Goal: Task Accomplishment & Management: Complete application form

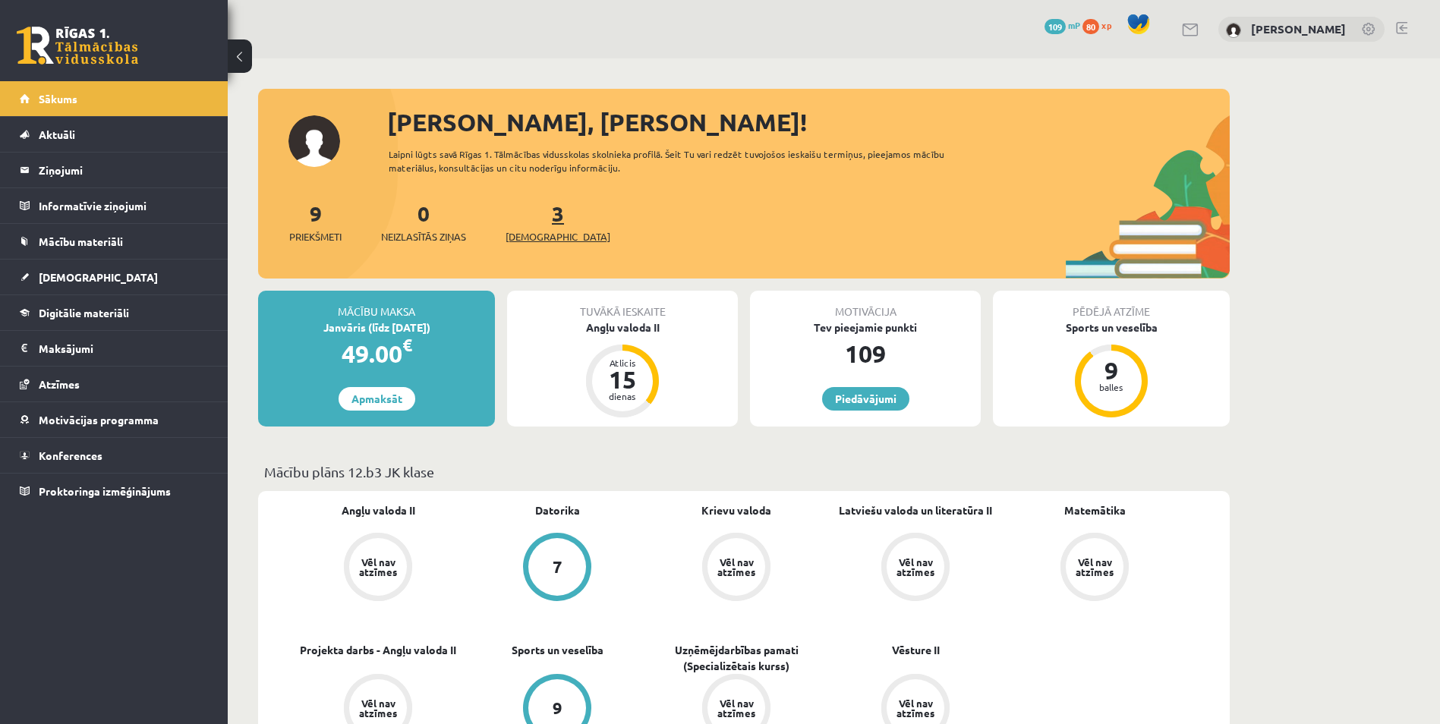
click at [535, 231] on span "[DEMOGRAPHIC_DATA]" at bounding box center [558, 236] width 105 height 15
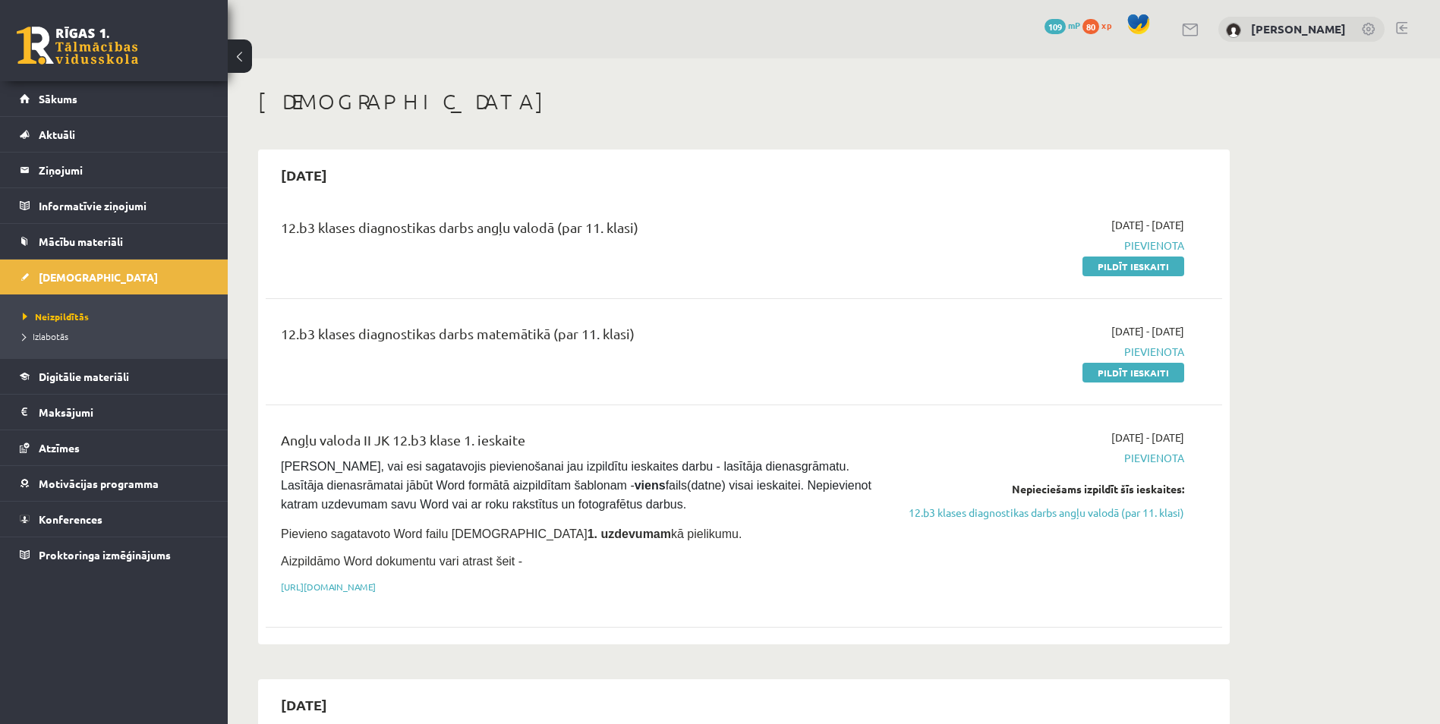
drag, startPoint x: 1127, startPoint y: 244, endPoint x: 1197, endPoint y: 235, distance: 70.3
click at [1197, 235] on div "12.b3 klases diagnostikas darbs angļu valodā (par 11. klasi) 2025-09-01 - 2025-…" at bounding box center [744, 245] width 926 height 57
drag, startPoint x: 1197, startPoint y: 235, endPoint x: 1139, endPoint y: 229, distance: 58.8
click at [1139, 229] on span "2025-09-01 - 2025-09-15" at bounding box center [1147, 225] width 73 height 16
click at [1104, 267] on link "Pildīt ieskaiti" at bounding box center [1134, 267] width 102 height 20
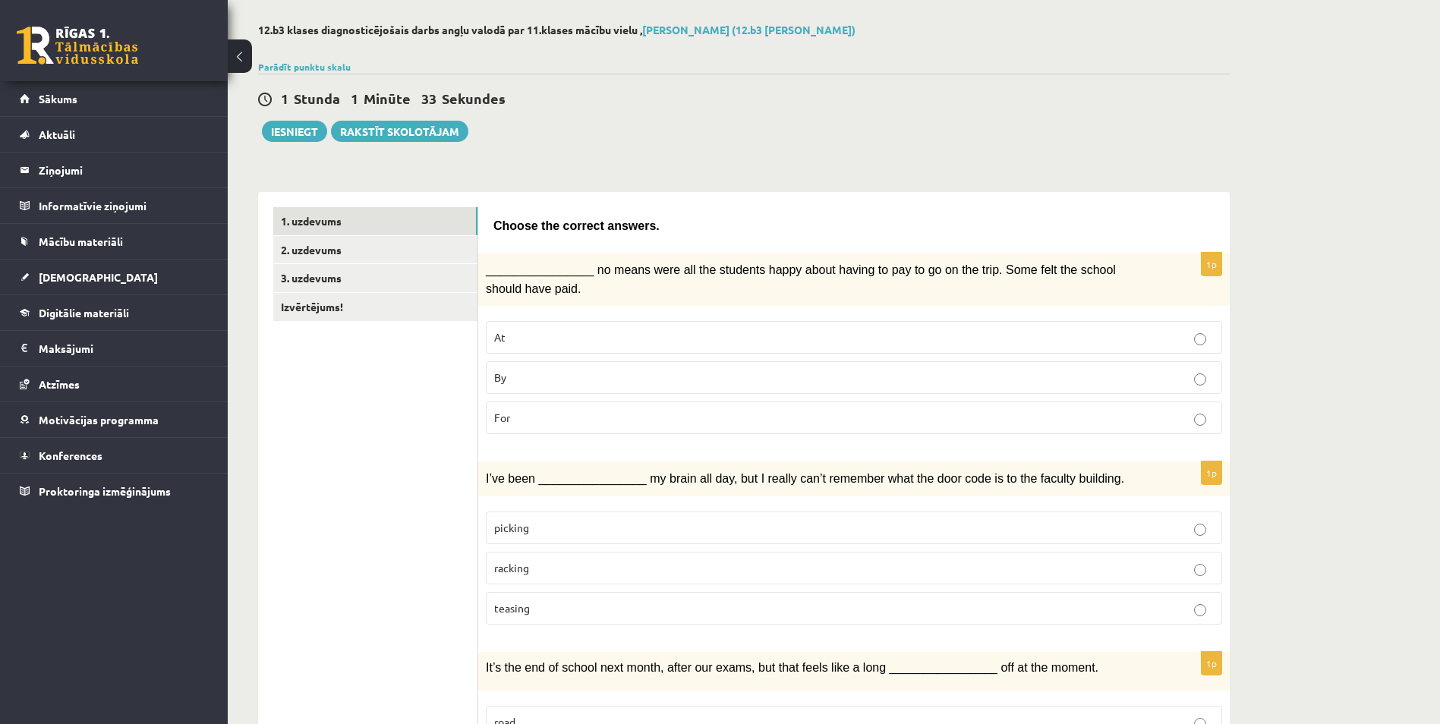
scroll to position [228, 0]
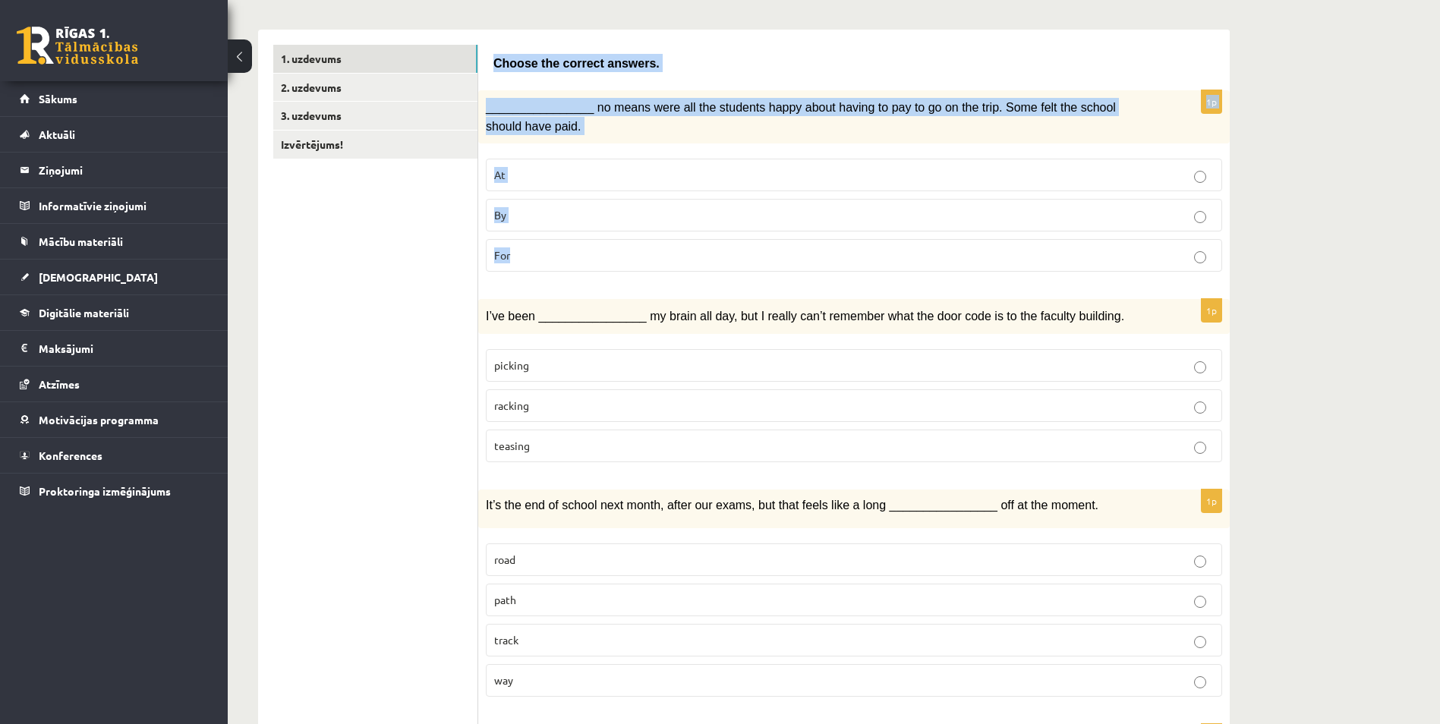
drag, startPoint x: 487, startPoint y: 65, endPoint x: 656, endPoint y: 251, distance: 250.4
copy form "Choose the correct answers. 1p ________________ no means were all the students …"
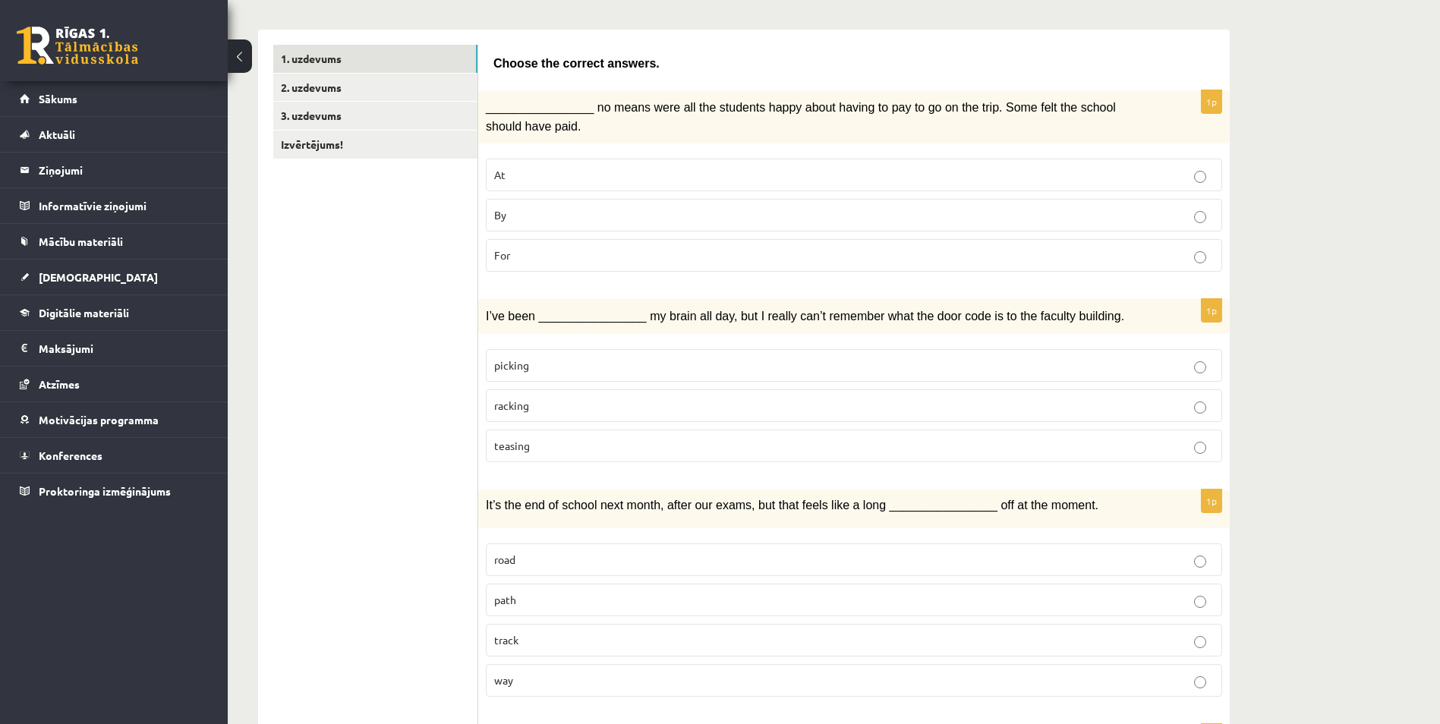
click at [530, 217] on p "By" at bounding box center [854, 215] width 720 height 16
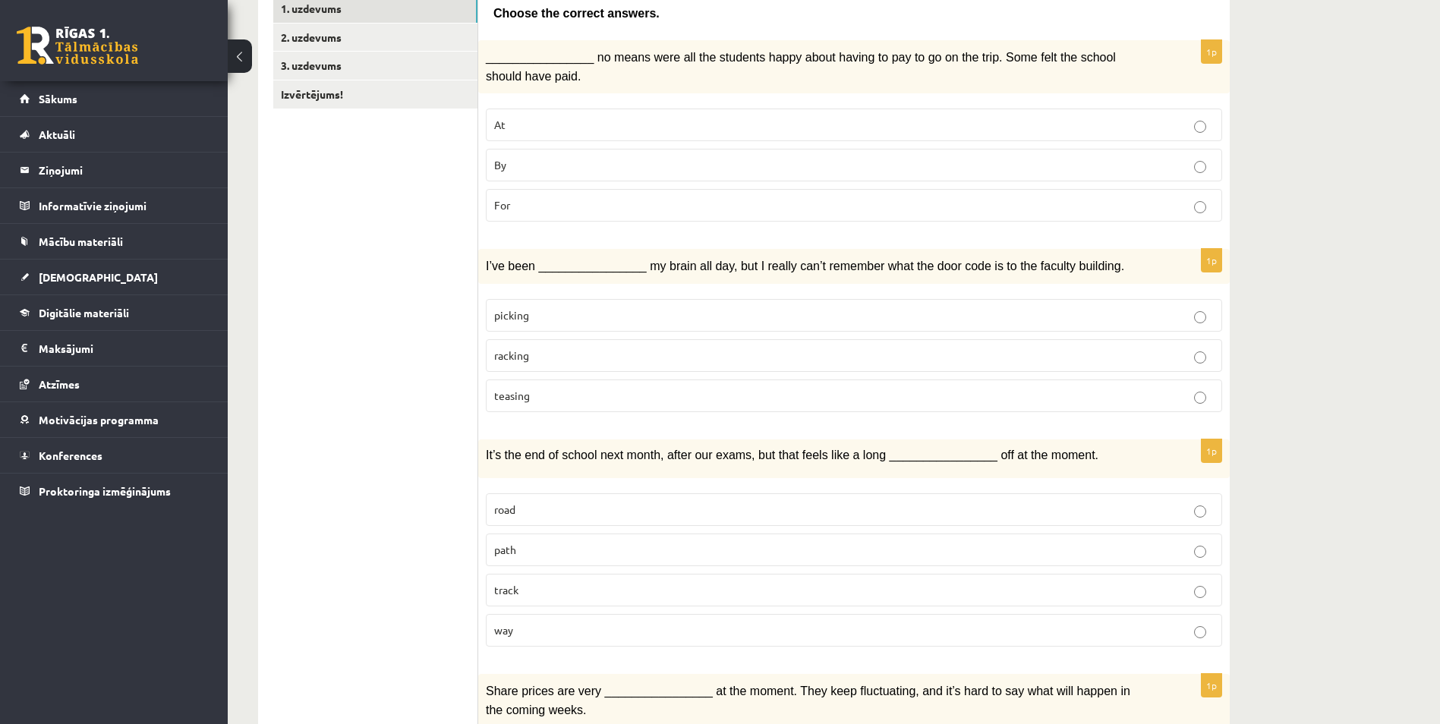
scroll to position [304, 0]
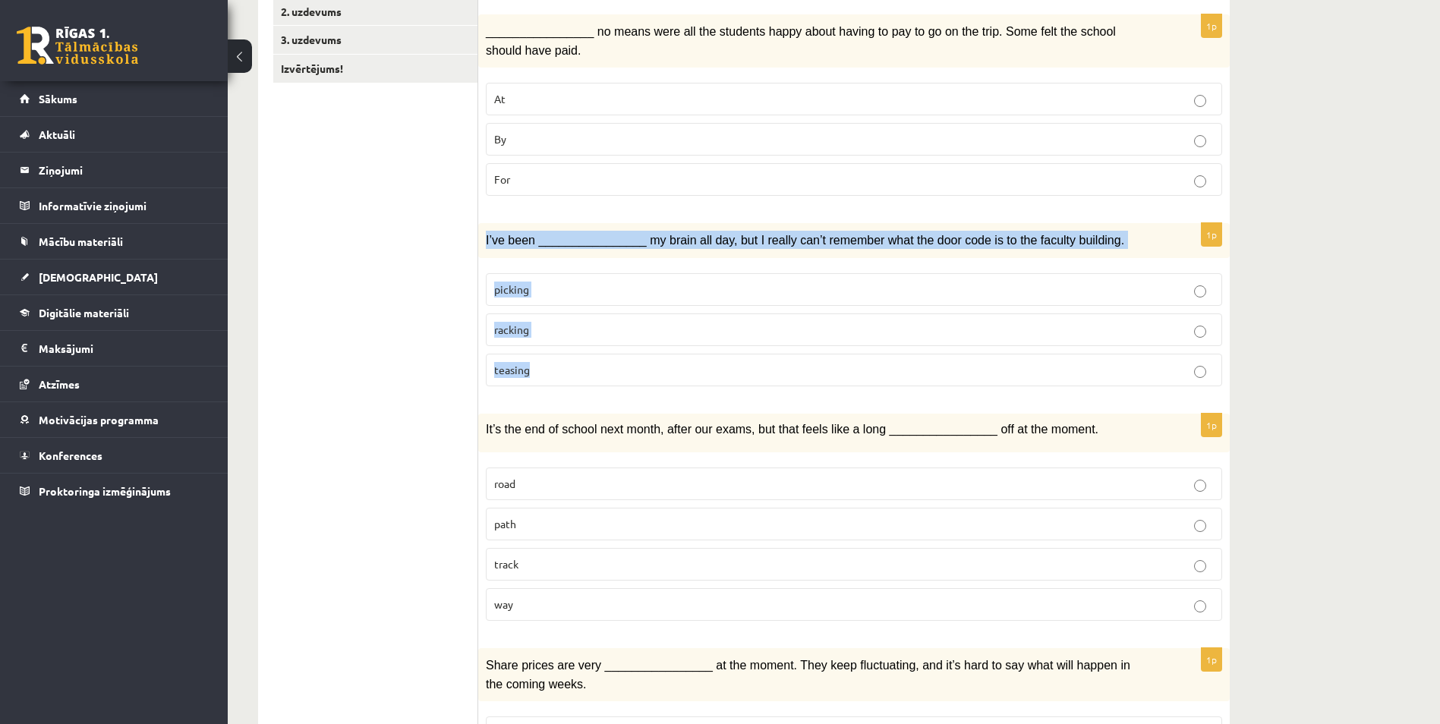
drag, startPoint x: 482, startPoint y: 234, endPoint x: 592, endPoint y: 352, distance: 161.7
click at [592, 352] on div "1p I’ve been ________________ my brain all day, but I really can’t remember wha…" at bounding box center [854, 310] width 752 height 175
copy div "I’ve been ________________ my brain all day, but I really can’t remember what t…"
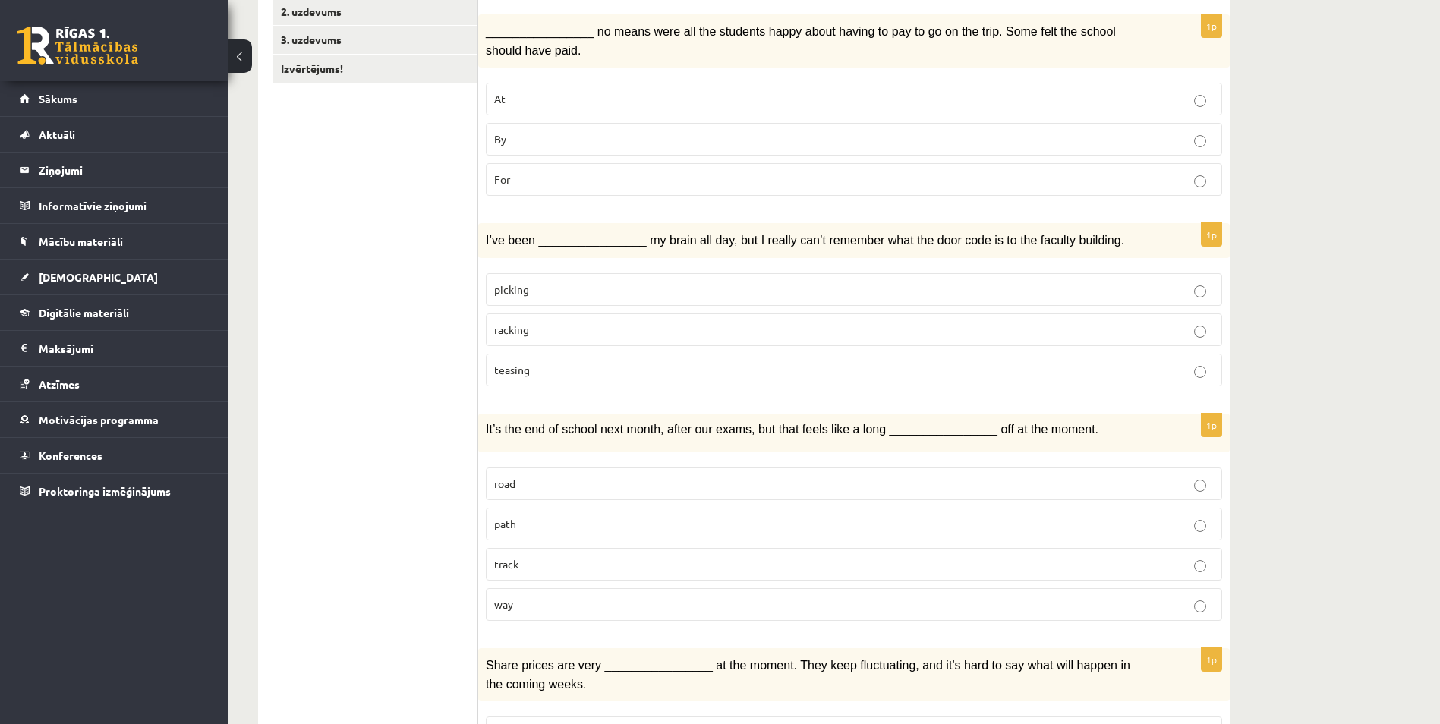
click at [527, 326] on span "racking" at bounding box center [511, 330] width 35 height 14
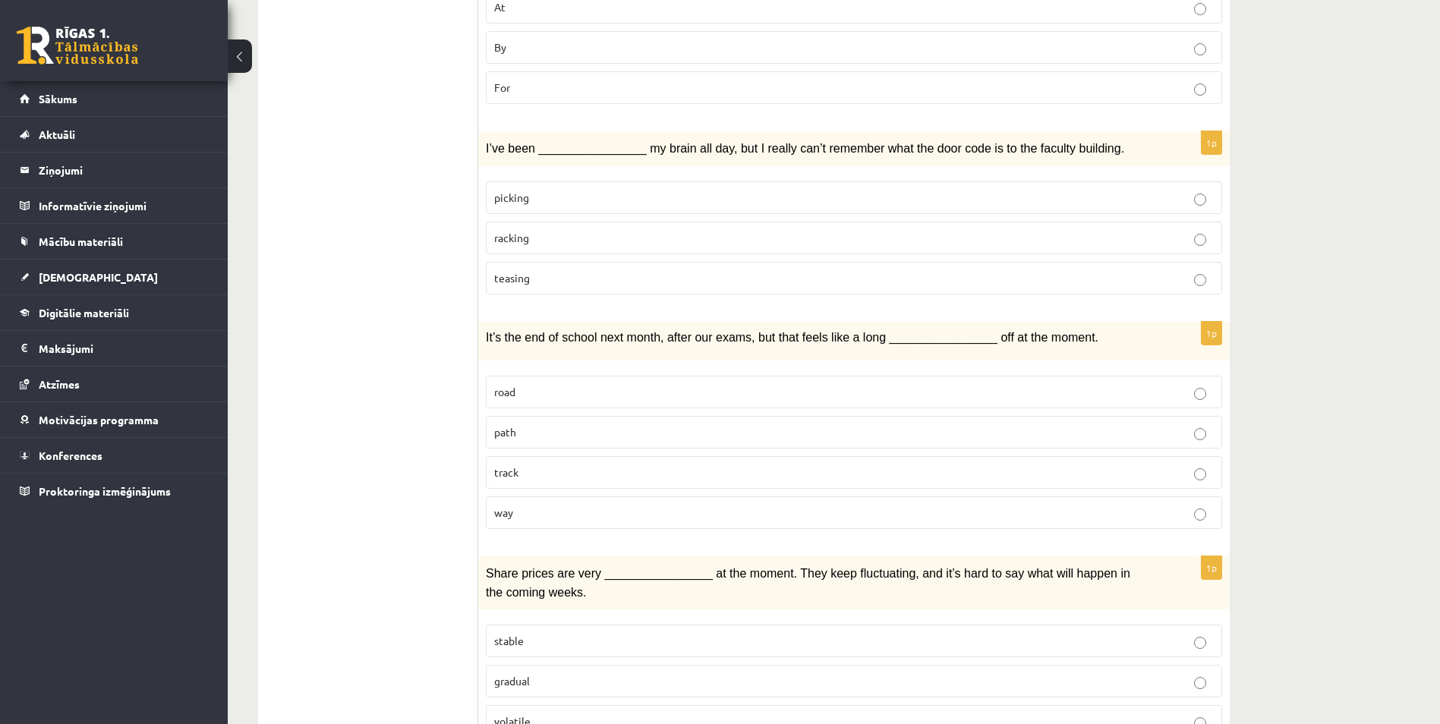
scroll to position [455, 0]
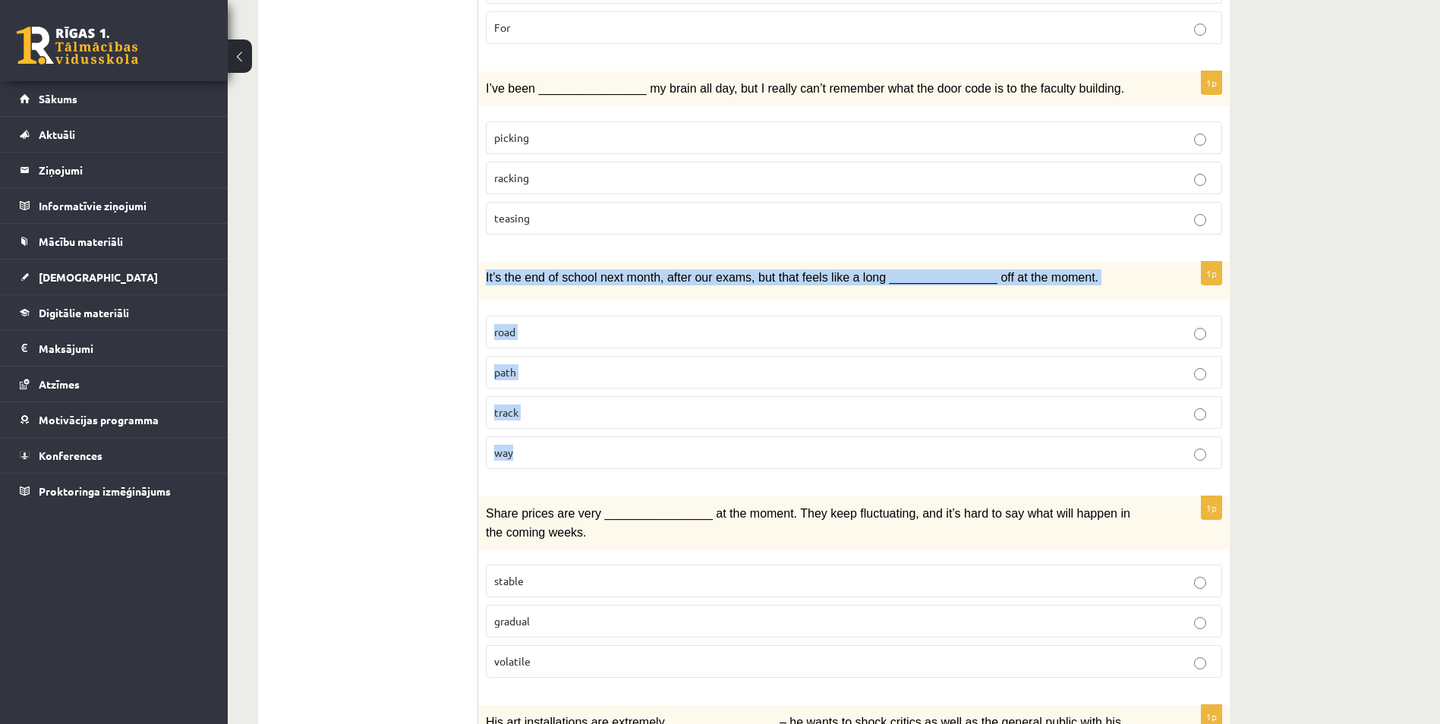
drag, startPoint x: 486, startPoint y: 273, endPoint x: 562, endPoint y: 441, distance: 184.1
click at [562, 441] on div "1p It’s the end of school next month, after our exams, but that feels like a lo…" at bounding box center [854, 371] width 752 height 219
copy div "It’s the end of school next month, after our exams, but that feels like a long …"
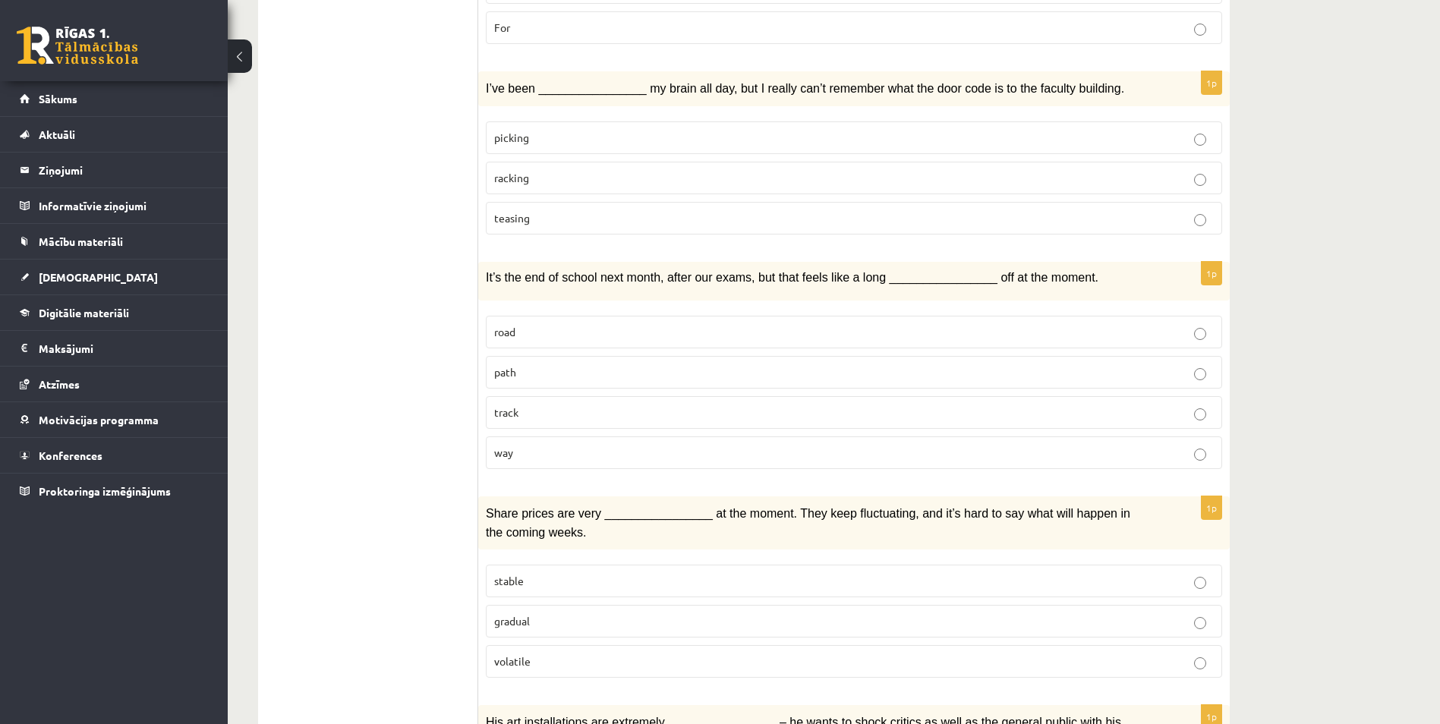
click at [535, 455] on p "way" at bounding box center [854, 453] width 720 height 16
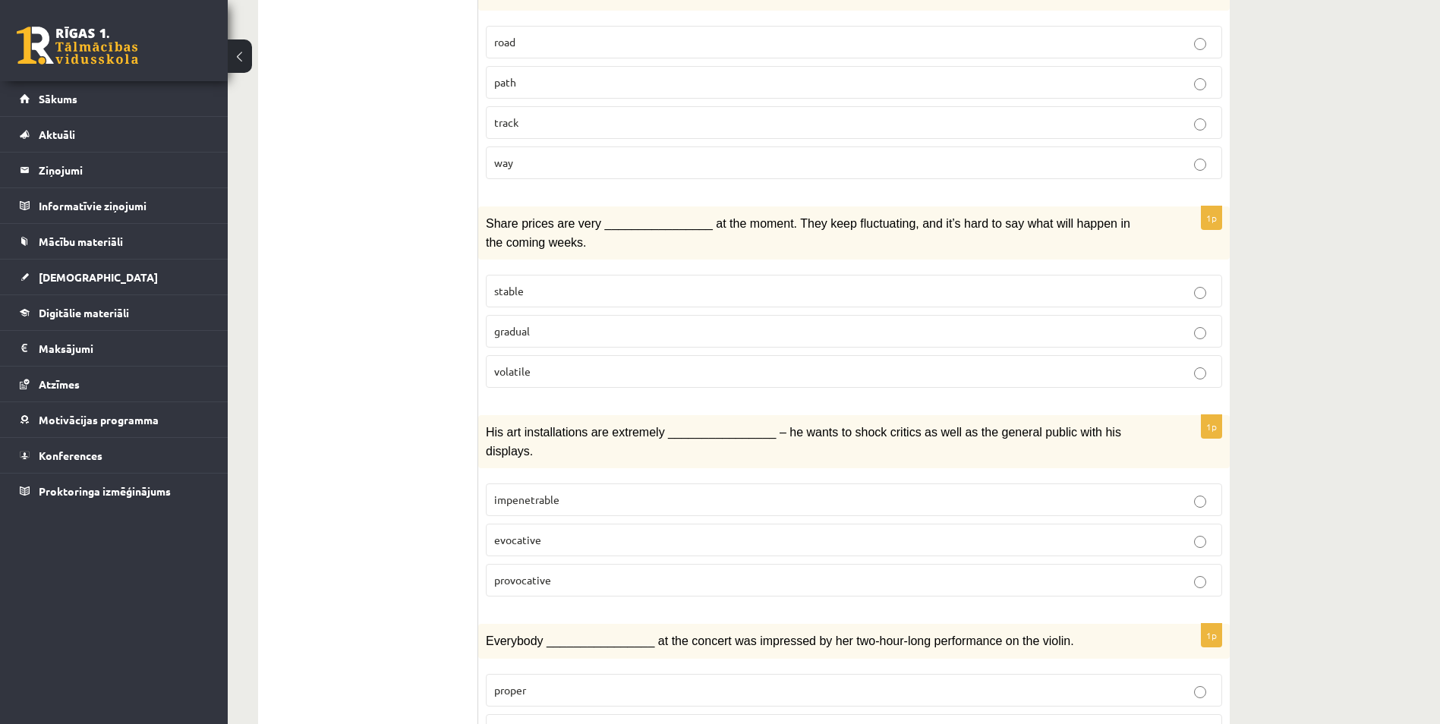
scroll to position [759, 0]
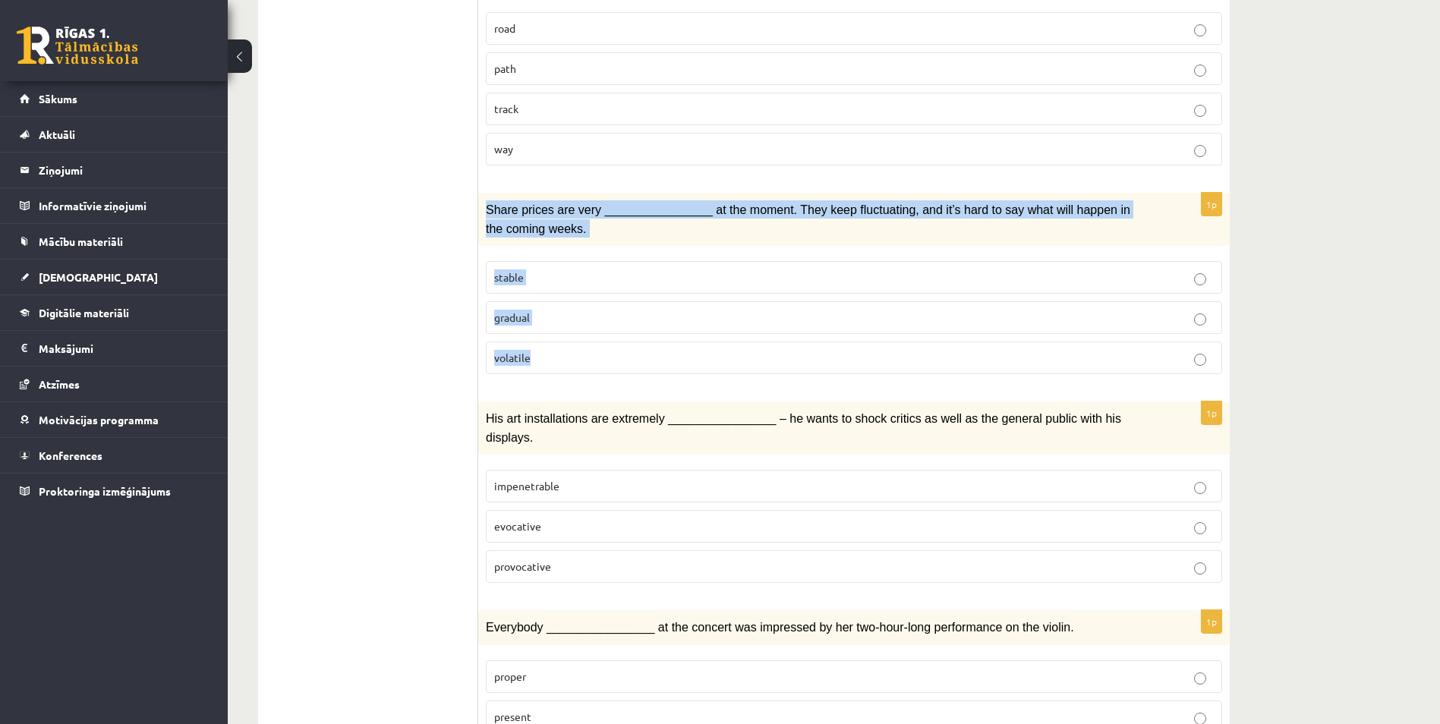
drag, startPoint x: 488, startPoint y: 206, endPoint x: 565, endPoint y: 336, distance: 151.4
click at [564, 336] on div "1p Share prices are very ________________ at the moment. They keep fluctuating,…" at bounding box center [854, 290] width 752 height 194
copy div "Share prices are very ________________ at the moment. They keep fluctuating, an…"
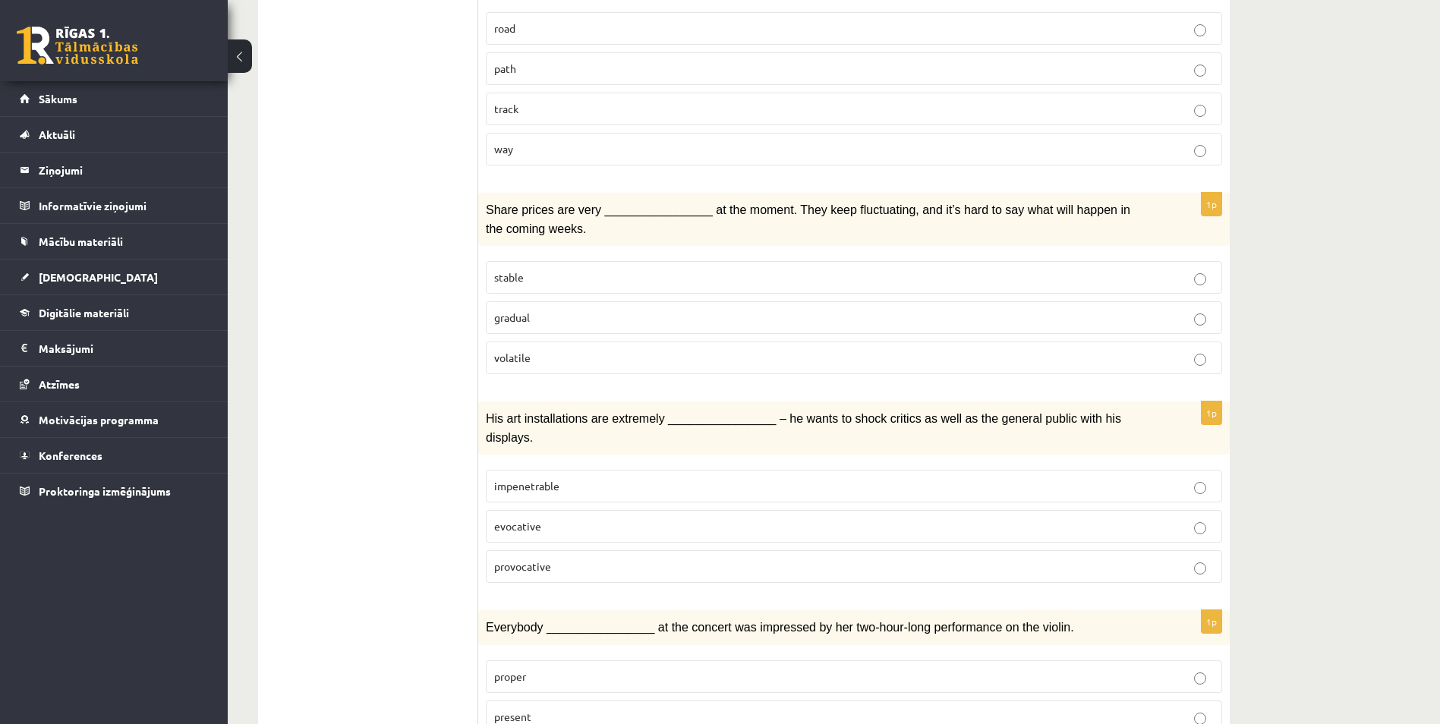
click at [559, 356] on p "volatile" at bounding box center [854, 358] width 720 height 16
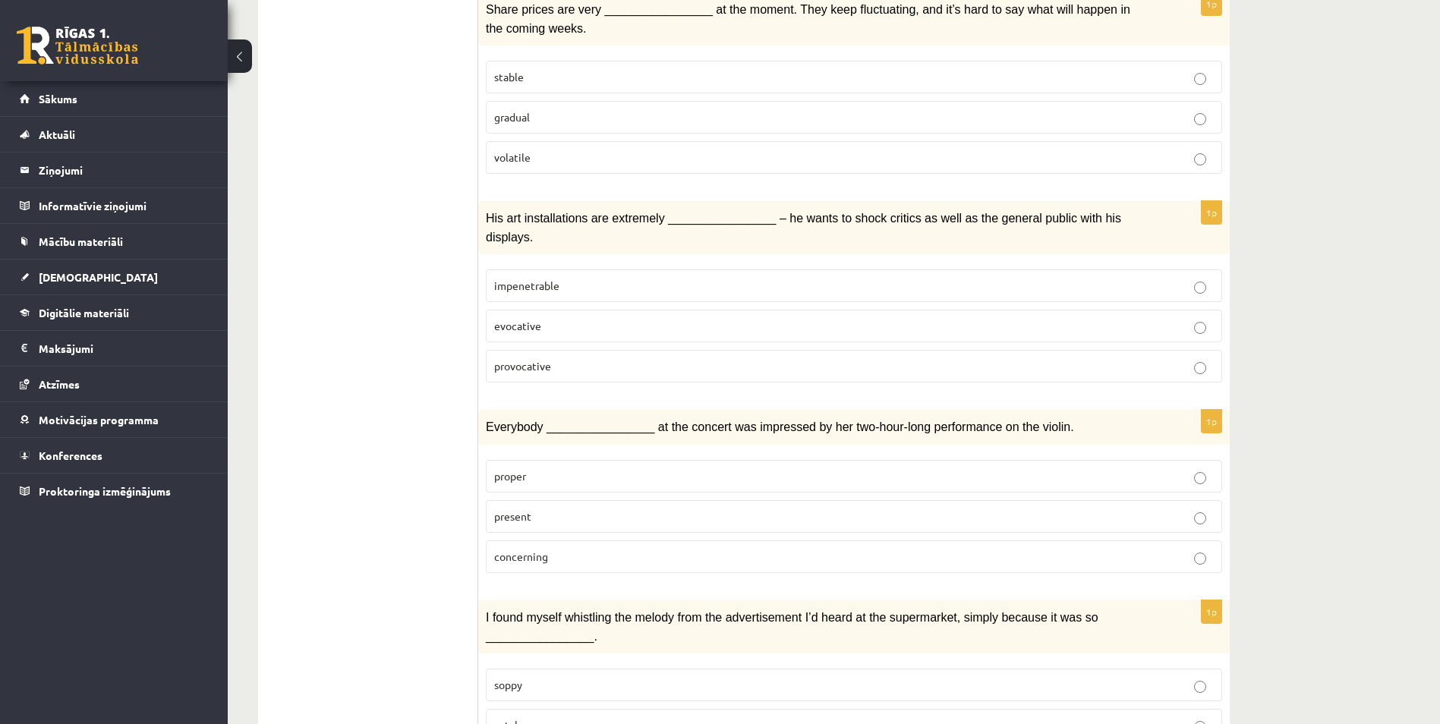
scroll to position [987, 0]
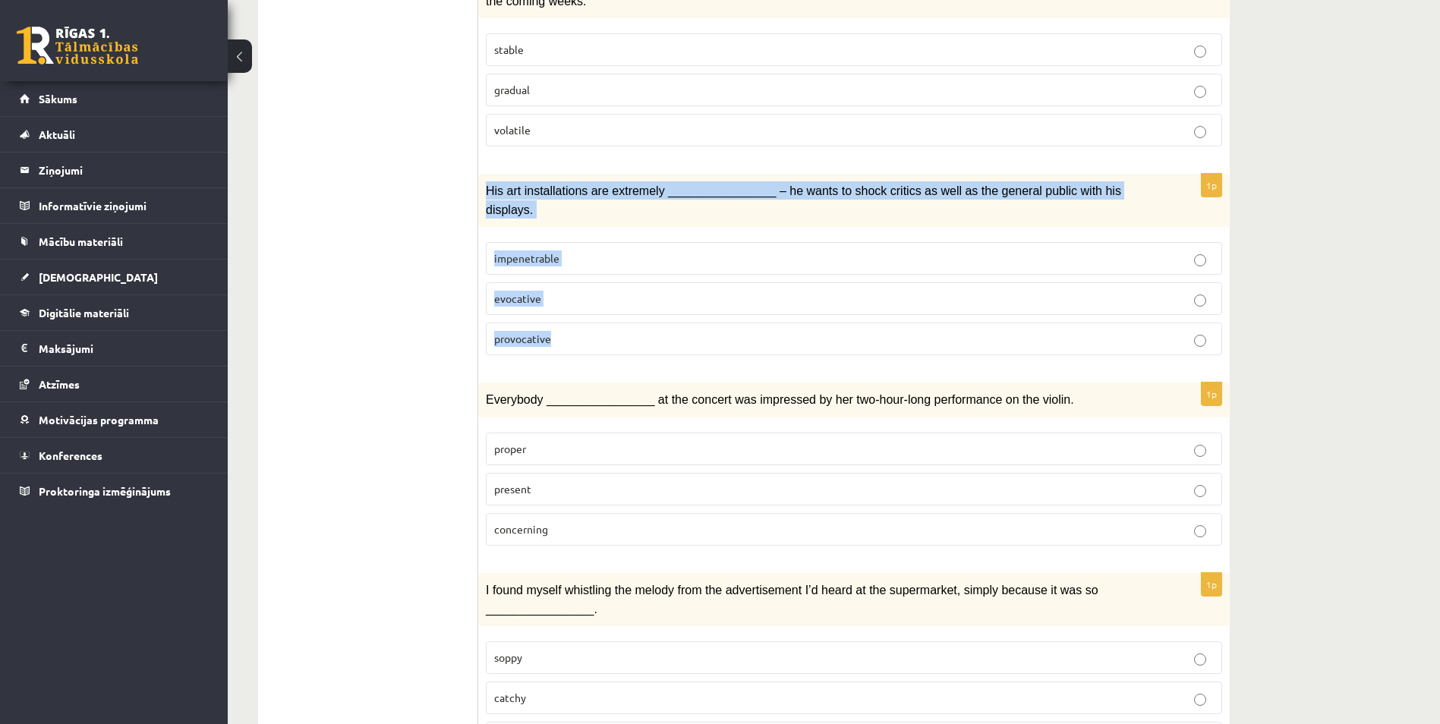
drag, startPoint x: 484, startPoint y: 184, endPoint x: 562, endPoint y: 297, distance: 137.5
click at [562, 297] on div "1p His art installations are extremely ________________ – he wants to shock cri…" at bounding box center [854, 271] width 752 height 194
copy div "His art installations are extremely ________________ – he wants to shock critic…"
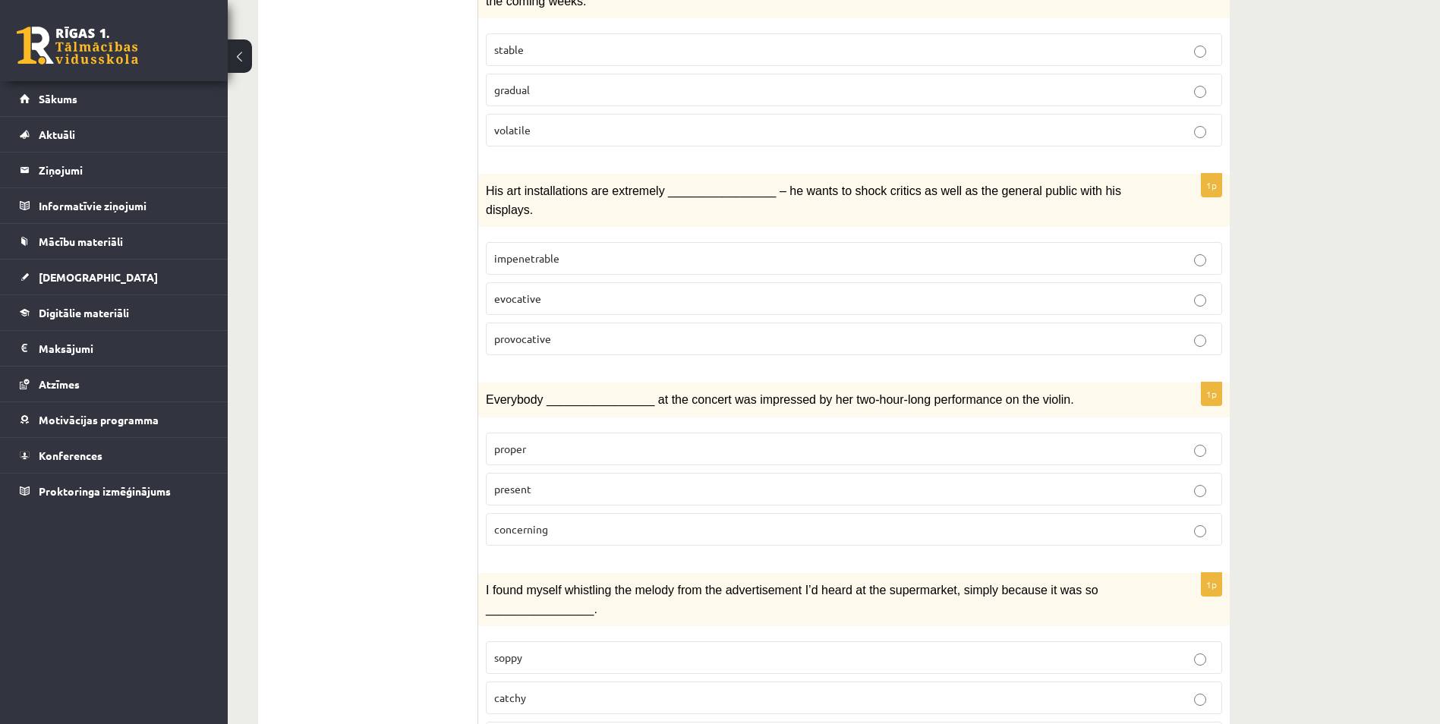
click at [403, 345] on ul "1. uzdevums 2. uzdevums 3. uzdevums Izvērtējums!" at bounding box center [375, 546] width 205 height 2520
click at [537, 331] on p "provocative" at bounding box center [854, 339] width 720 height 16
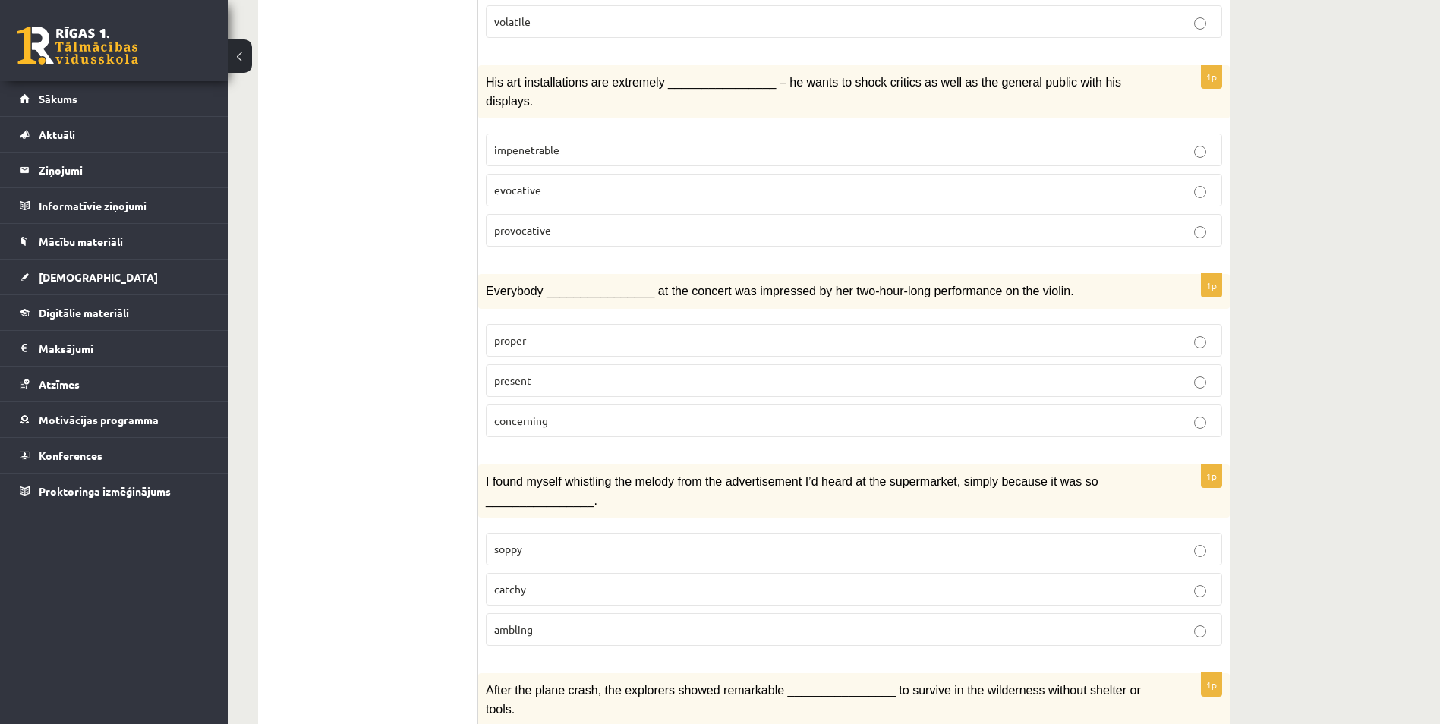
scroll to position [1139, 0]
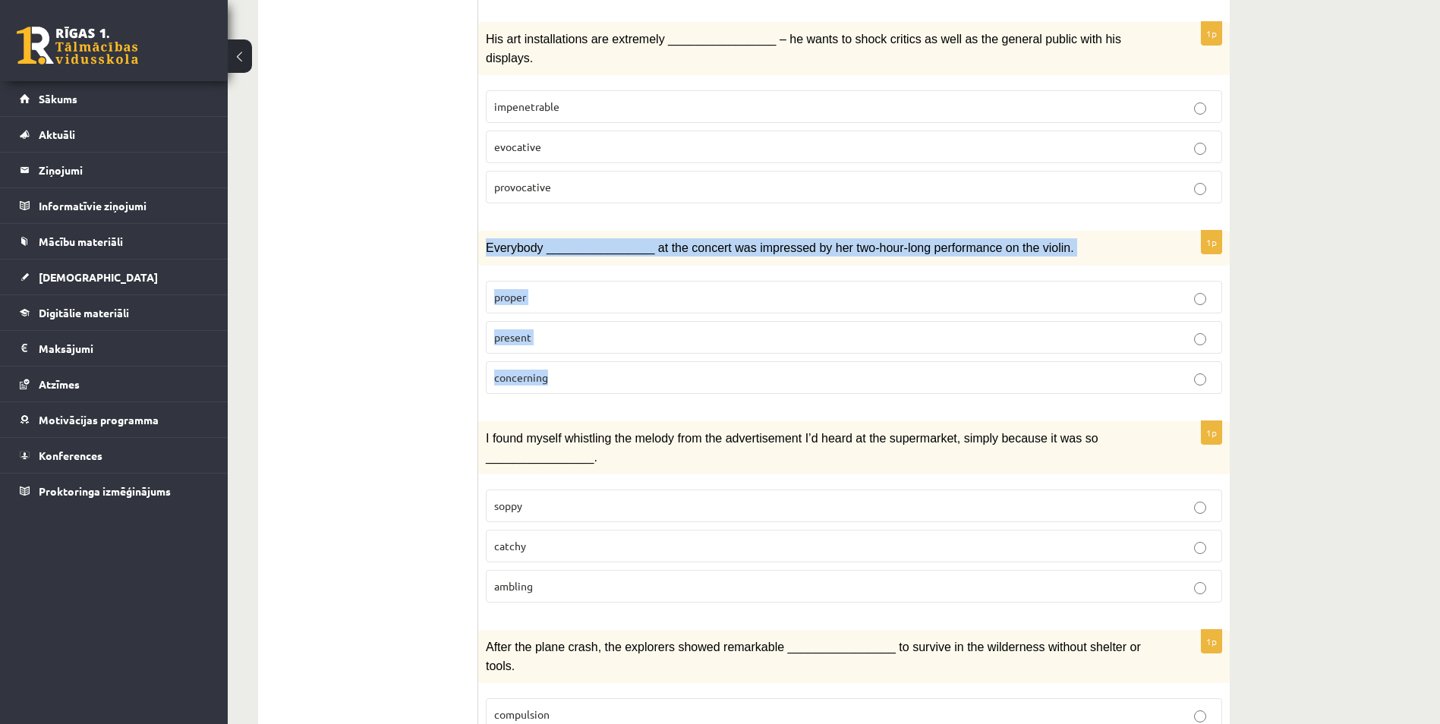
drag, startPoint x: 538, startPoint y: 265, endPoint x: 596, endPoint y: 335, distance: 90.6
click at [596, 335] on div "1p Everybody ________________ at the concert was impressed by her two-hour-long…" at bounding box center [854, 318] width 752 height 175
copy div "Everybody ________________ at the concert was impressed by her two-hour-long pe…"
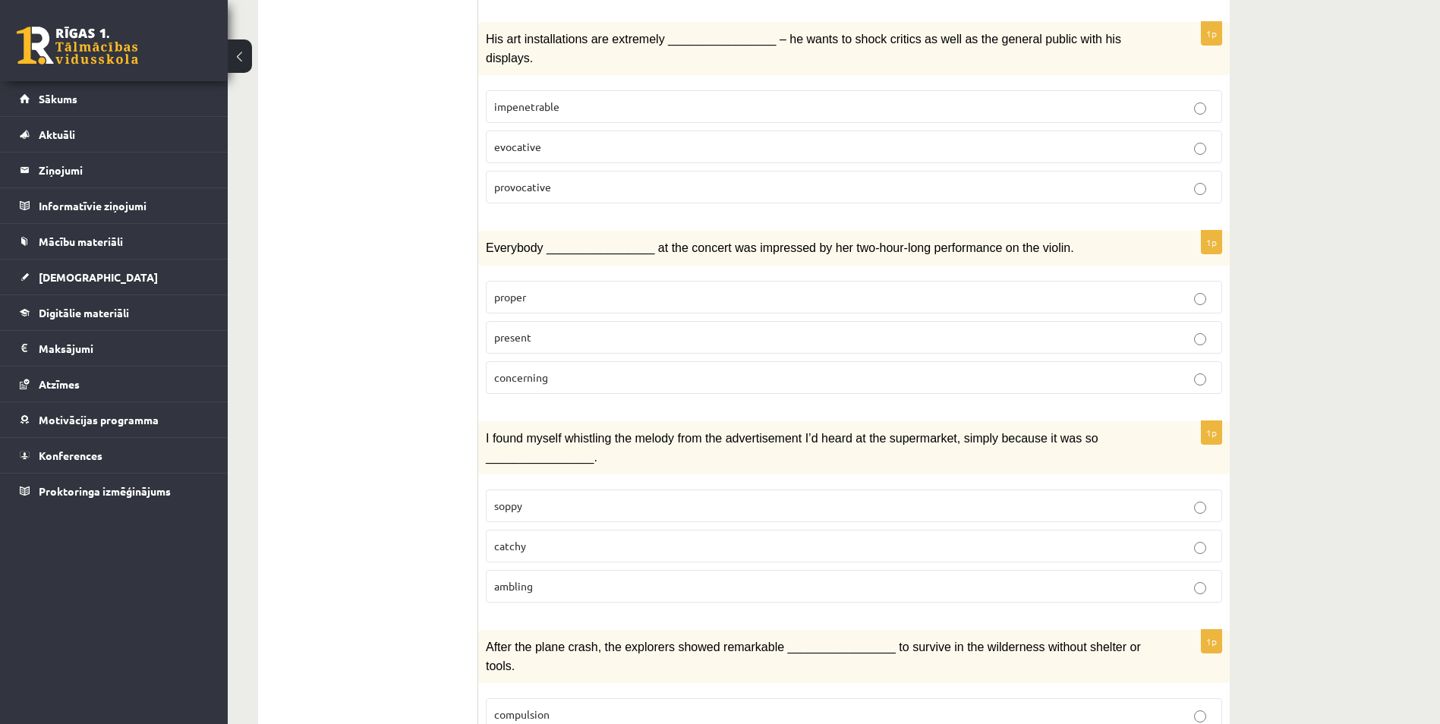
drag, startPoint x: 405, startPoint y: 364, endPoint x: 451, endPoint y: 348, distance: 49.2
click at [405, 363] on ul "1. uzdevums 2. uzdevums 3. uzdevums Izvērtējums!" at bounding box center [375, 394] width 205 height 2520
click at [542, 321] on label "present" at bounding box center [854, 337] width 736 height 33
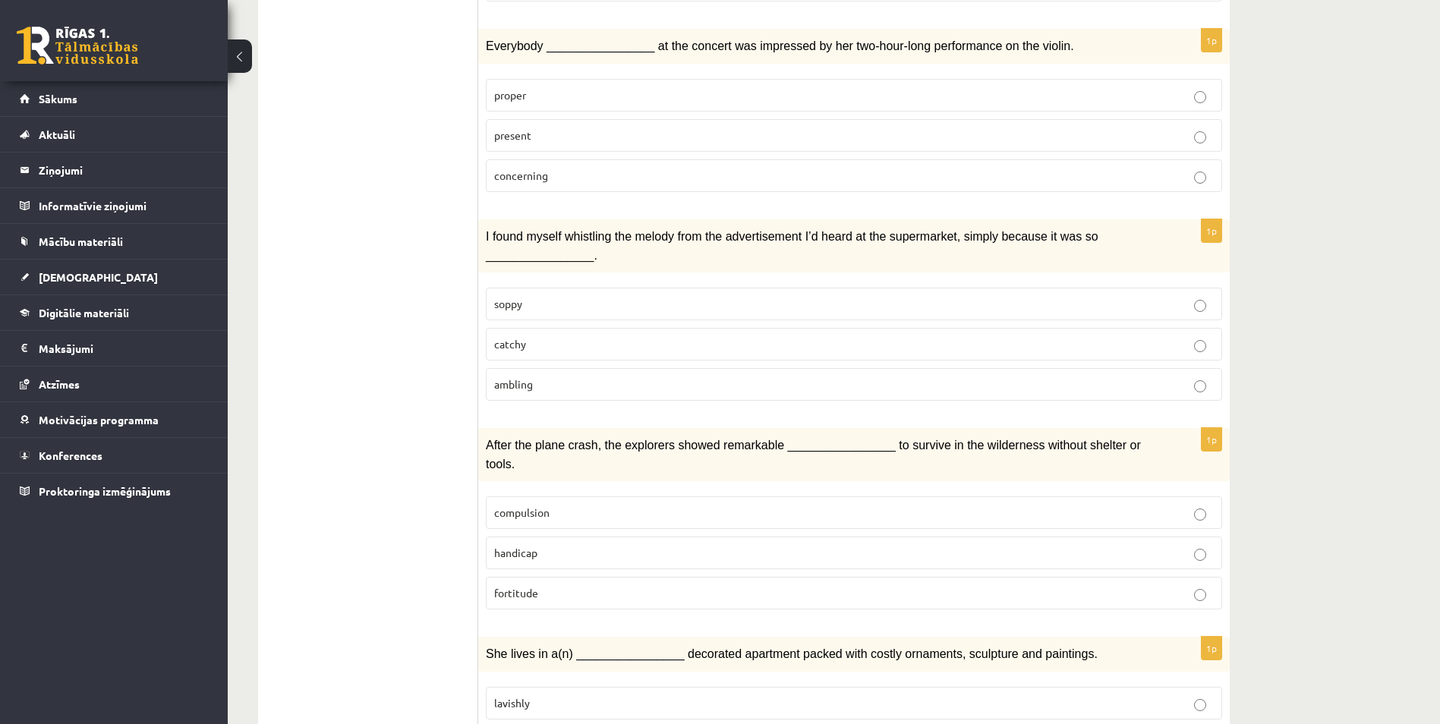
scroll to position [1366, 0]
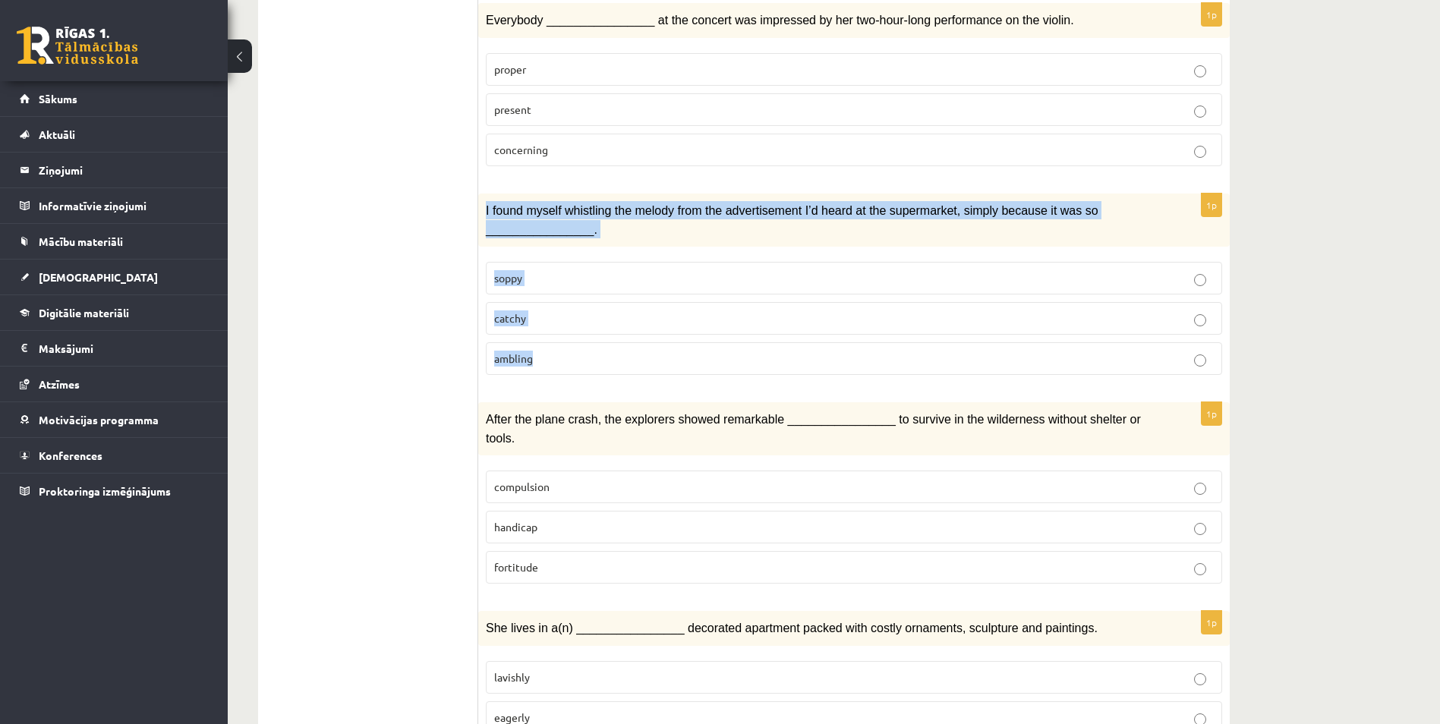
drag, startPoint x: 485, startPoint y: 181, endPoint x: 561, endPoint y: 322, distance: 159.6
click at [561, 322] on div "1p I found myself whistling the melody from the advertisement I’d heard at the …" at bounding box center [854, 291] width 752 height 194
copy div "I found myself whistling the melody from the advertisement I’d heard at the sup…"
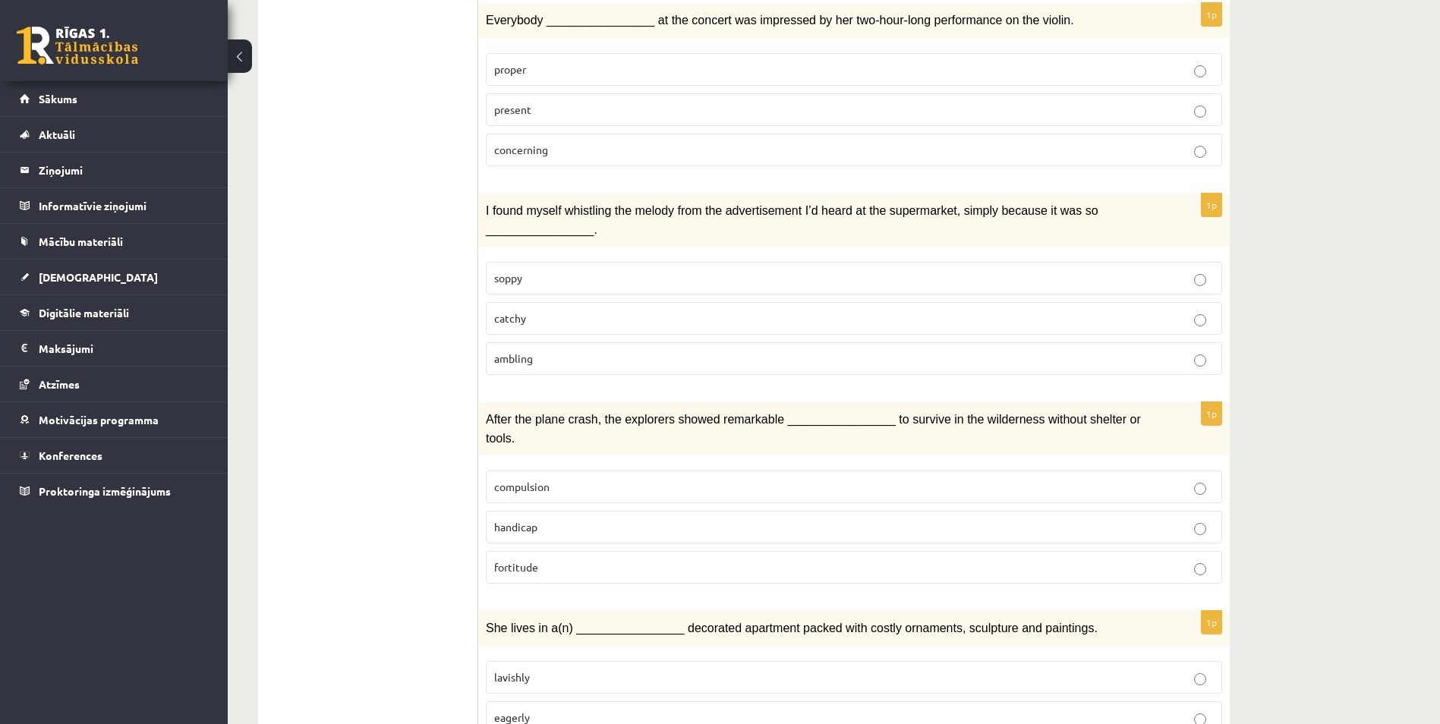
click at [402, 330] on ul "1. uzdevums 2. uzdevums 3. uzdevums Izvērtējums!" at bounding box center [375, 166] width 205 height 2520
click at [528, 310] on p "catchy" at bounding box center [854, 318] width 720 height 16
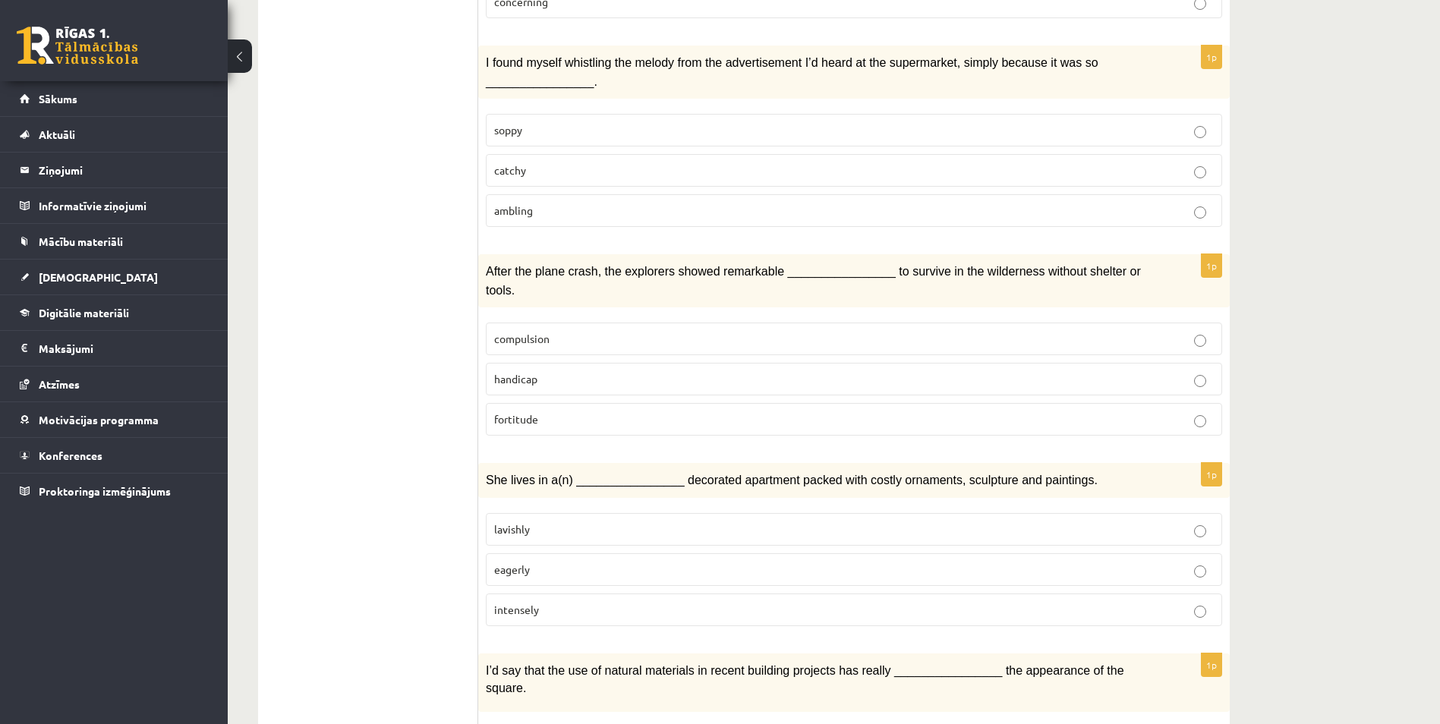
scroll to position [1518, 0]
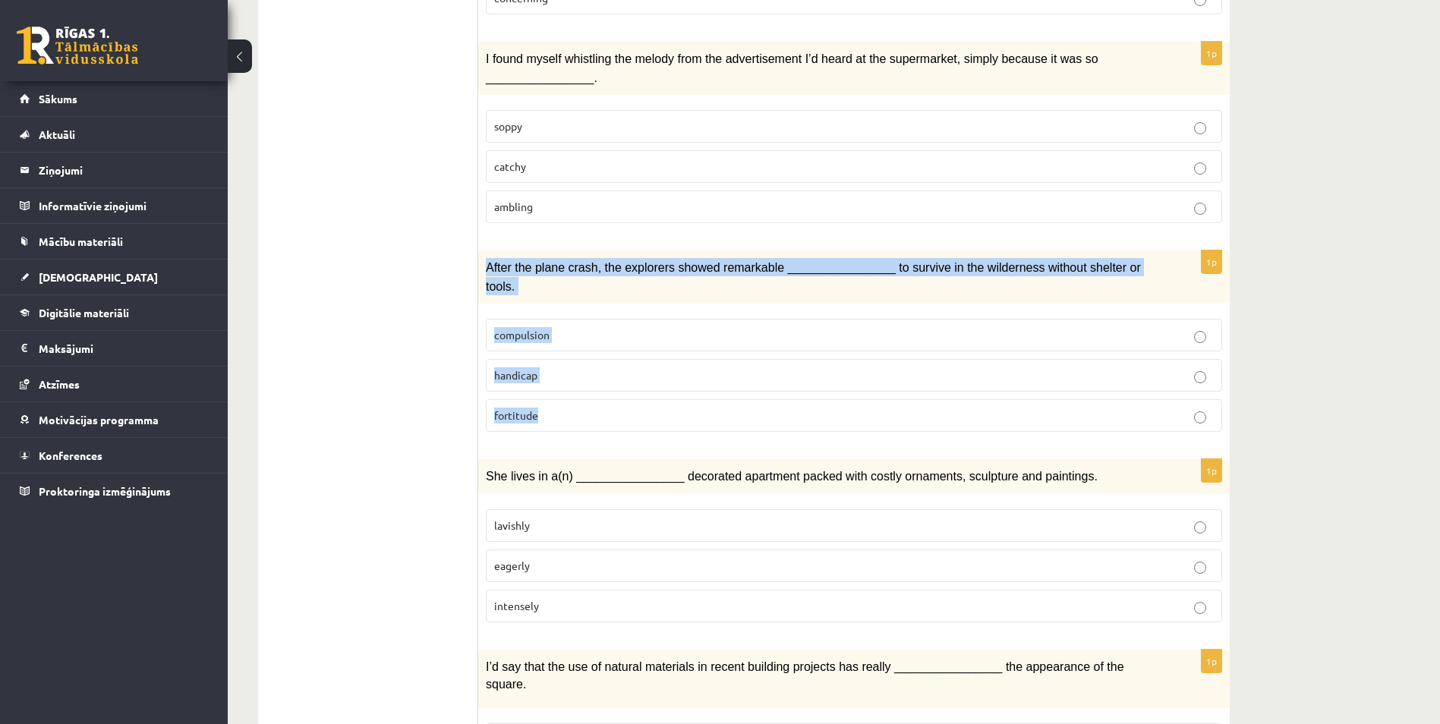
drag, startPoint x: 486, startPoint y: 237, endPoint x: 573, endPoint y: 356, distance: 147.7
click at [573, 356] on div "1p After the plane crash, the explorers showed remarkable ________________ to s…" at bounding box center [854, 348] width 752 height 194
copy div "After the plane crash, the explorers showed remarkable ________________ to surv…"
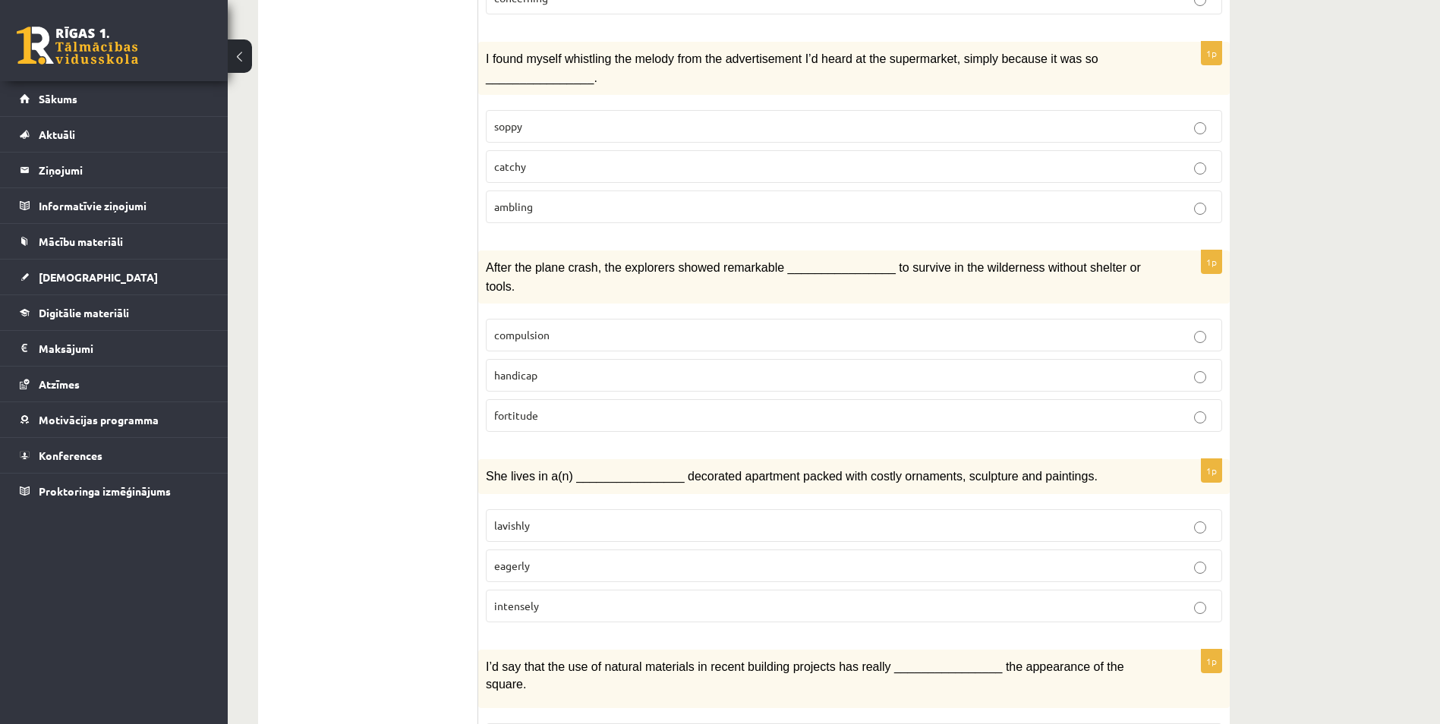
drag, startPoint x: 435, startPoint y: 356, endPoint x: 443, endPoint y: 351, distance: 9.5
click at [435, 356] on ul "1. uzdevums 2. uzdevums 3. uzdevums Izvērtējums!" at bounding box center [375, 14] width 205 height 2520
click at [535, 408] on span "fortitude" at bounding box center [516, 415] width 44 height 14
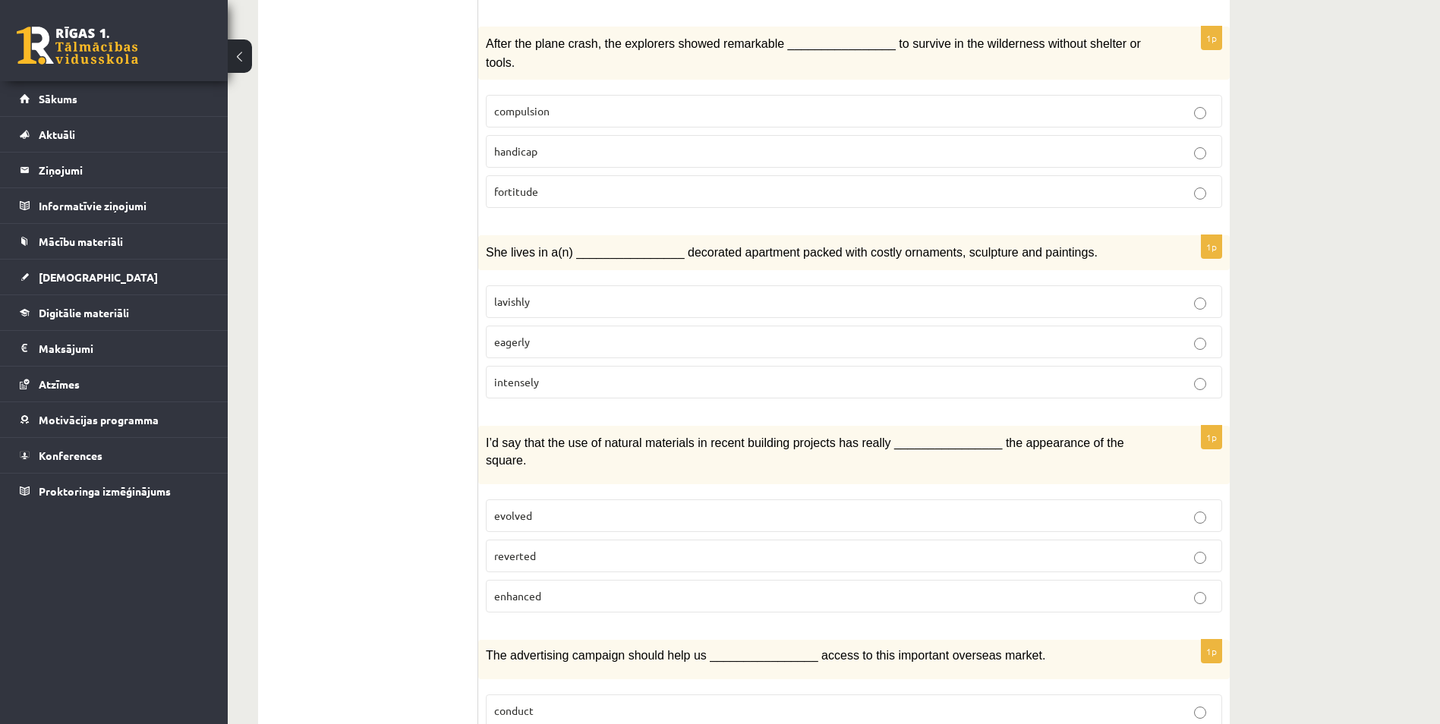
scroll to position [1746, 0]
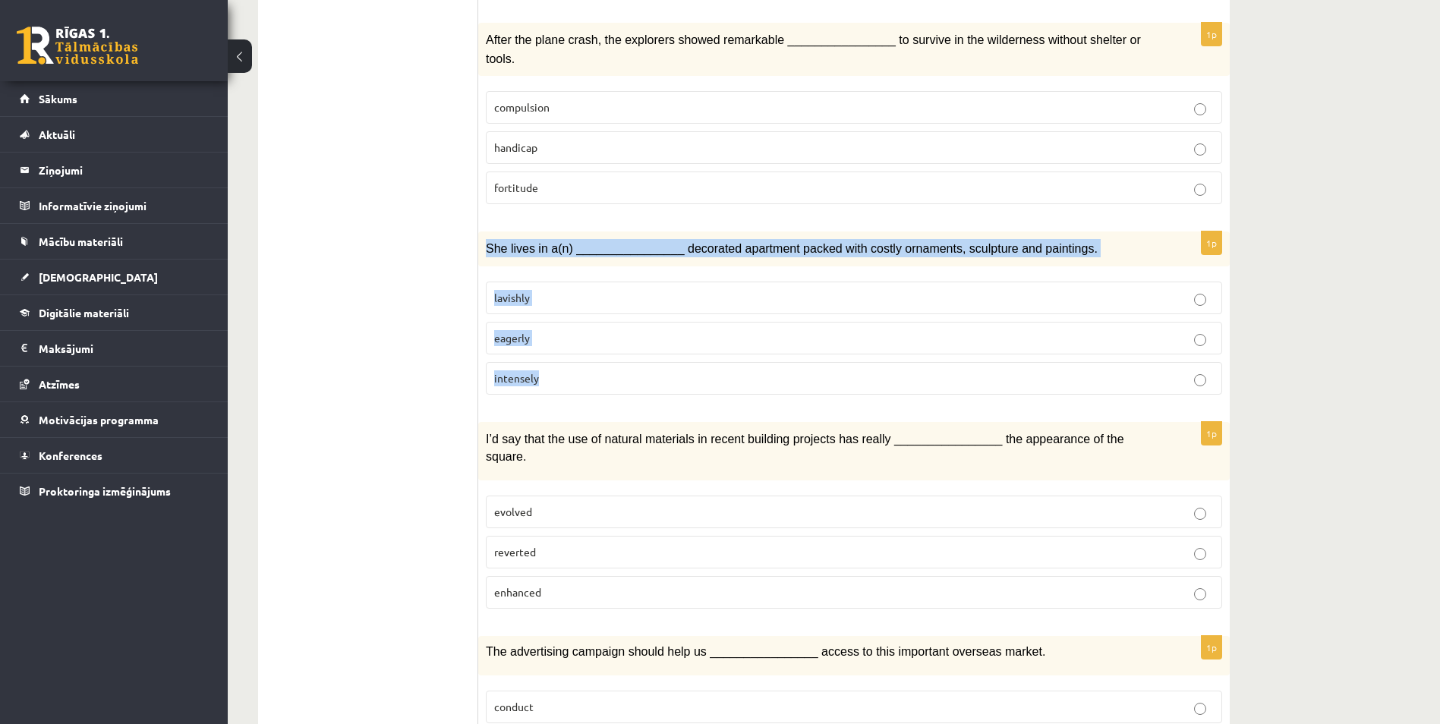
drag, startPoint x: 486, startPoint y: 203, endPoint x: 582, endPoint y: 315, distance: 147.0
click at [582, 315] on div "1p She lives in a(n) ________________ decorated apartment packed with costly or…" at bounding box center [854, 319] width 752 height 175
copy div "She lives in a(n) ________________ decorated apartment packed with costly ornam…"
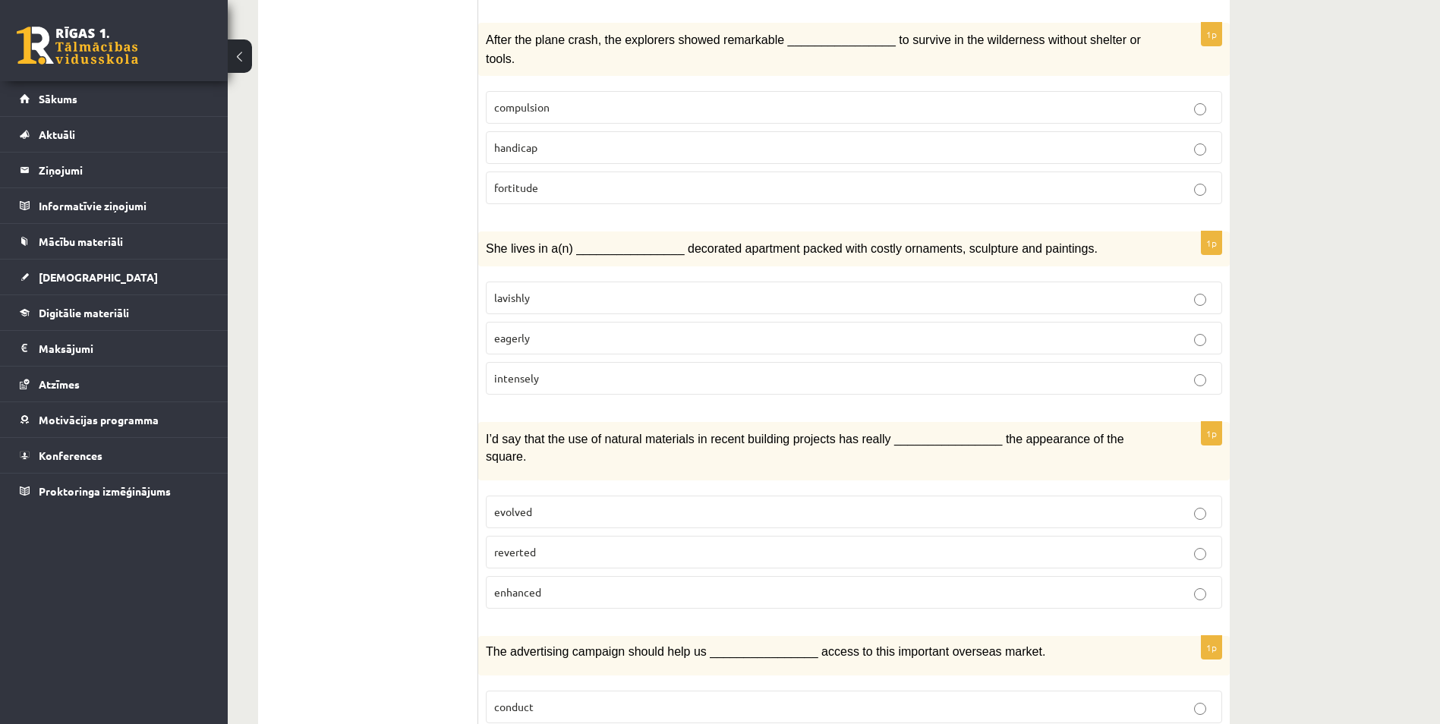
click at [556, 290] on p "lavishly" at bounding box center [854, 298] width 720 height 16
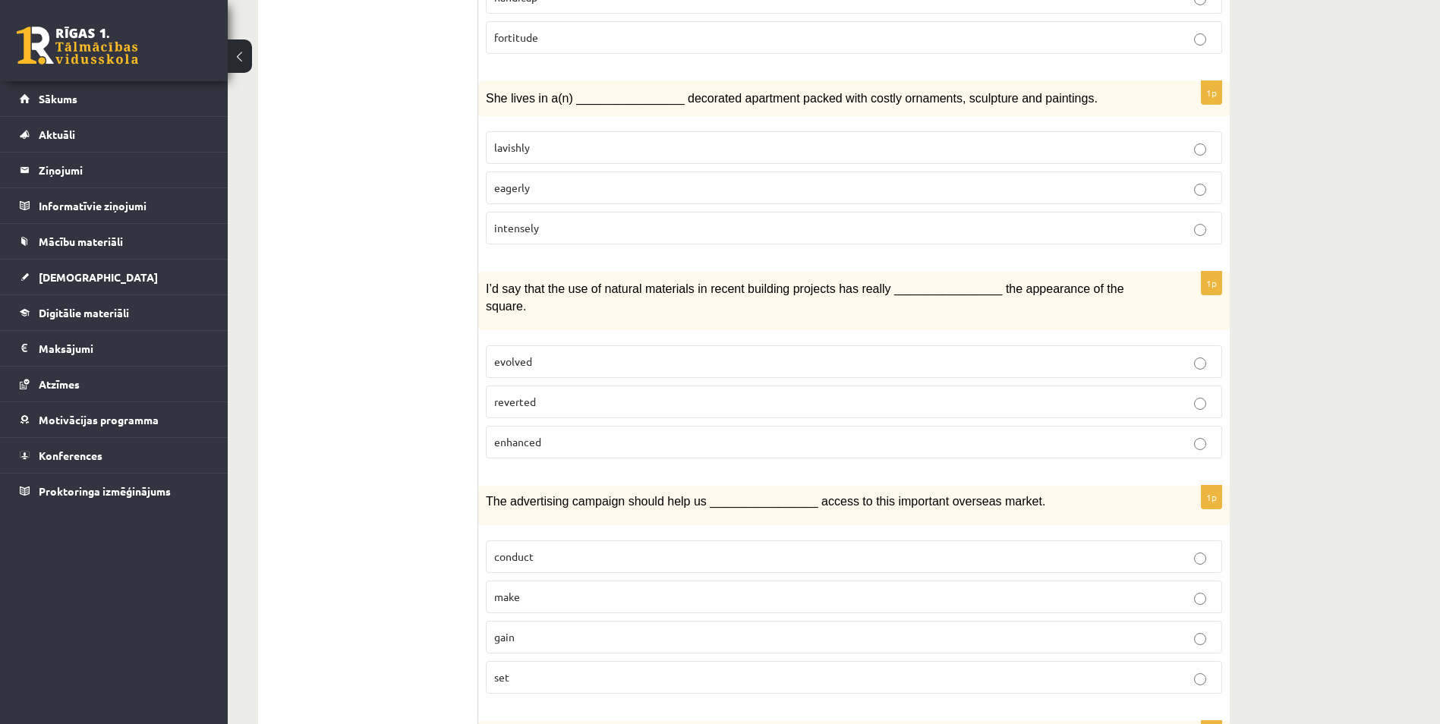
scroll to position [1898, 0]
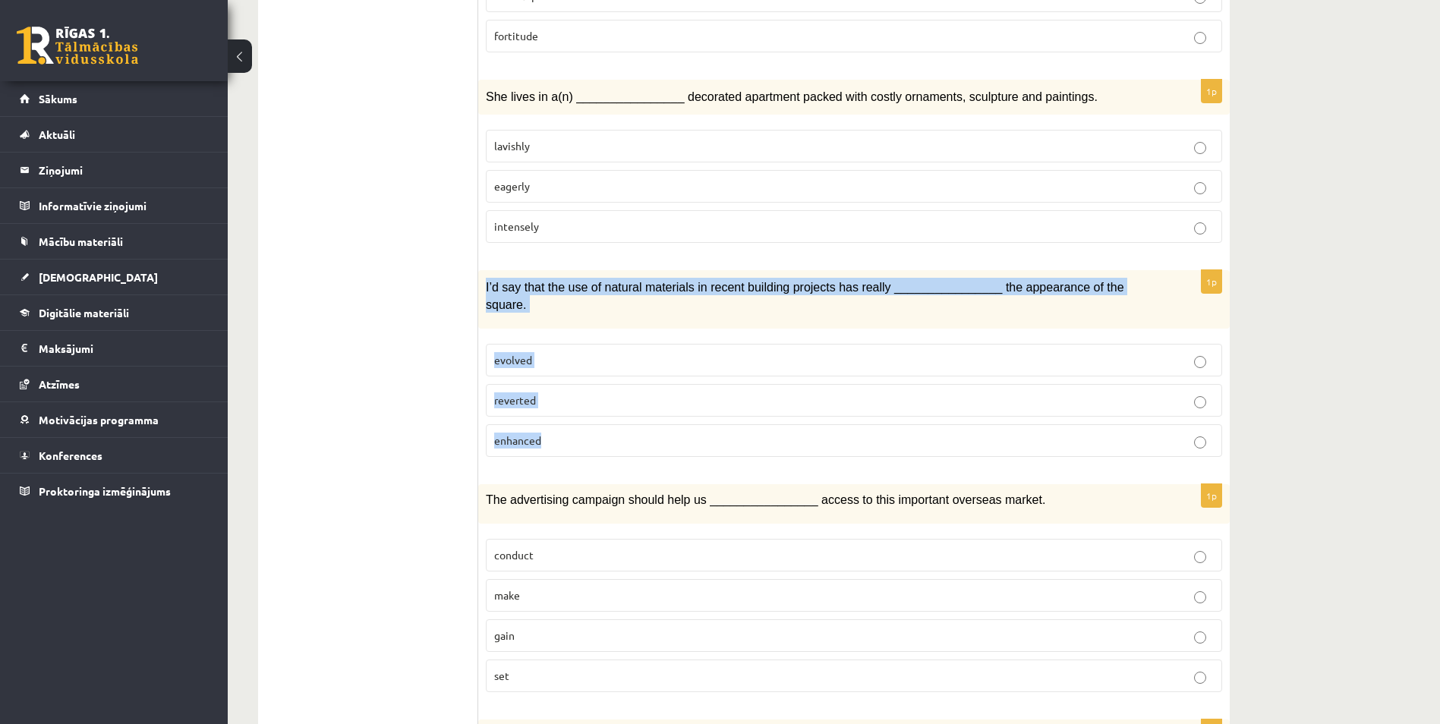
drag, startPoint x: 484, startPoint y: 238, endPoint x: 591, endPoint y: 367, distance: 168.2
click at [591, 367] on div "1p I’d say that the use of natural materials in recent building projects has re…" at bounding box center [854, 369] width 752 height 199
copy div "I’d say that the use of natural materials in recent building projects has reall…"
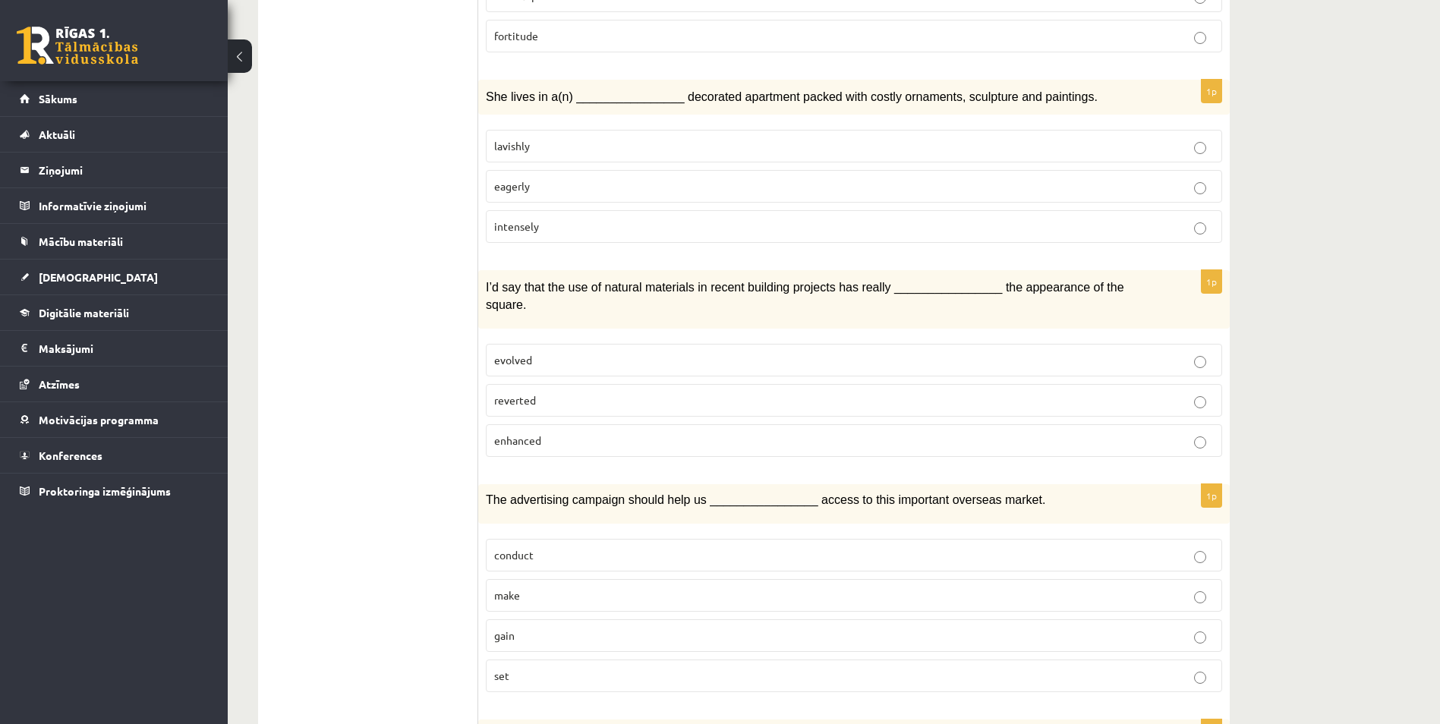
click at [552, 433] on p "enhanced" at bounding box center [854, 441] width 720 height 16
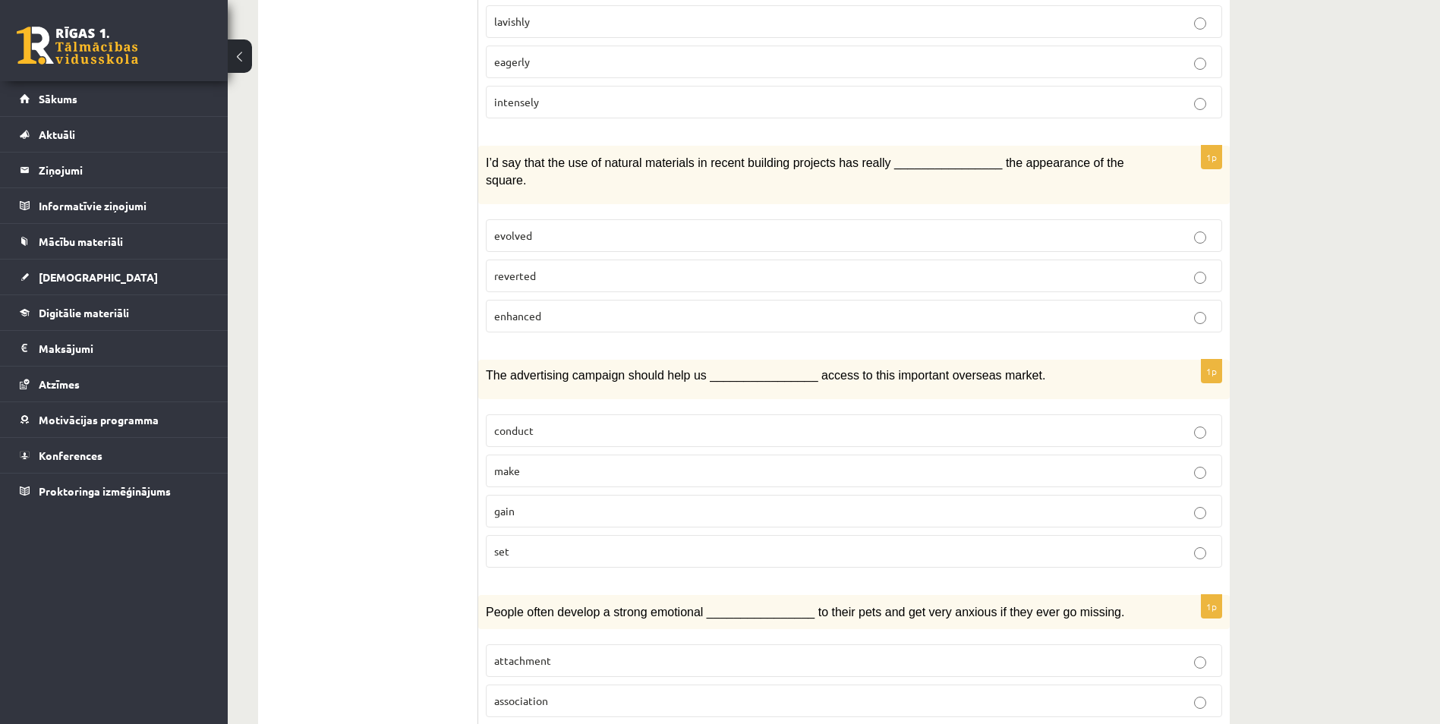
scroll to position [2050, 0]
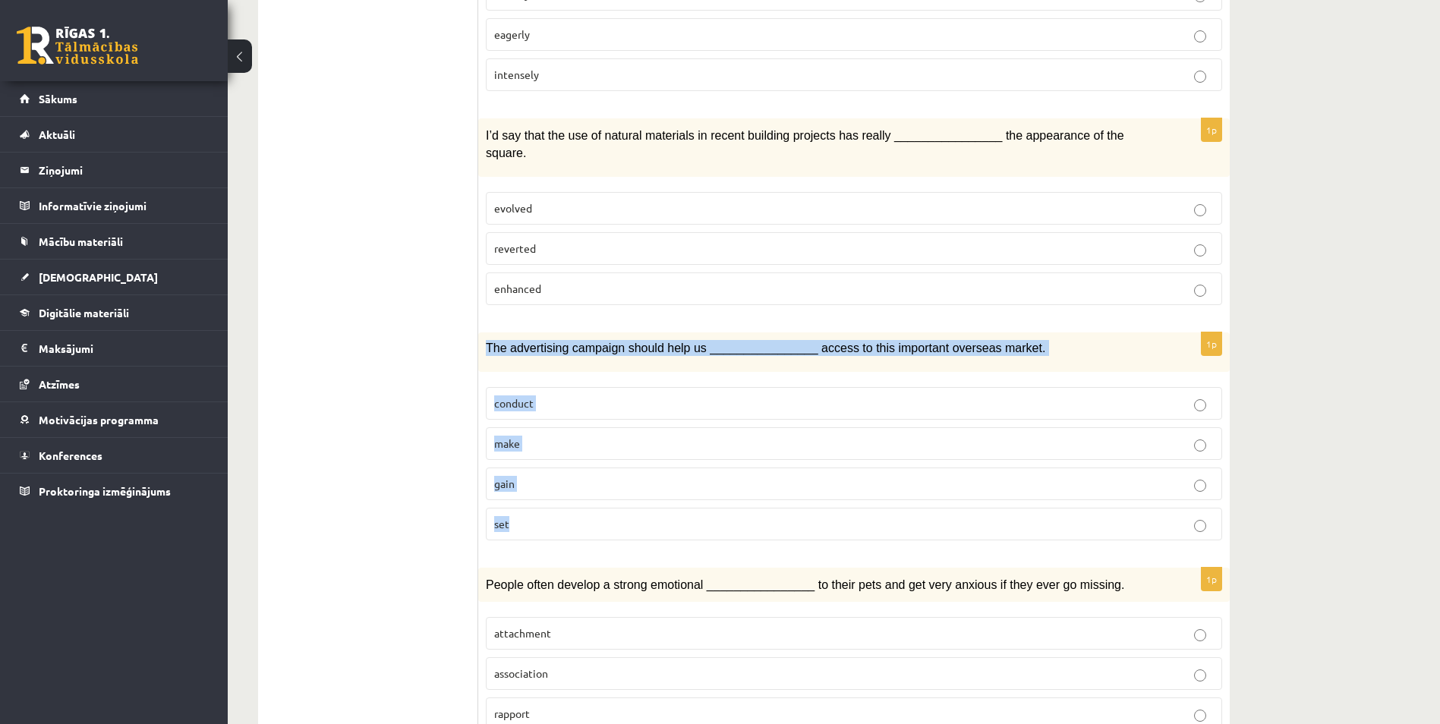
drag, startPoint x: 482, startPoint y: 280, endPoint x: 569, endPoint y: 453, distance: 193.5
click at [569, 453] on div "1p The advertising campaign should help us ________________ access to this impo…" at bounding box center [854, 442] width 752 height 219
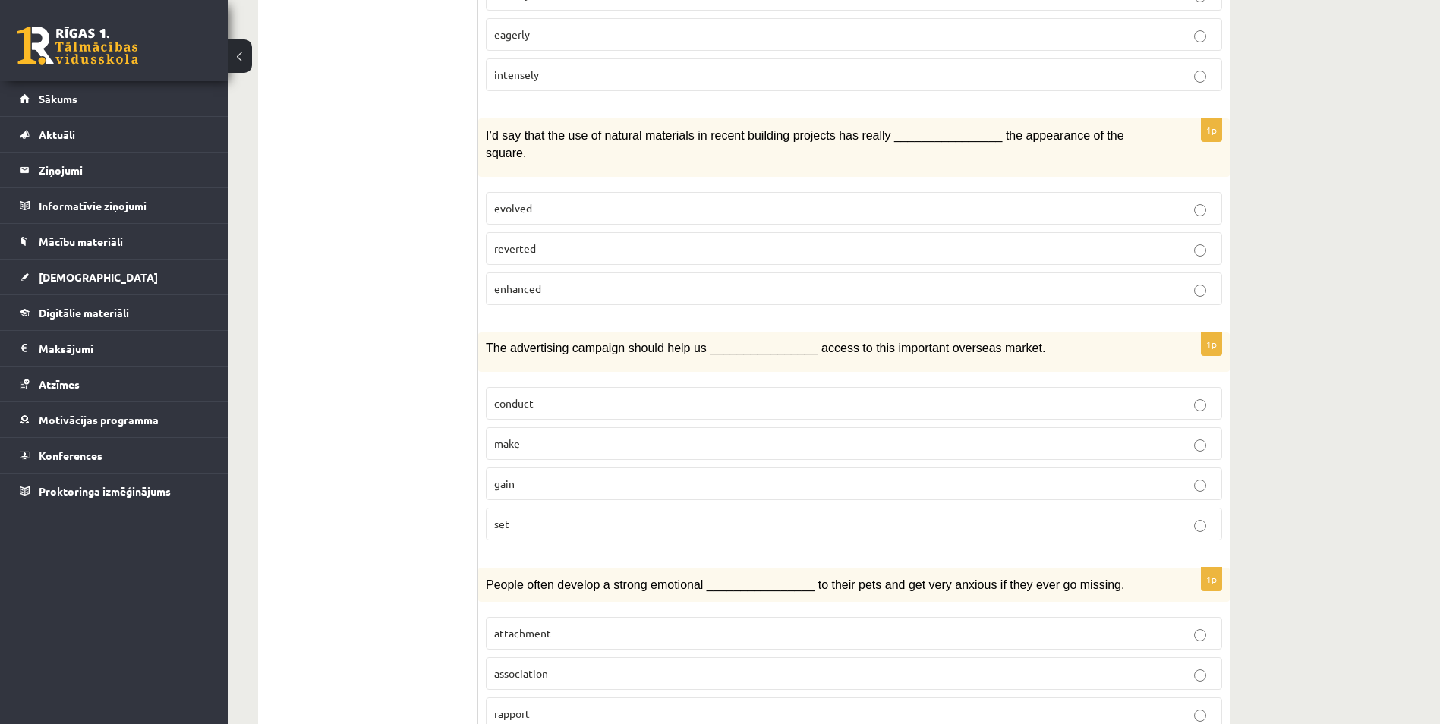
click at [530, 468] on label "gain" at bounding box center [854, 484] width 736 height 33
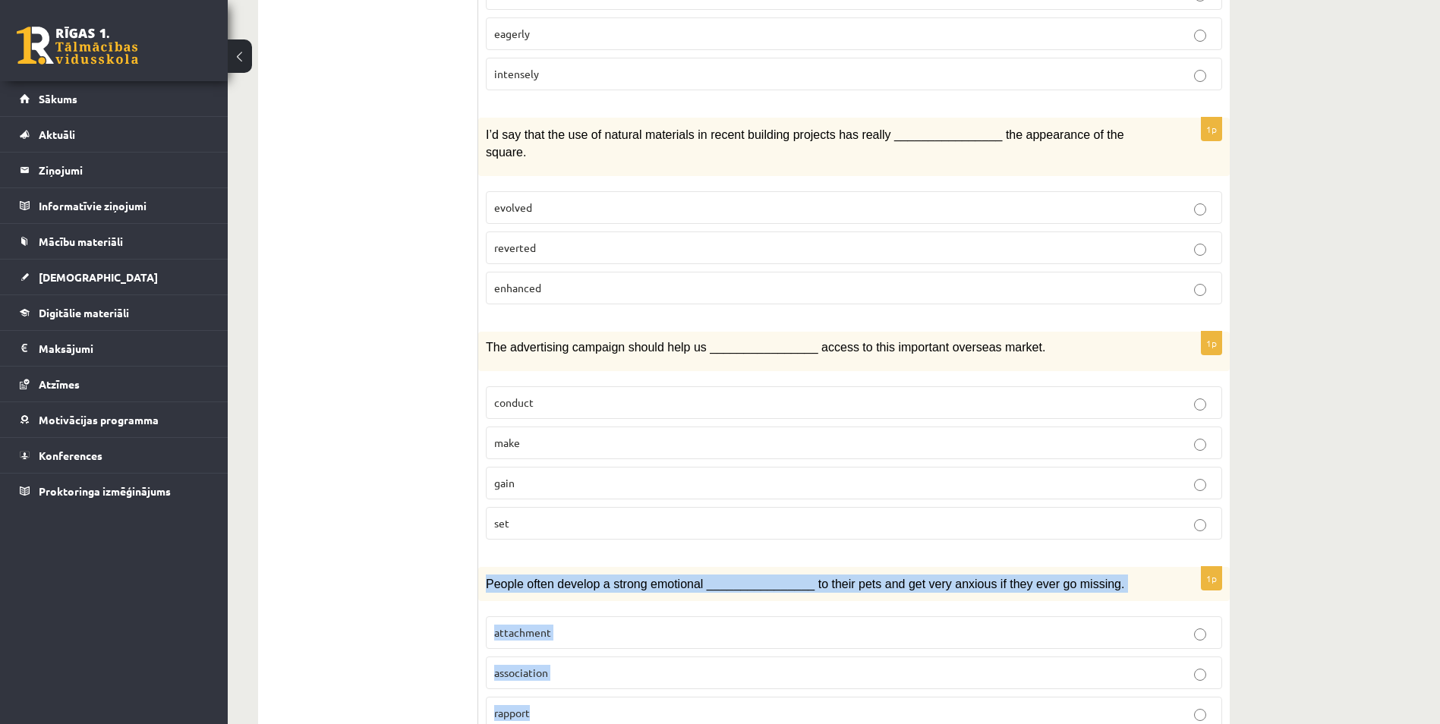
drag, startPoint x: 485, startPoint y: 516, endPoint x: 584, endPoint y: 600, distance: 129.3
click at [604, 657] on div "1p People often develop a strong emotional ________________ to their pets and g…" at bounding box center [854, 654] width 752 height 175
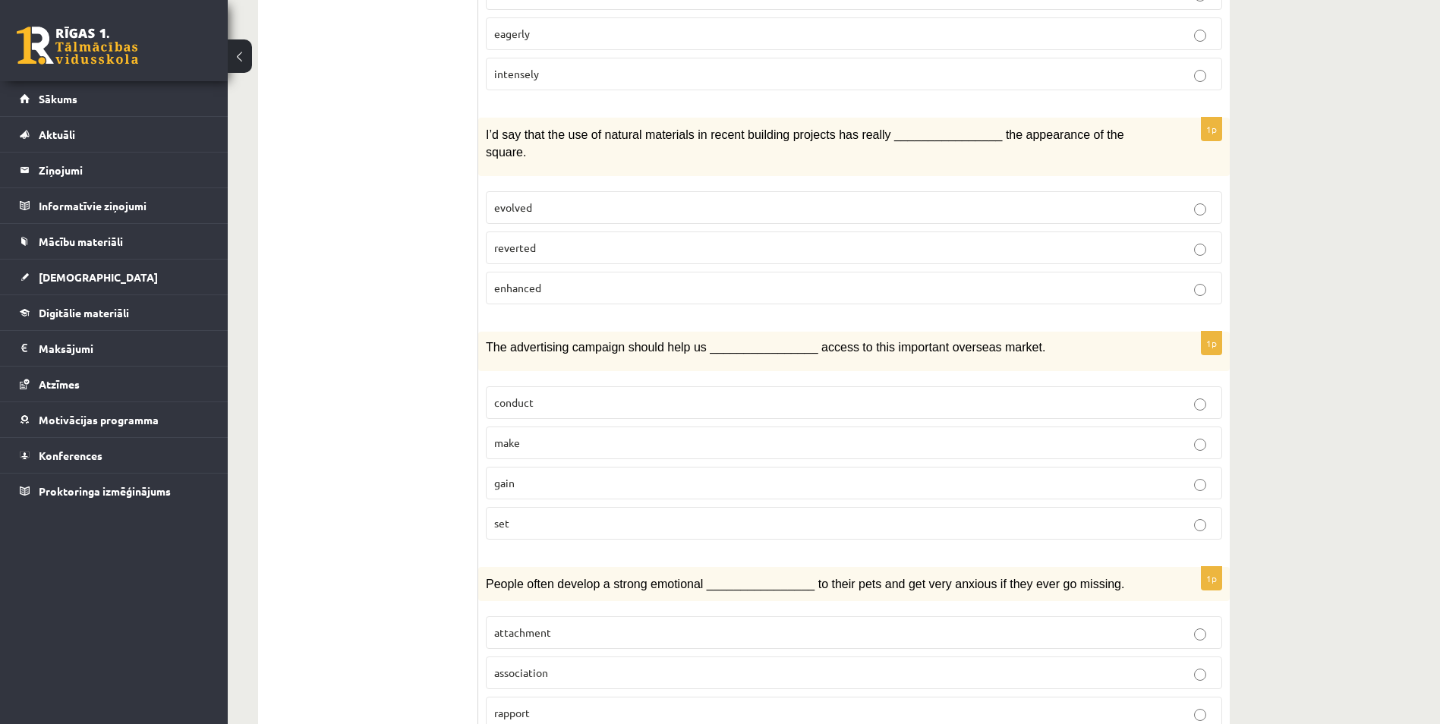
click at [563, 625] on p "attachment" at bounding box center [854, 633] width 720 height 16
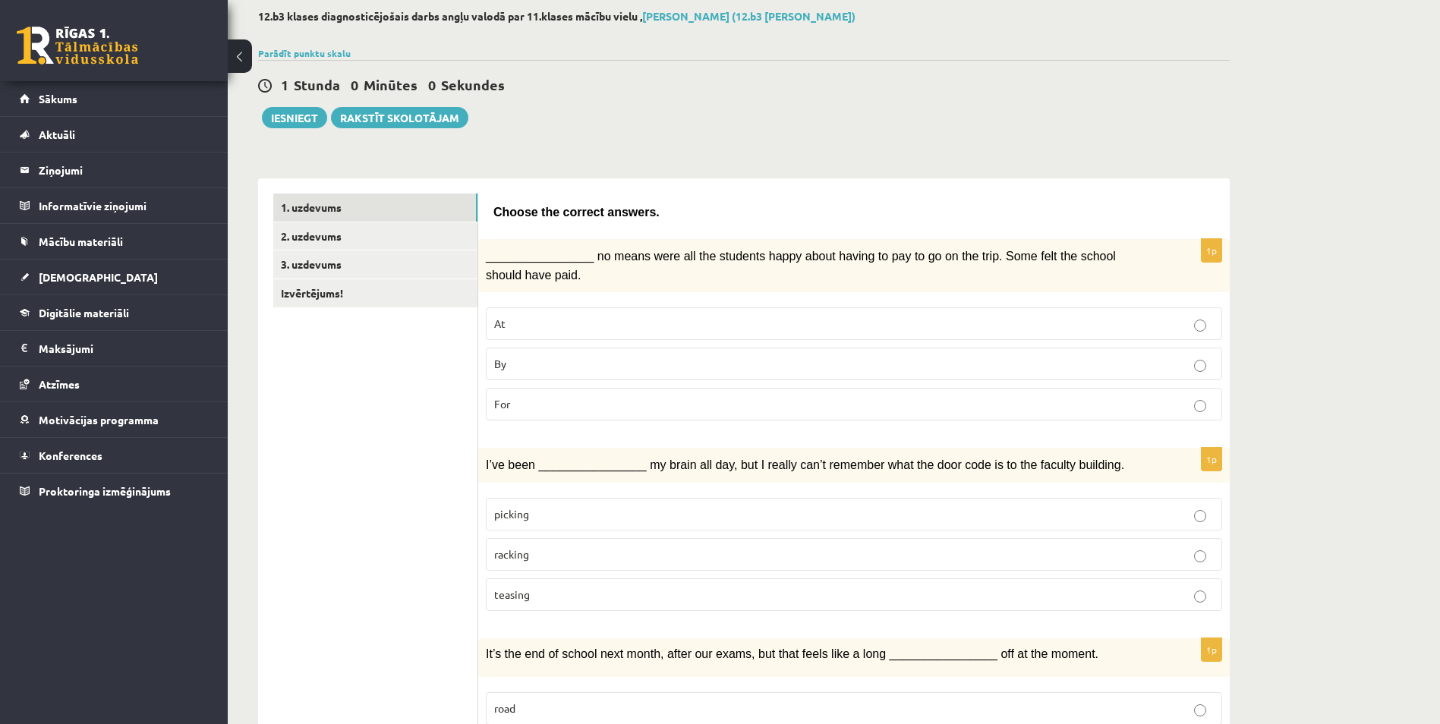
scroll to position [77, 0]
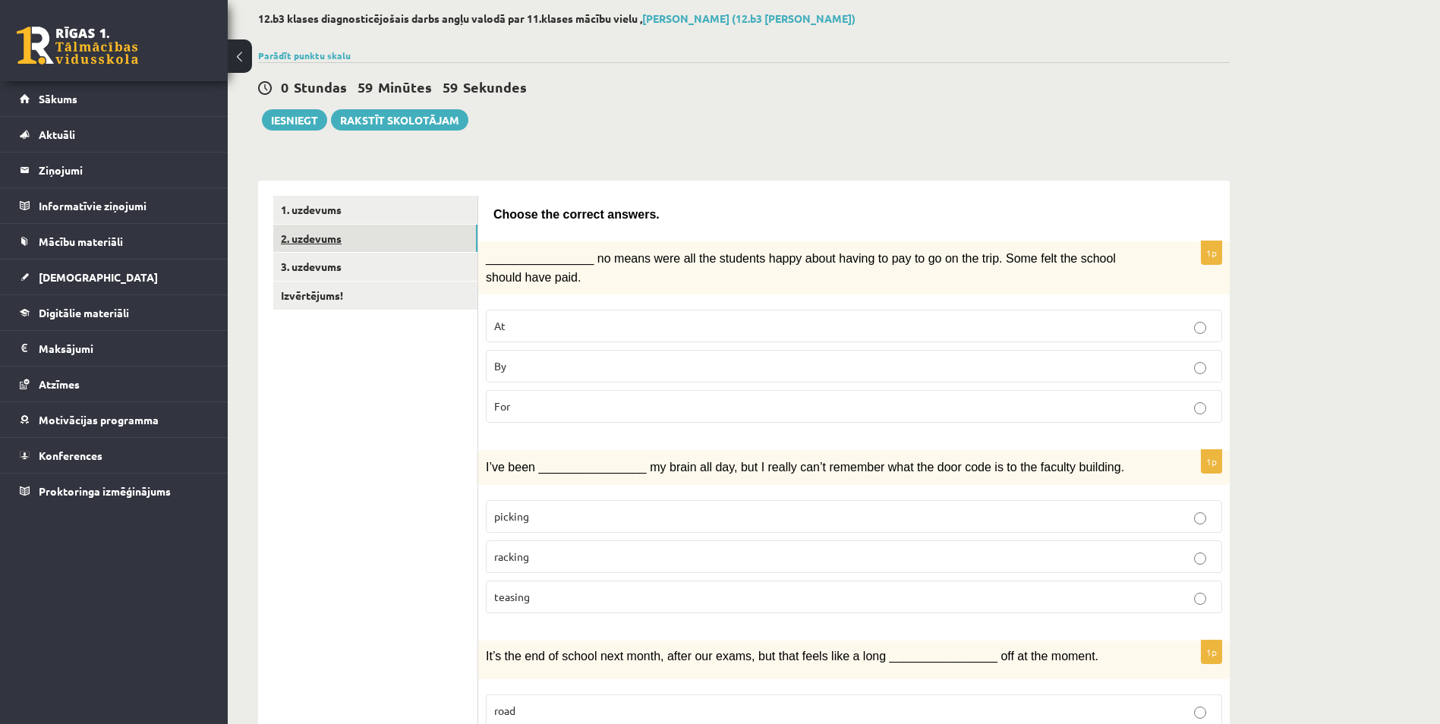
click at [351, 234] on link "2. uzdevums" at bounding box center [375, 239] width 204 height 28
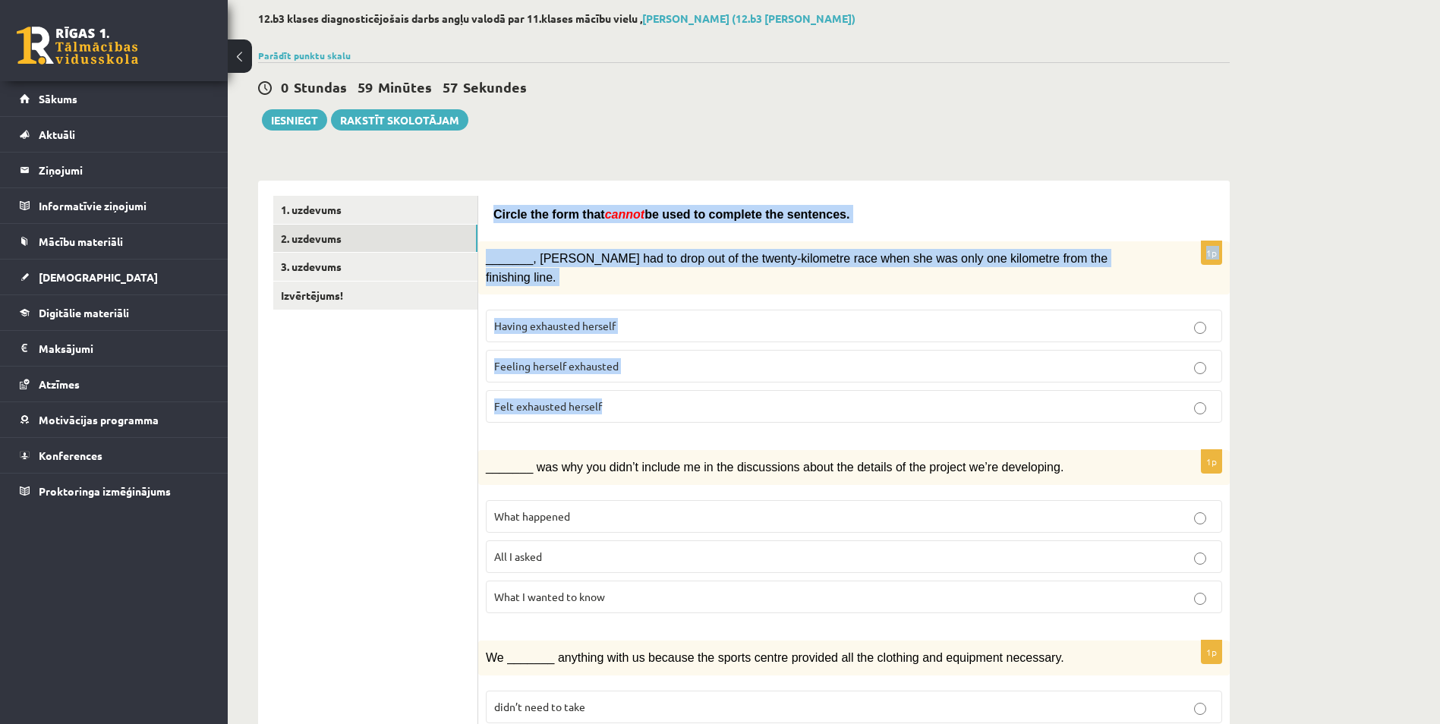
drag, startPoint x: 496, startPoint y: 215, endPoint x: 657, endPoint y: 376, distance: 227.6
click at [661, 219] on span "be used to complete the sentences." at bounding box center [747, 214] width 205 height 13
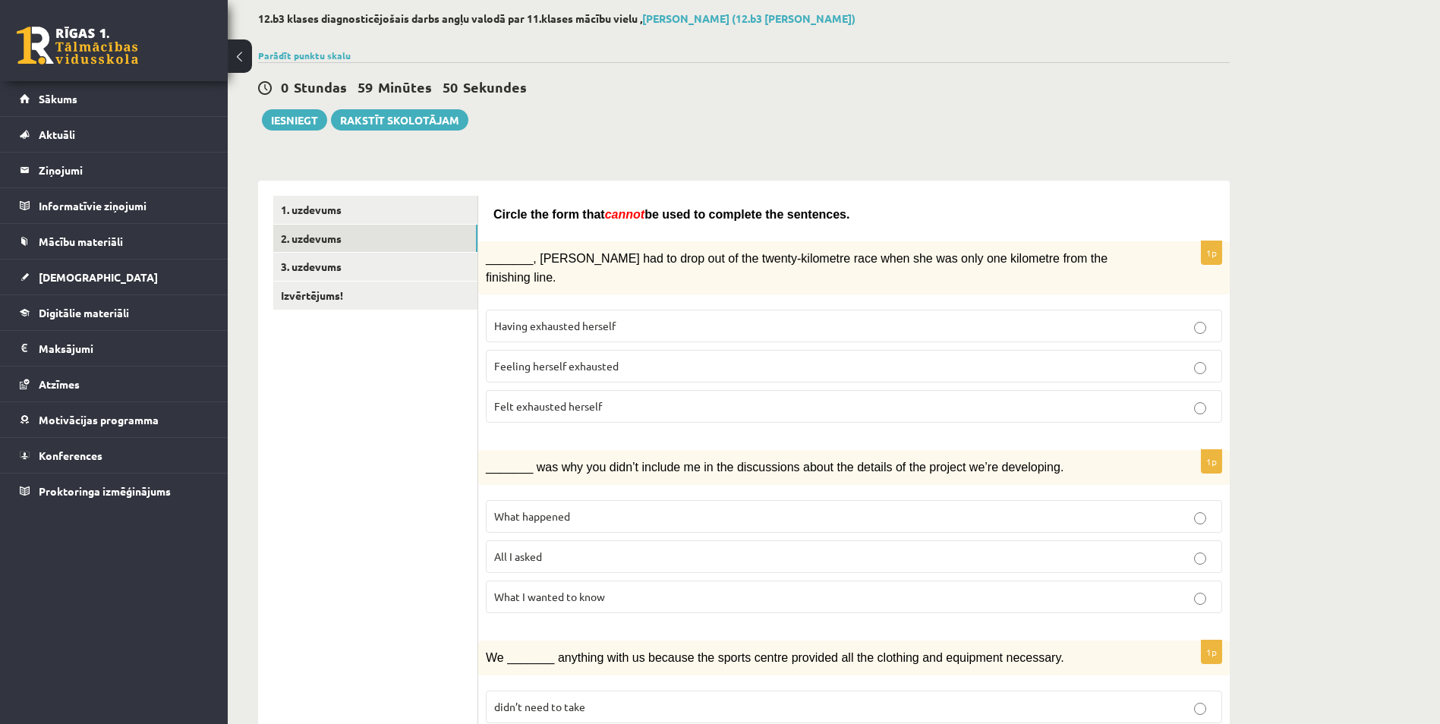
click at [611, 399] on p "Felt exhausted herself" at bounding box center [854, 407] width 720 height 16
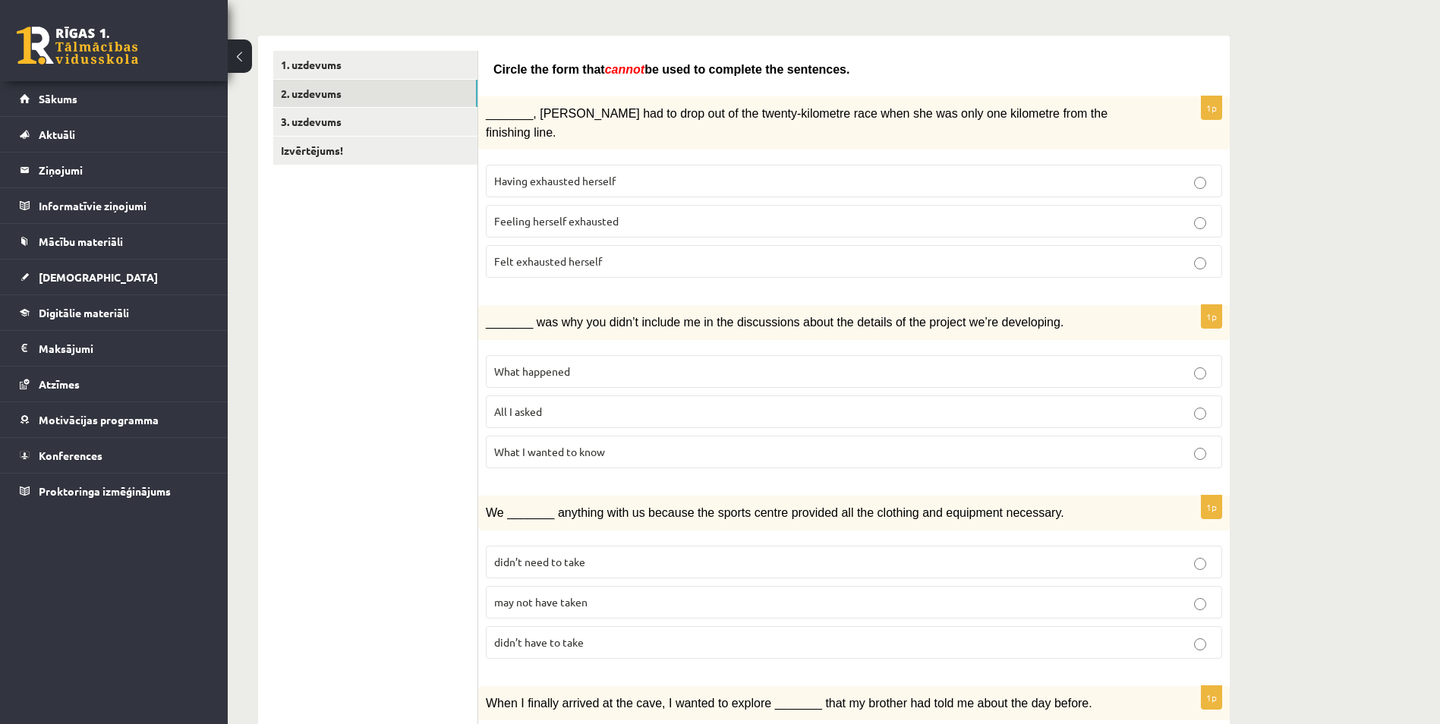
scroll to position [304, 0]
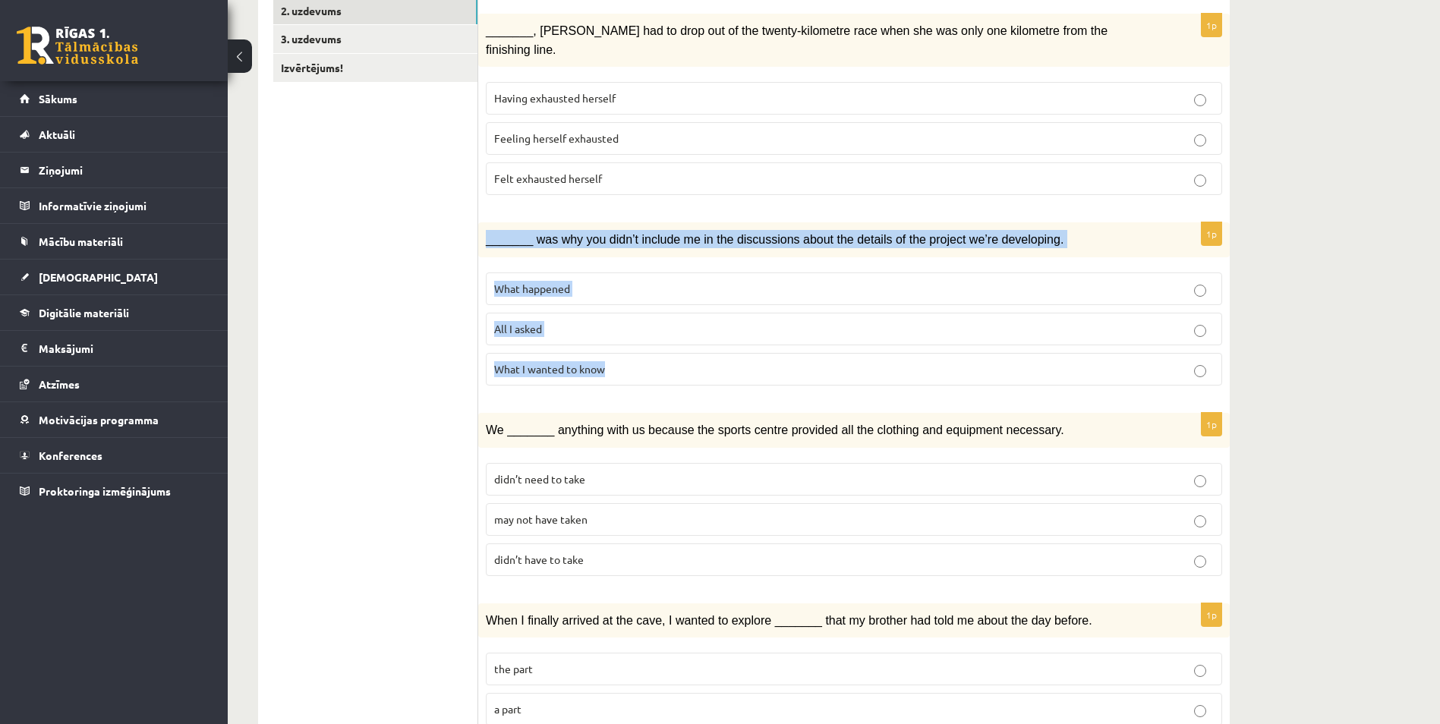
drag, startPoint x: 479, startPoint y: 223, endPoint x: 627, endPoint y: 346, distance: 192.5
click at [627, 346] on div "1p _______ was why you didn’t include me in the discussions about the details o…" at bounding box center [854, 309] width 752 height 175
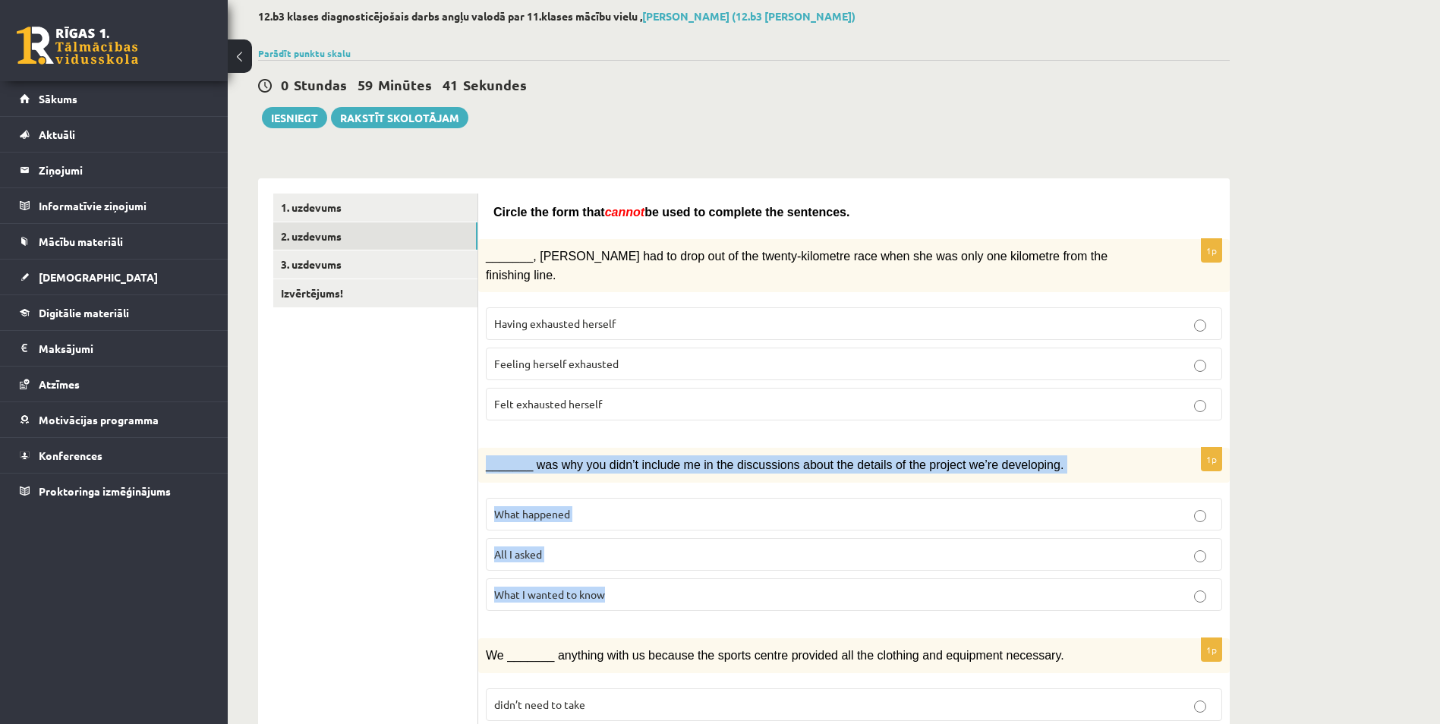
scroll to position [77, 0]
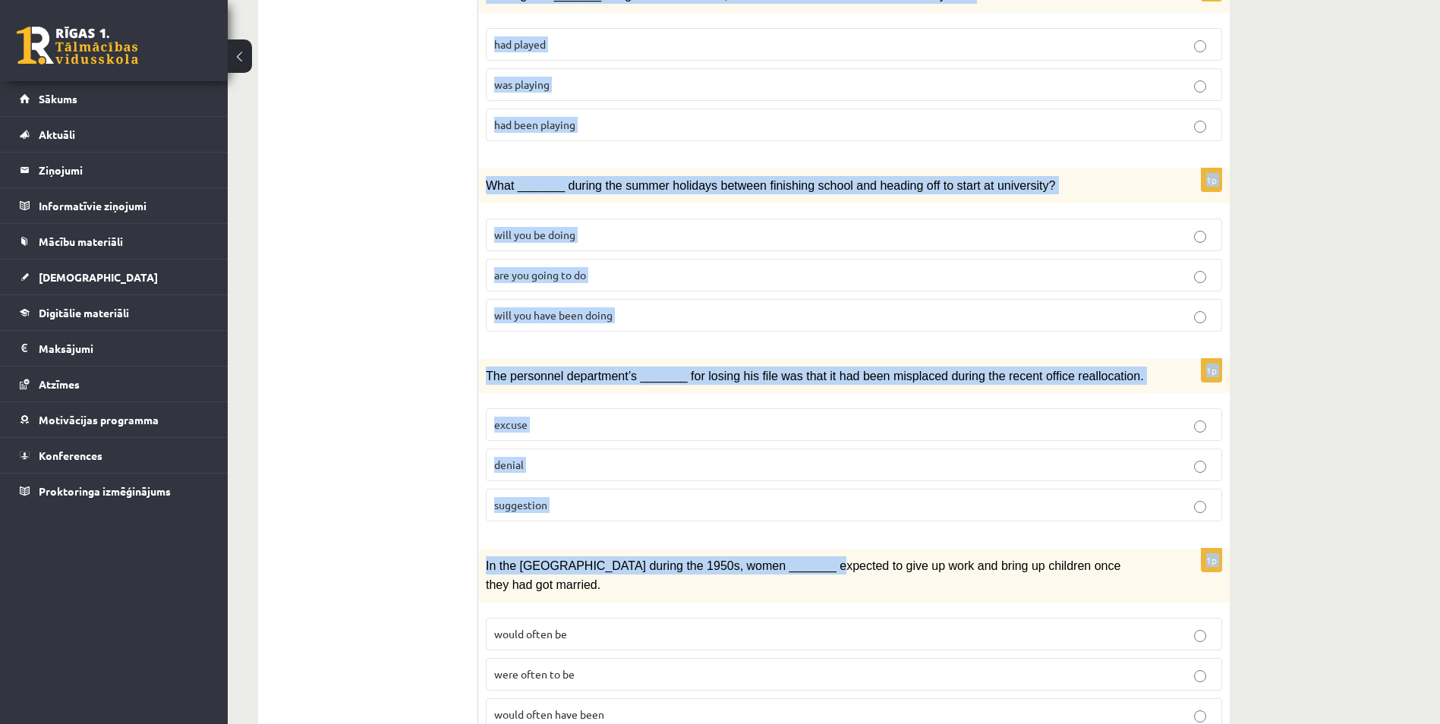
drag, startPoint x: 493, startPoint y: 215, endPoint x: 789, endPoint y: 514, distance: 420.9
click at [775, 559] on span "In the USA during the 1950s, women _______ expected to give up work and bring u…" at bounding box center [803, 574] width 635 height 31
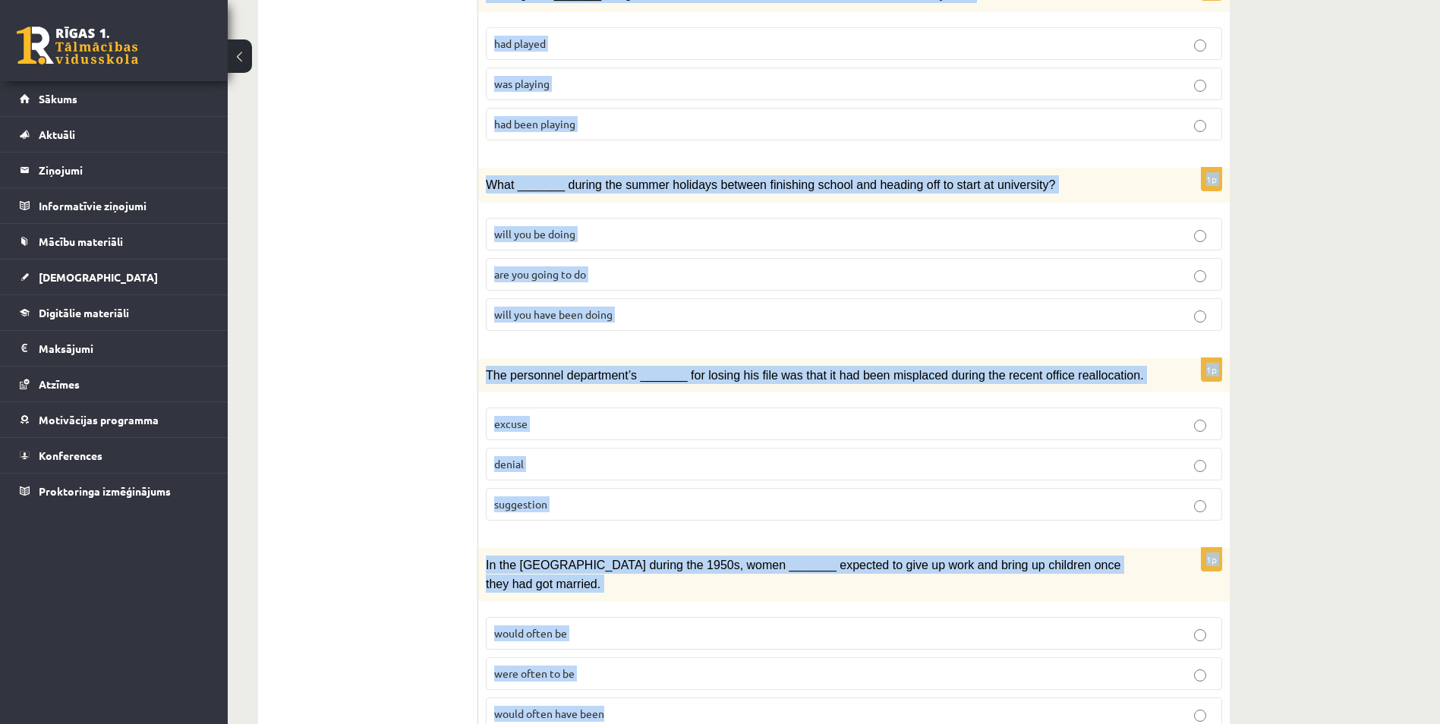
drag, startPoint x: 493, startPoint y: 213, endPoint x: 780, endPoint y: 644, distance: 518.4
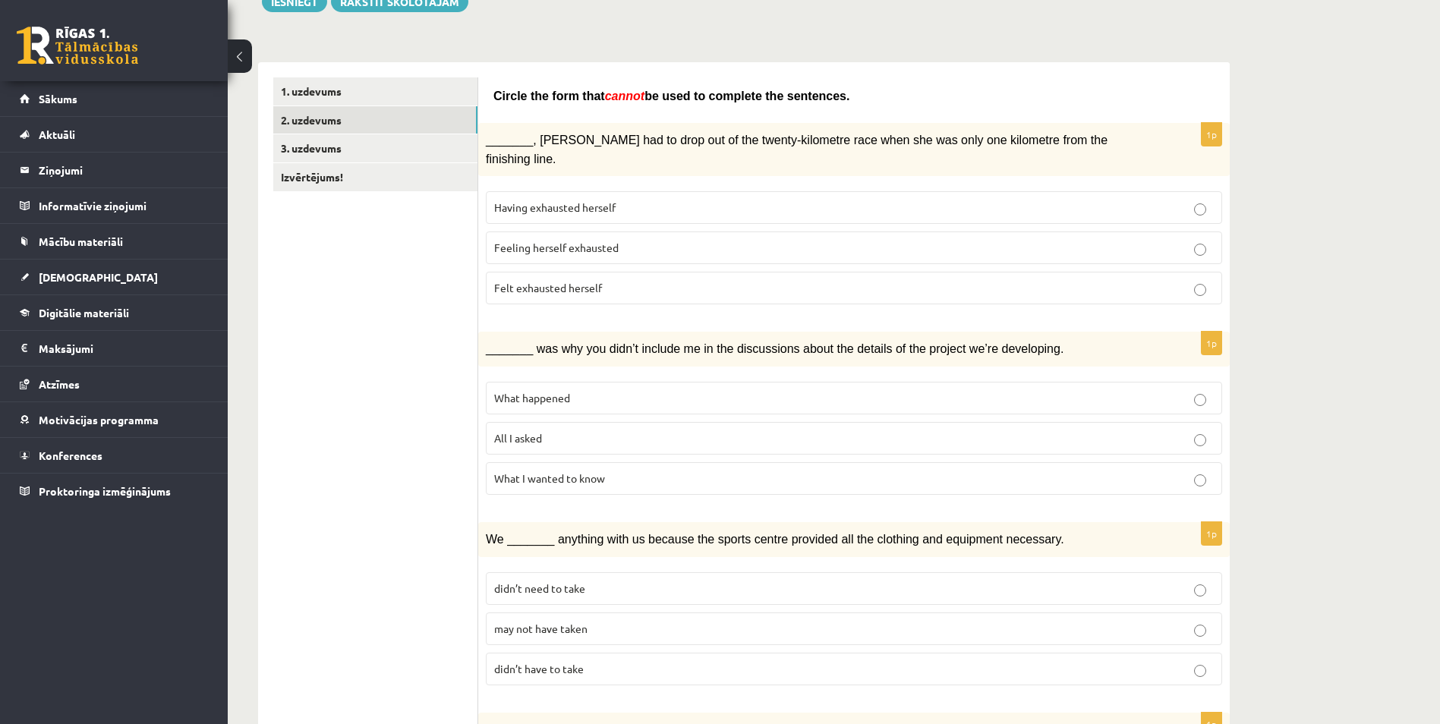
scroll to position [229, 0]
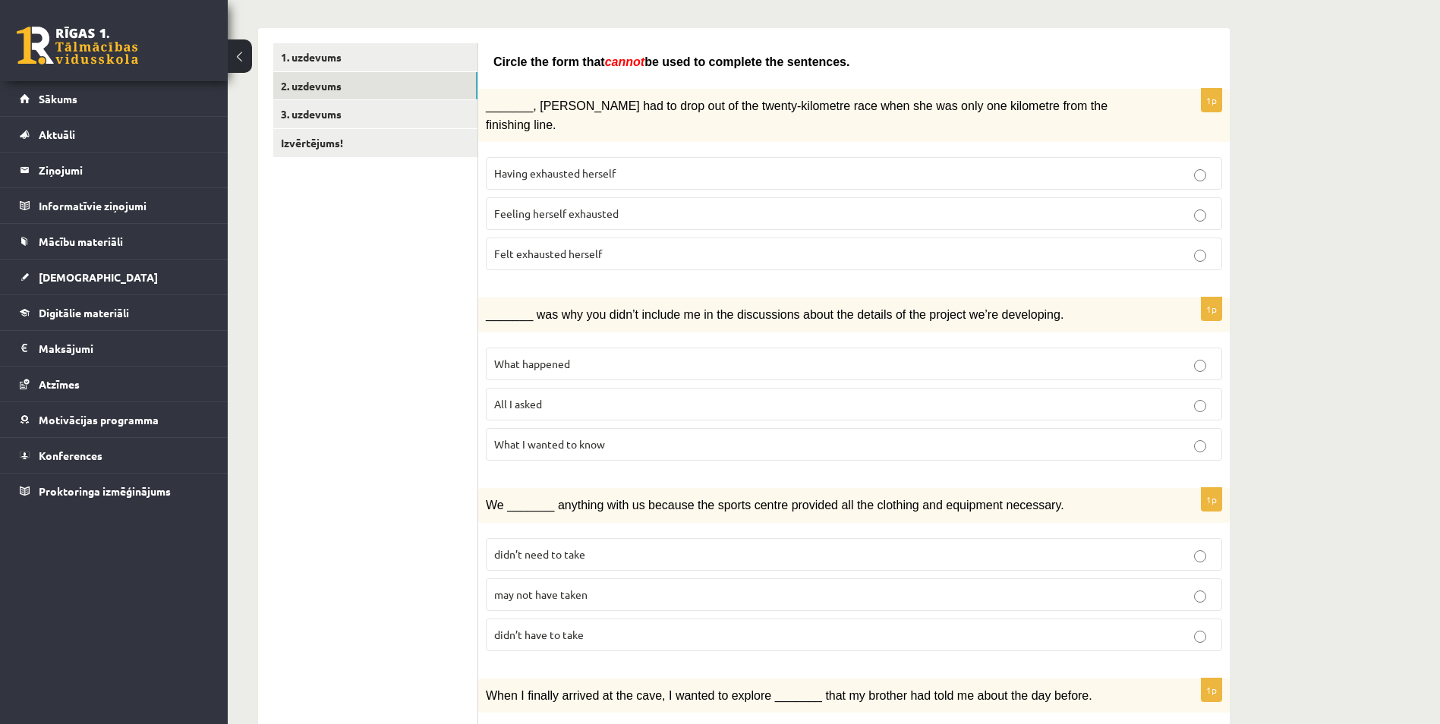
click at [574, 356] on p "What happened" at bounding box center [854, 364] width 720 height 16
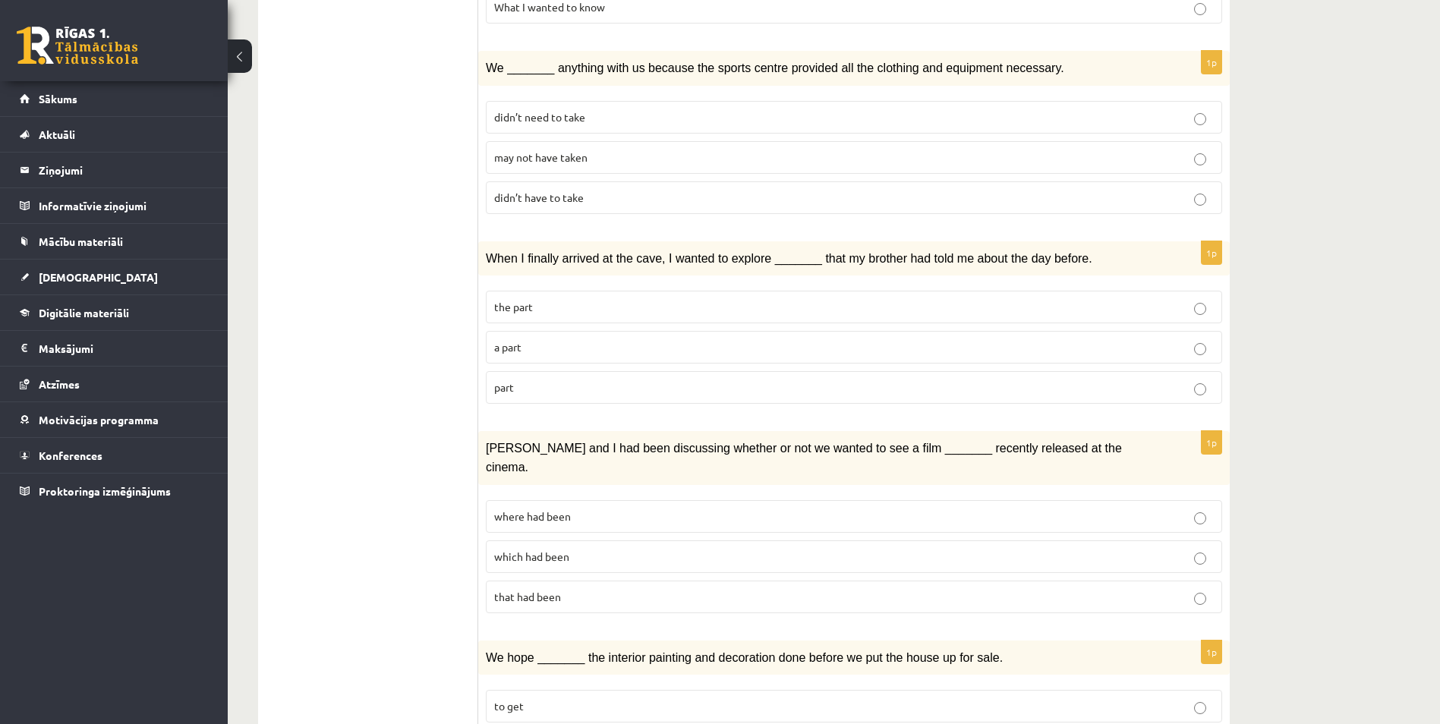
scroll to position [685, 0]
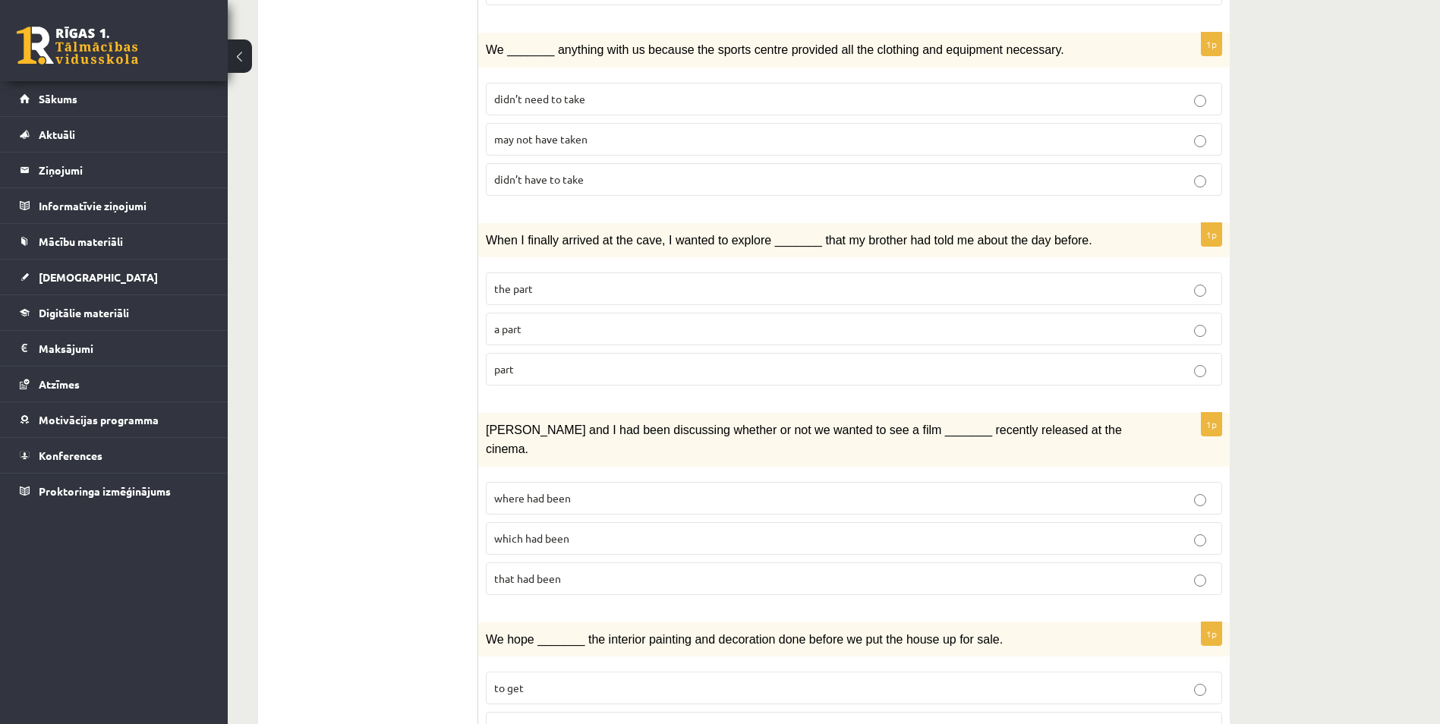
click at [563, 132] on span "may not have taken" at bounding box center [540, 139] width 93 height 14
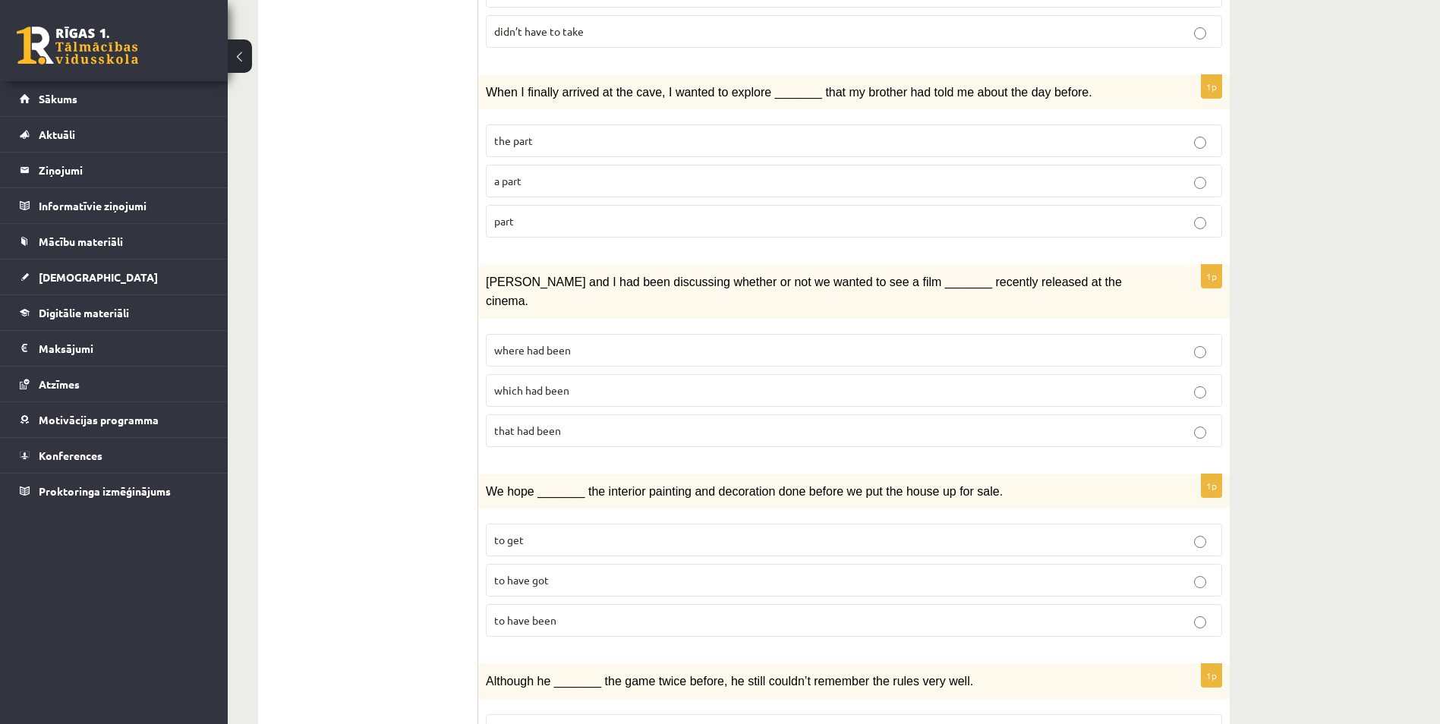
scroll to position [837, 0]
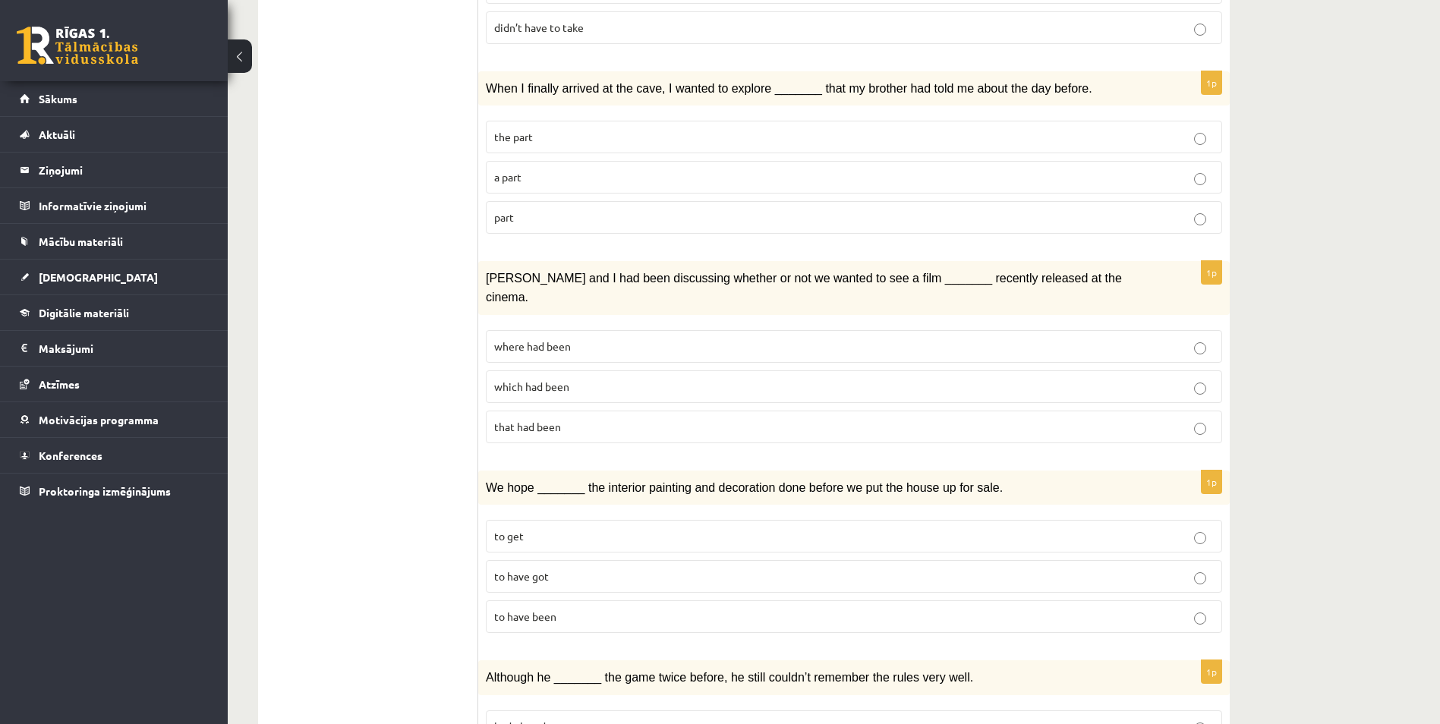
click at [534, 210] on p "part" at bounding box center [854, 218] width 720 height 16
click at [527, 169] on p "a part" at bounding box center [854, 177] width 720 height 16
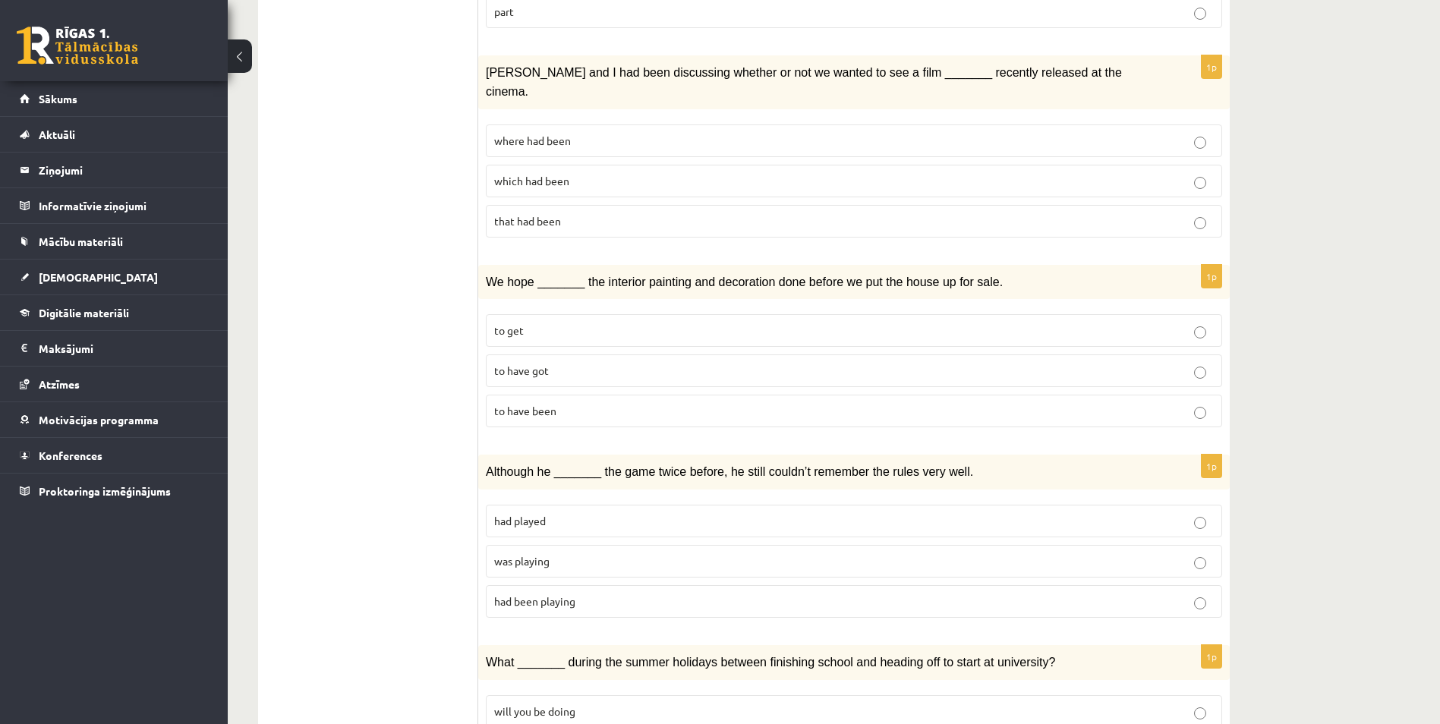
scroll to position [1064, 0]
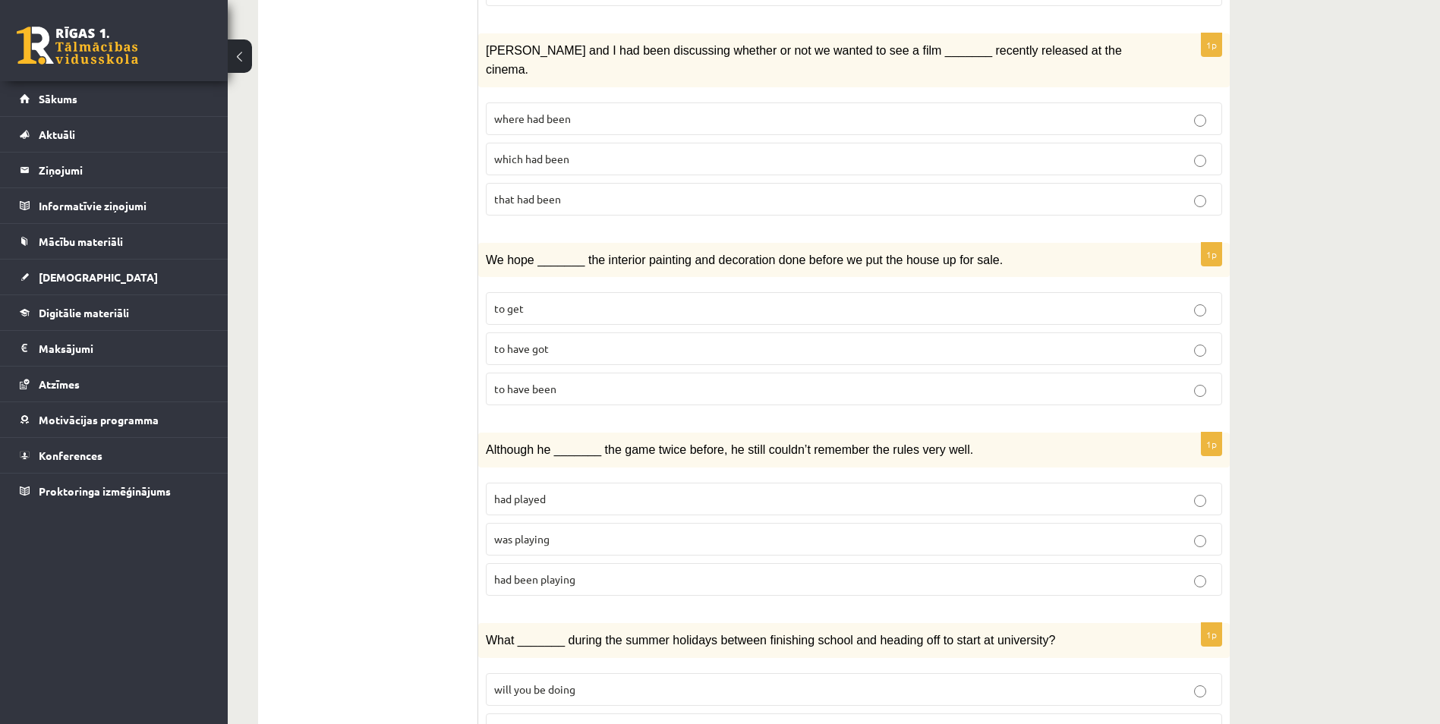
click at [562, 112] on span "where had been" at bounding box center [532, 119] width 77 height 14
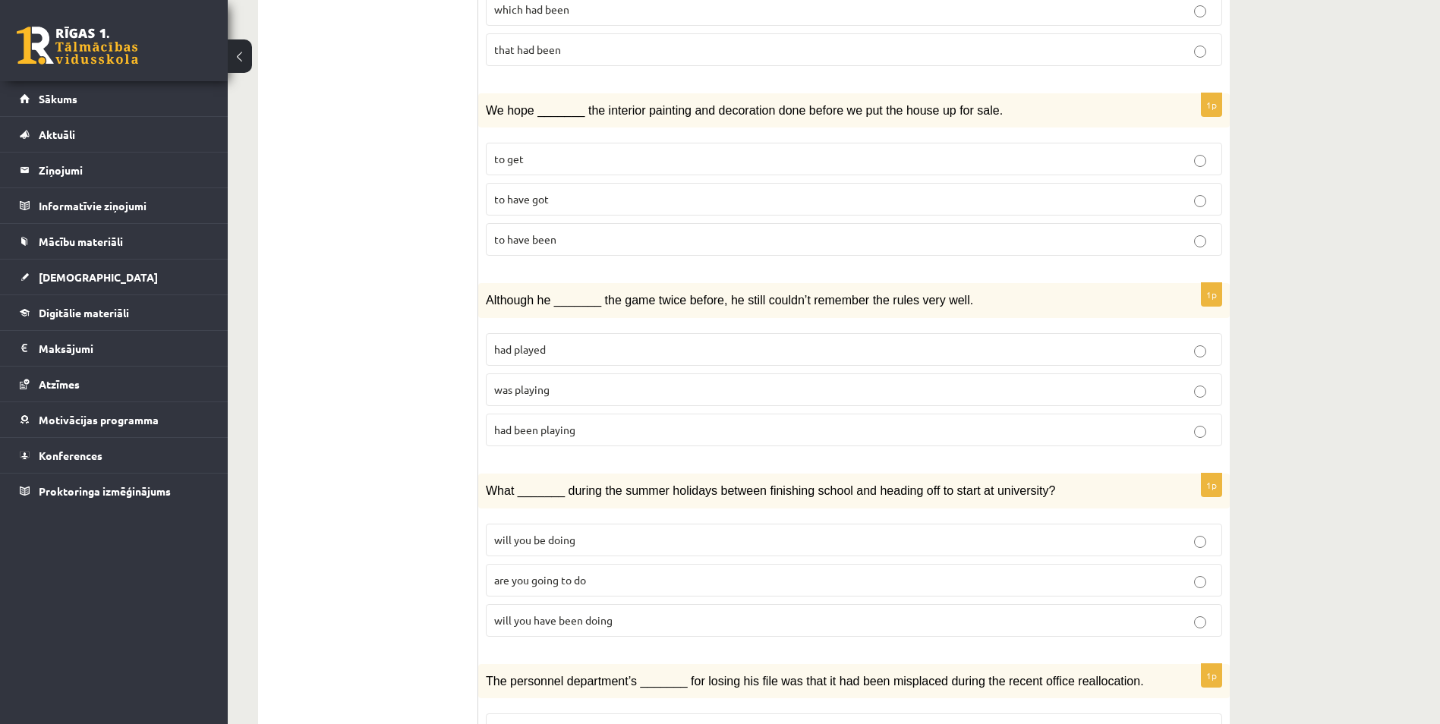
scroll to position [1216, 0]
click at [552, 189] on p "to have got" at bounding box center [854, 197] width 720 height 16
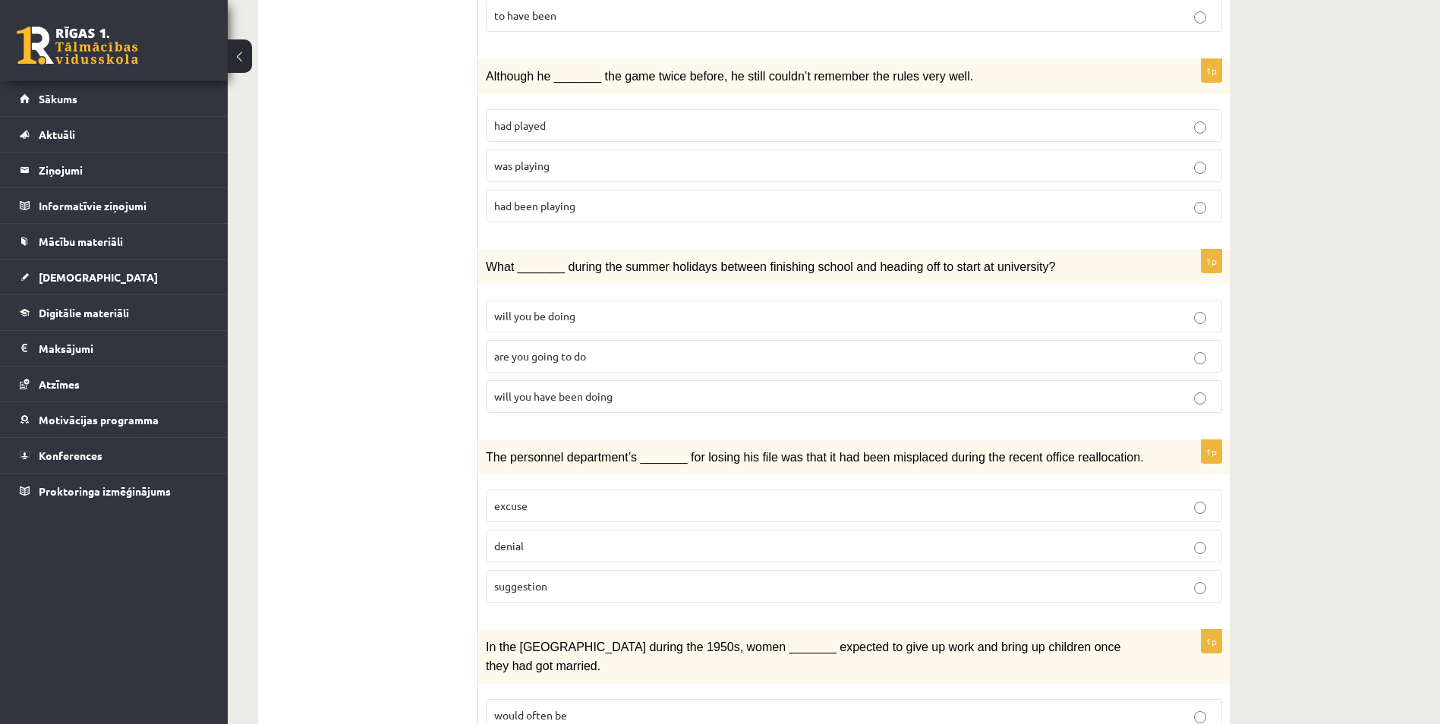
scroll to position [1444, 0]
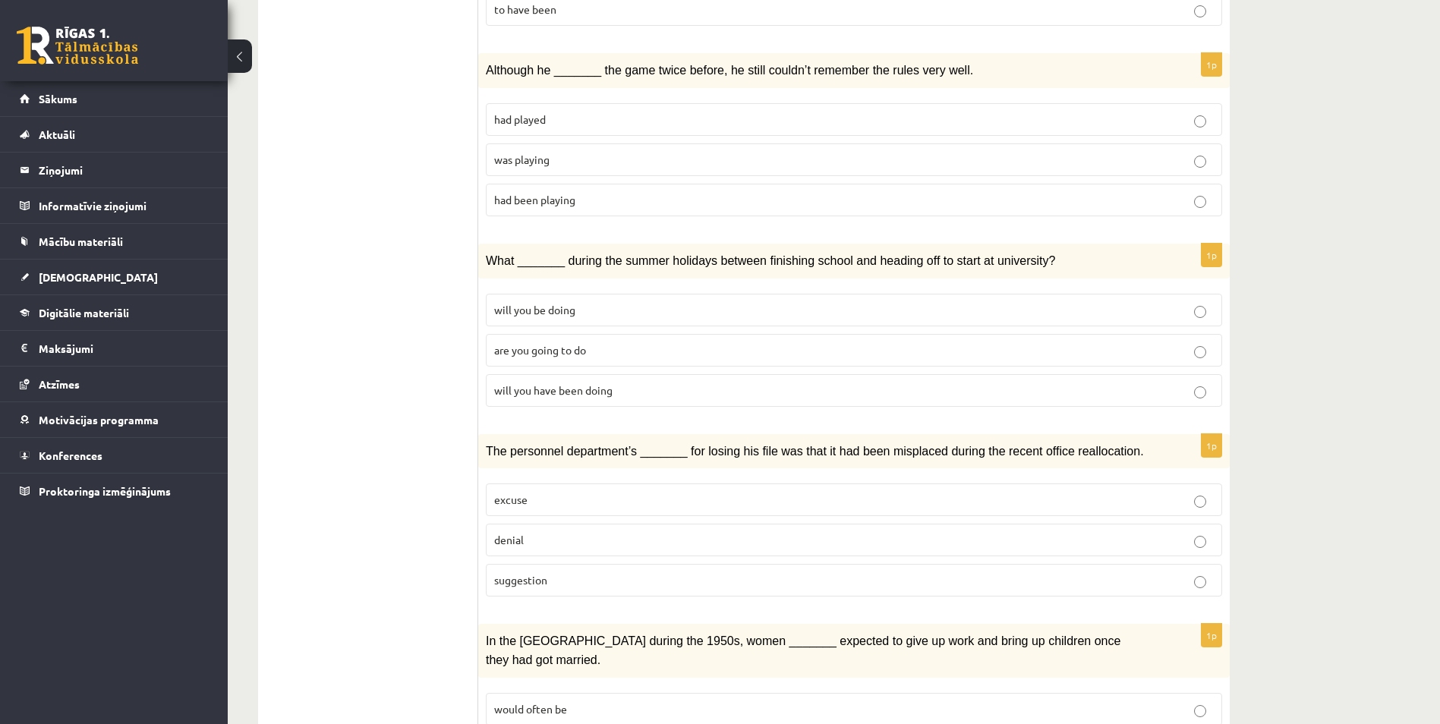
click at [586, 192] on p "had been playing" at bounding box center [854, 200] width 720 height 16
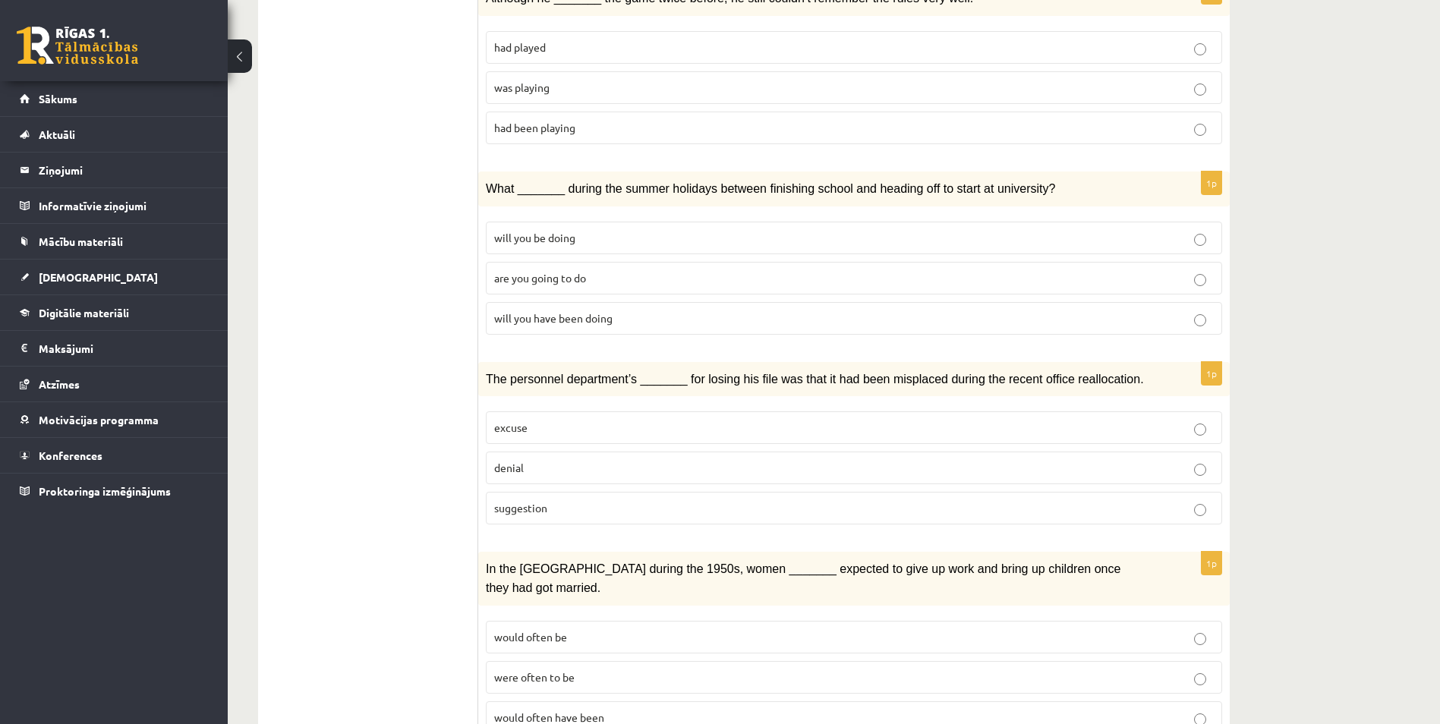
scroll to position [1520, 0]
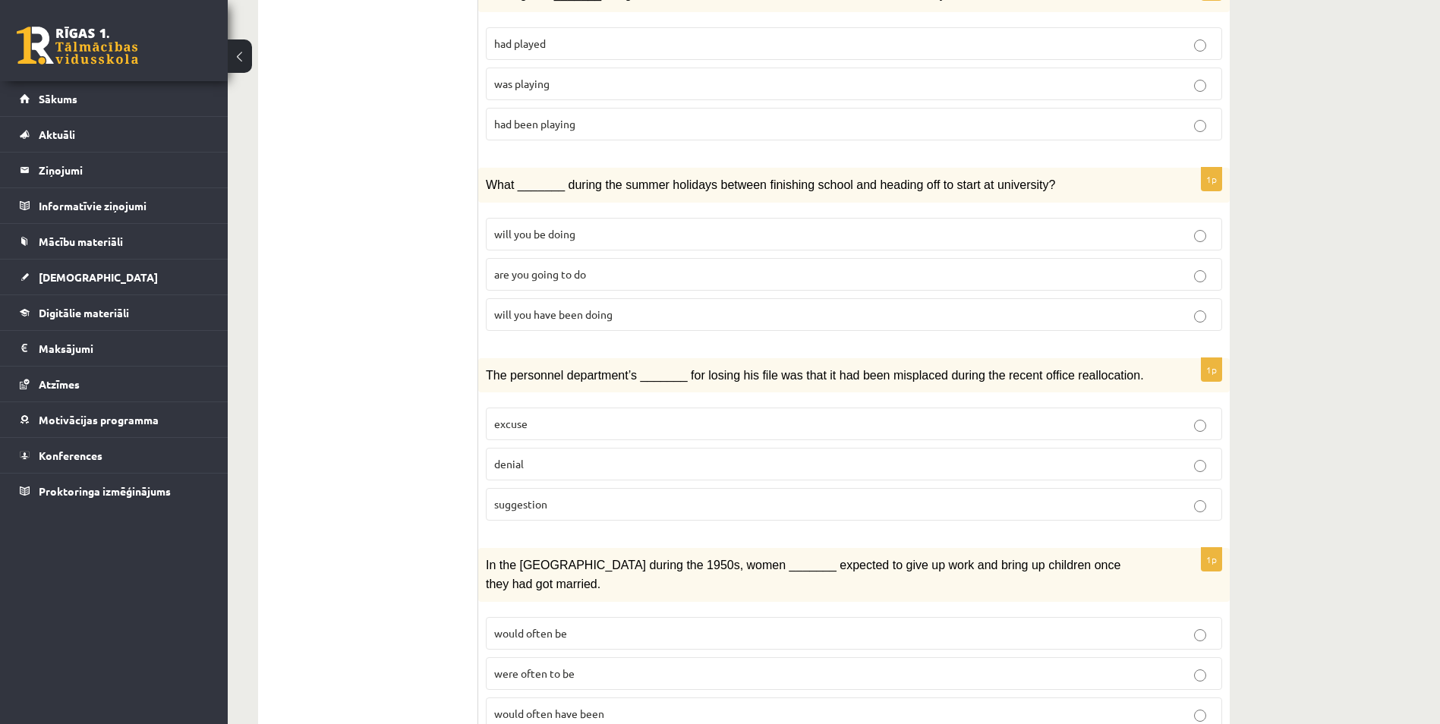
click at [559, 307] on span "will you have been doing" at bounding box center [553, 314] width 118 height 14
click at [575, 456] on p "denial" at bounding box center [854, 464] width 720 height 16
click at [606, 706] on p "would often have been" at bounding box center [854, 714] width 720 height 16
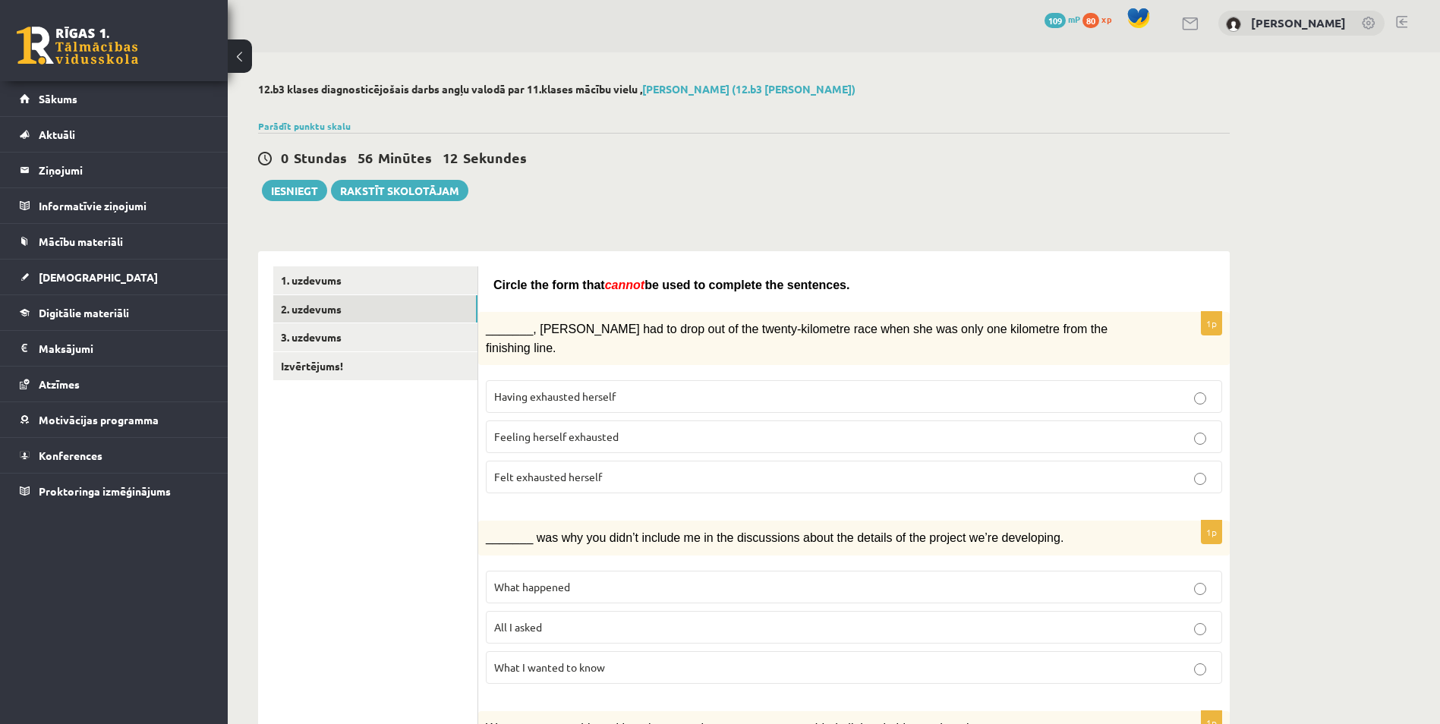
scroll to position [0, 0]
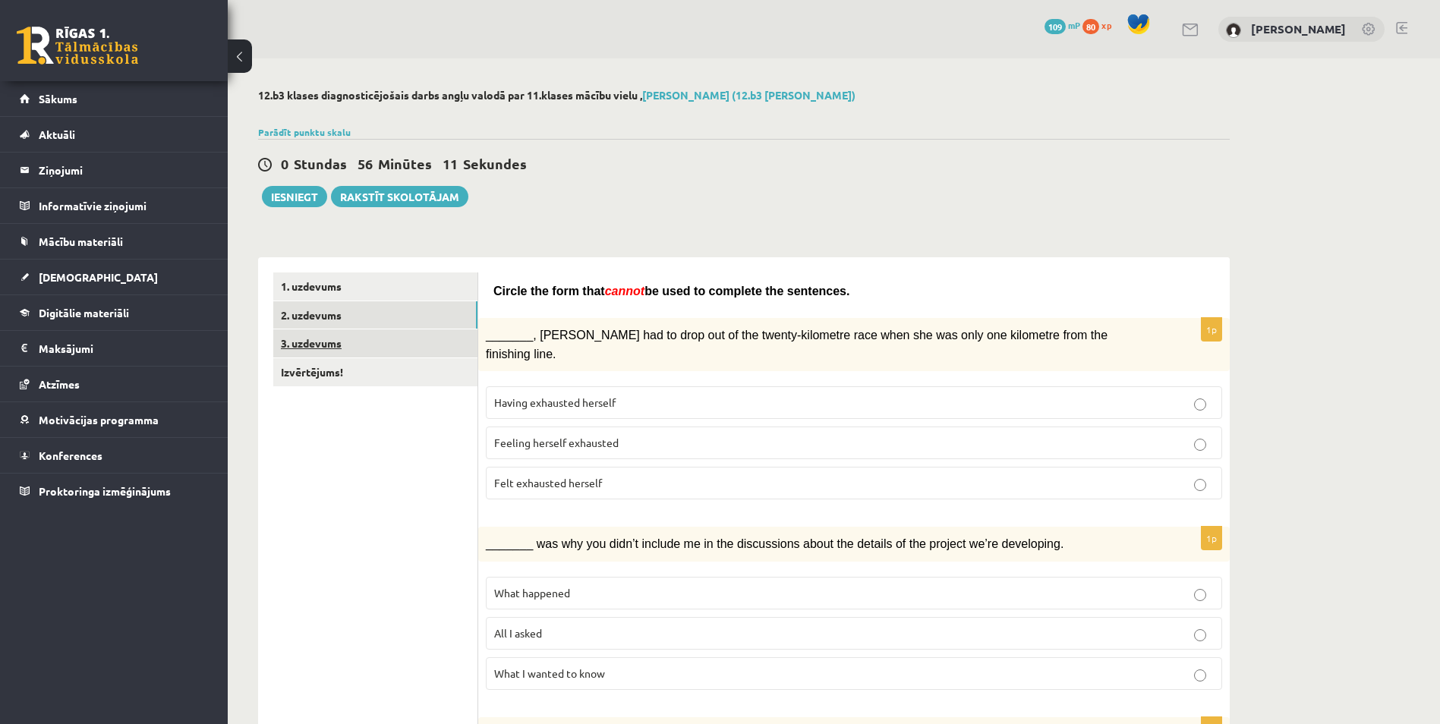
click at [386, 348] on link "3. uzdevums" at bounding box center [375, 343] width 204 height 28
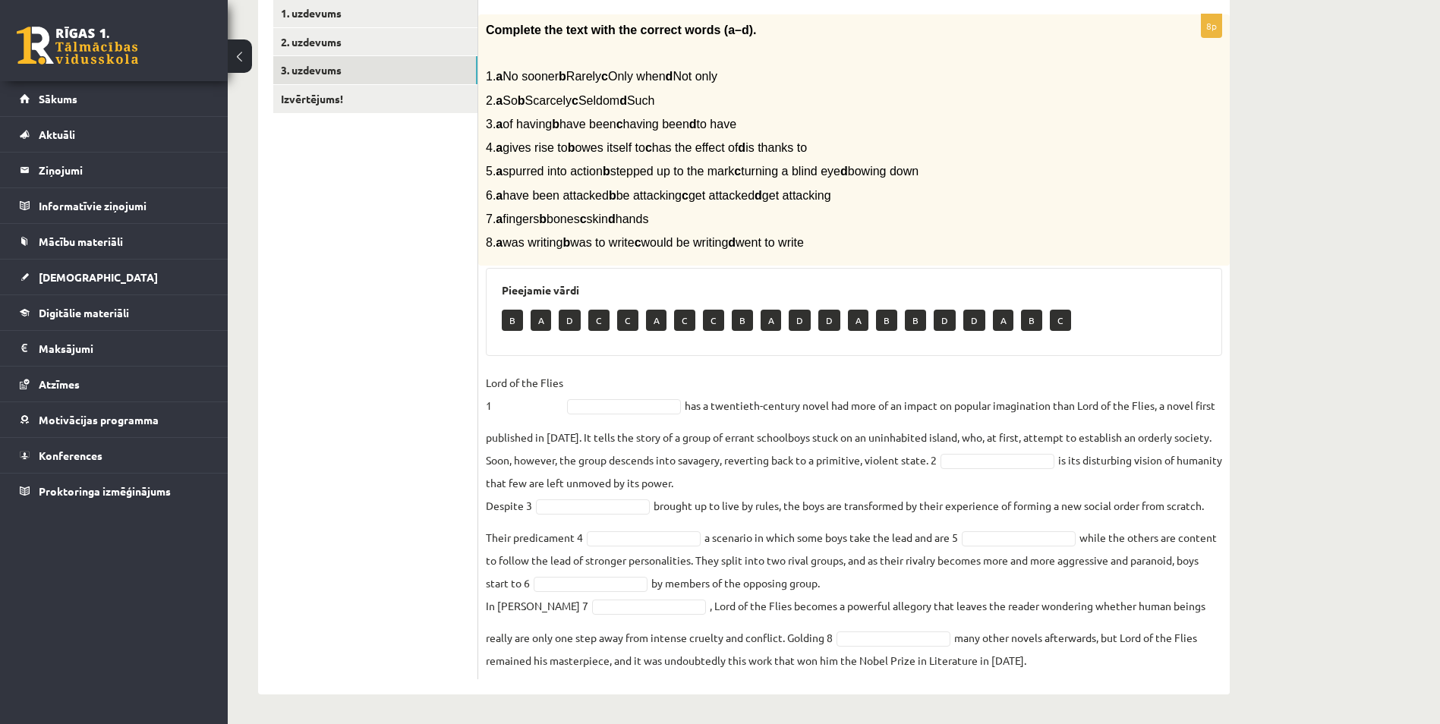
scroll to position [275, 0]
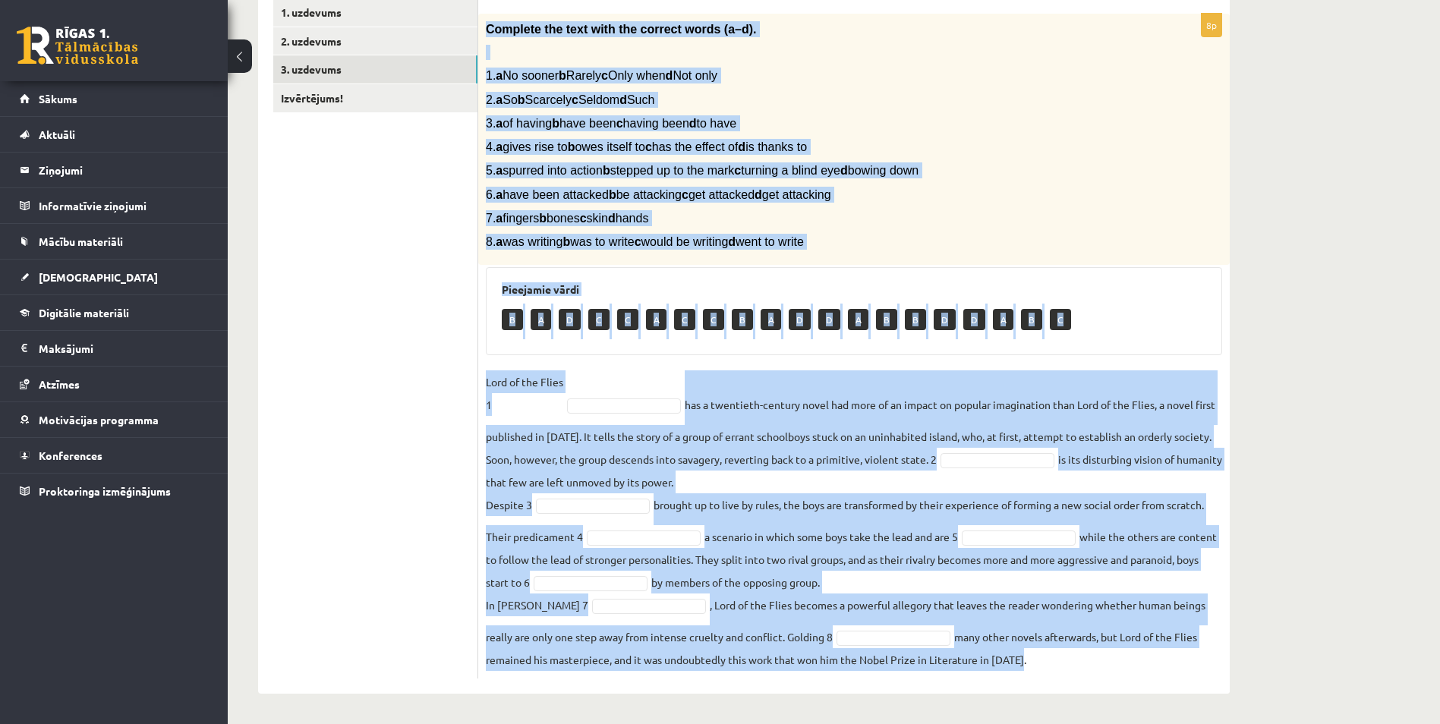
drag, startPoint x: 486, startPoint y: 28, endPoint x: 1047, endPoint y: 654, distance: 840.3
click at [1047, 654] on div "8p Complete the text with the correct words (a–d). 1. a No sooner b Rarely c On…" at bounding box center [854, 346] width 752 height 665
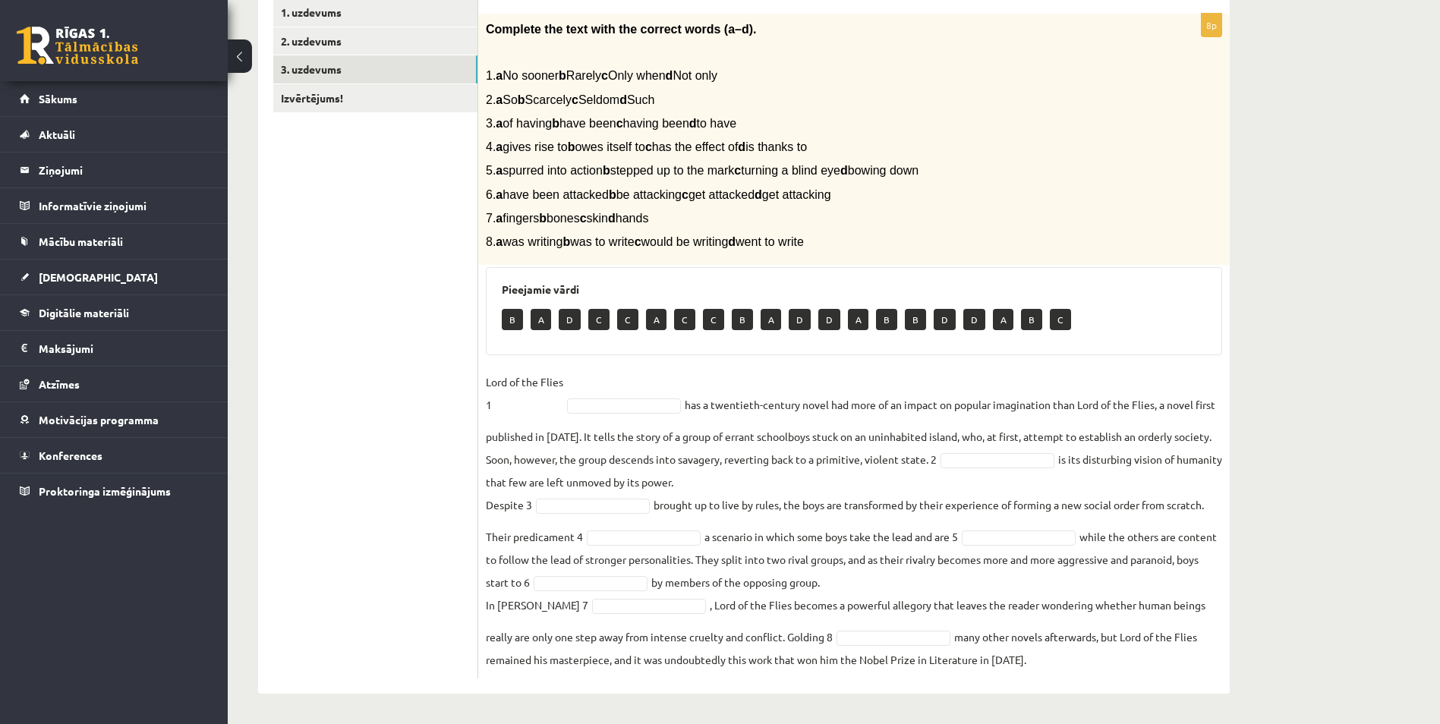
click at [439, 427] on ul "1. uzdevums 2. uzdevums 3. uzdevums Izvērtējums!" at bounding box center [375, 338] width 205 height 680
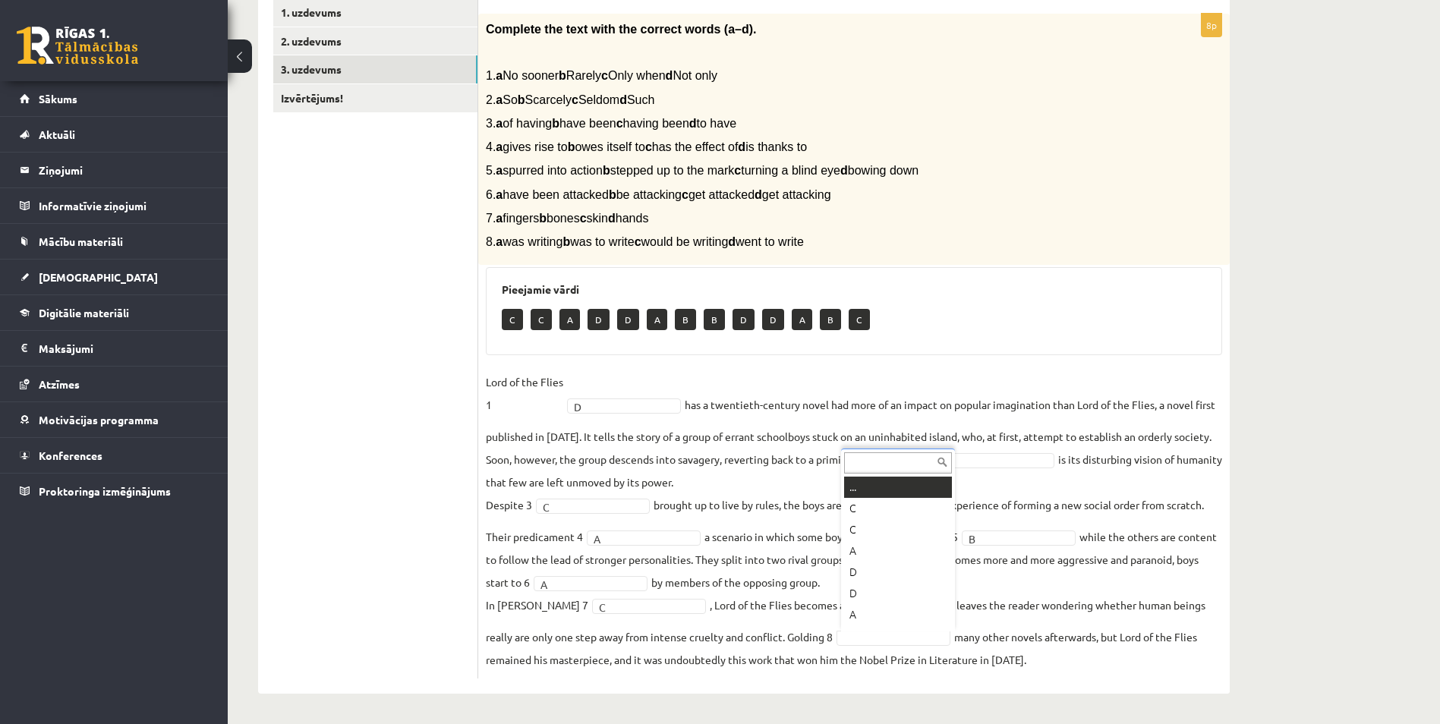
scroll to position [18, 0]
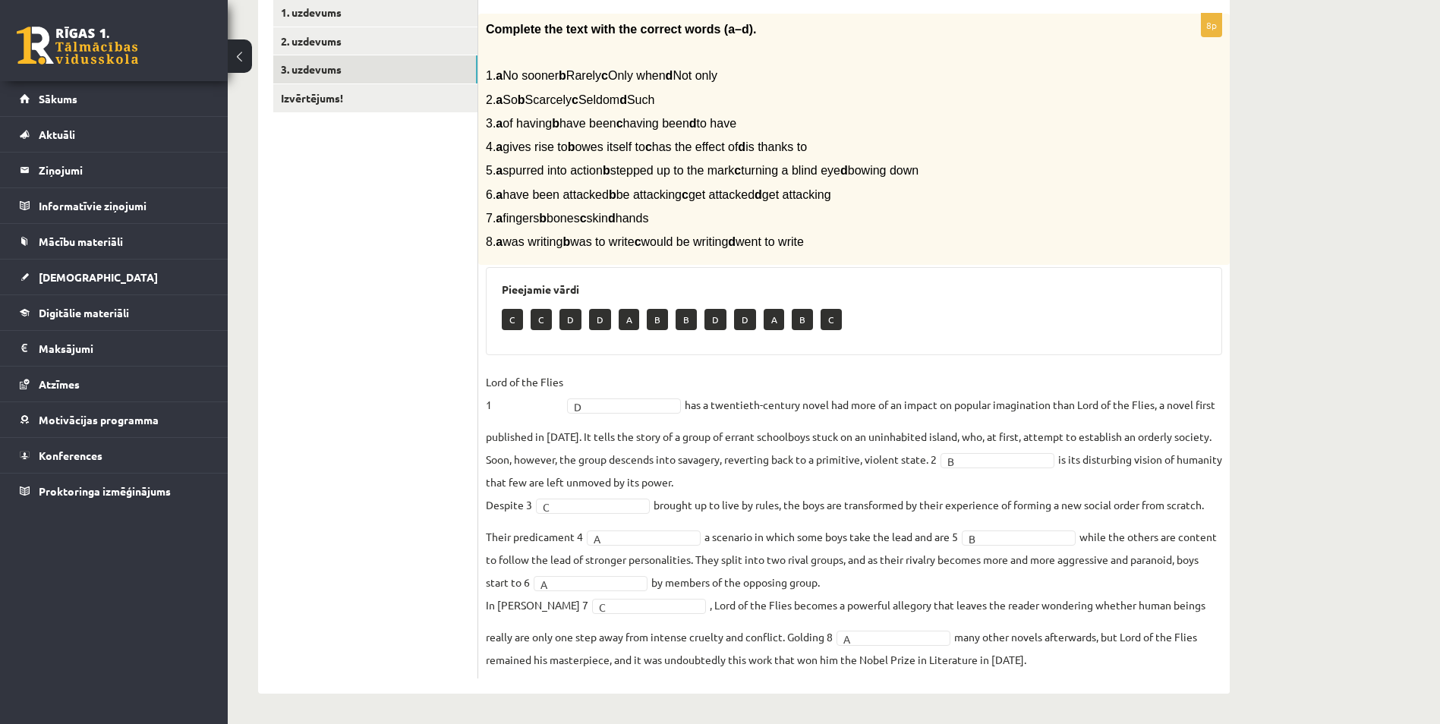
click at [512, 364] on div "8p Complete the text with the correct words (a–d). 1. a No sooner b Rarely c On…" at bounding box center [854, 346] width 752 height 665
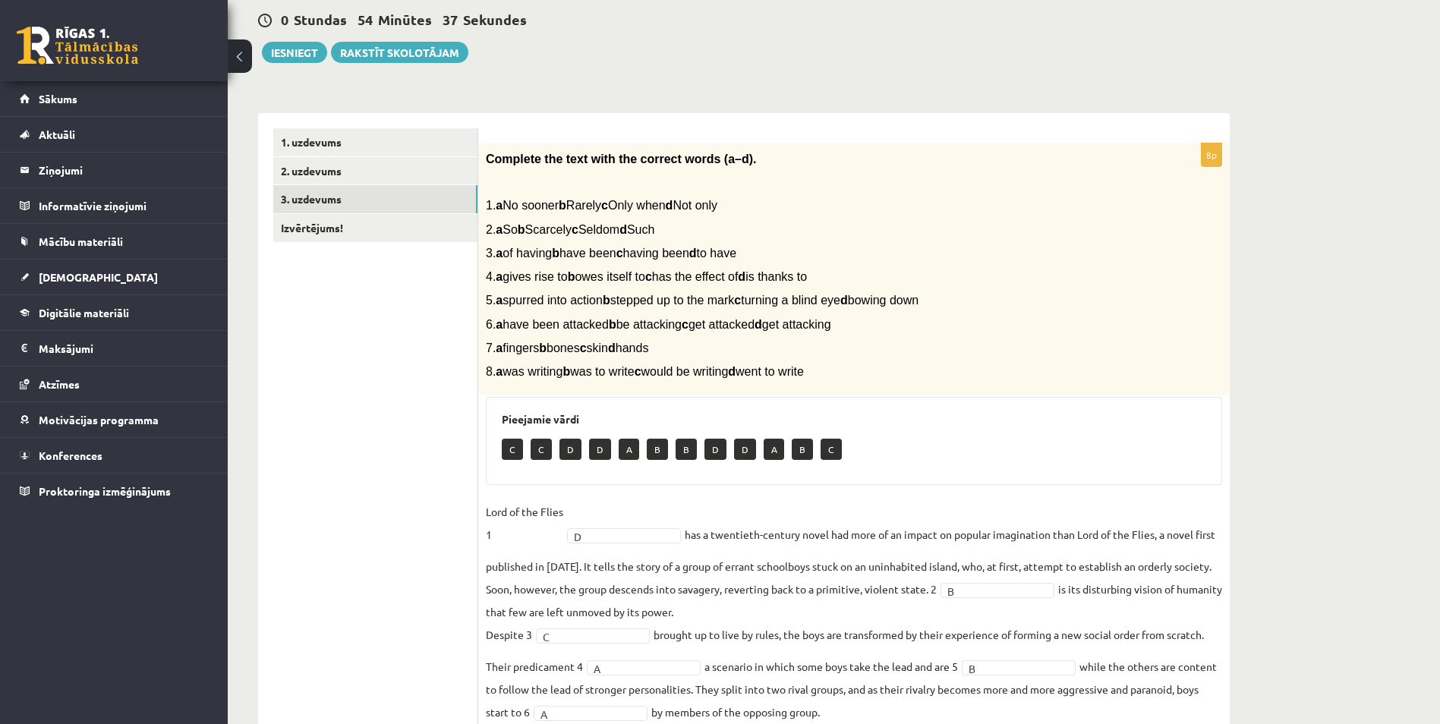
scroll to position [123, 0]
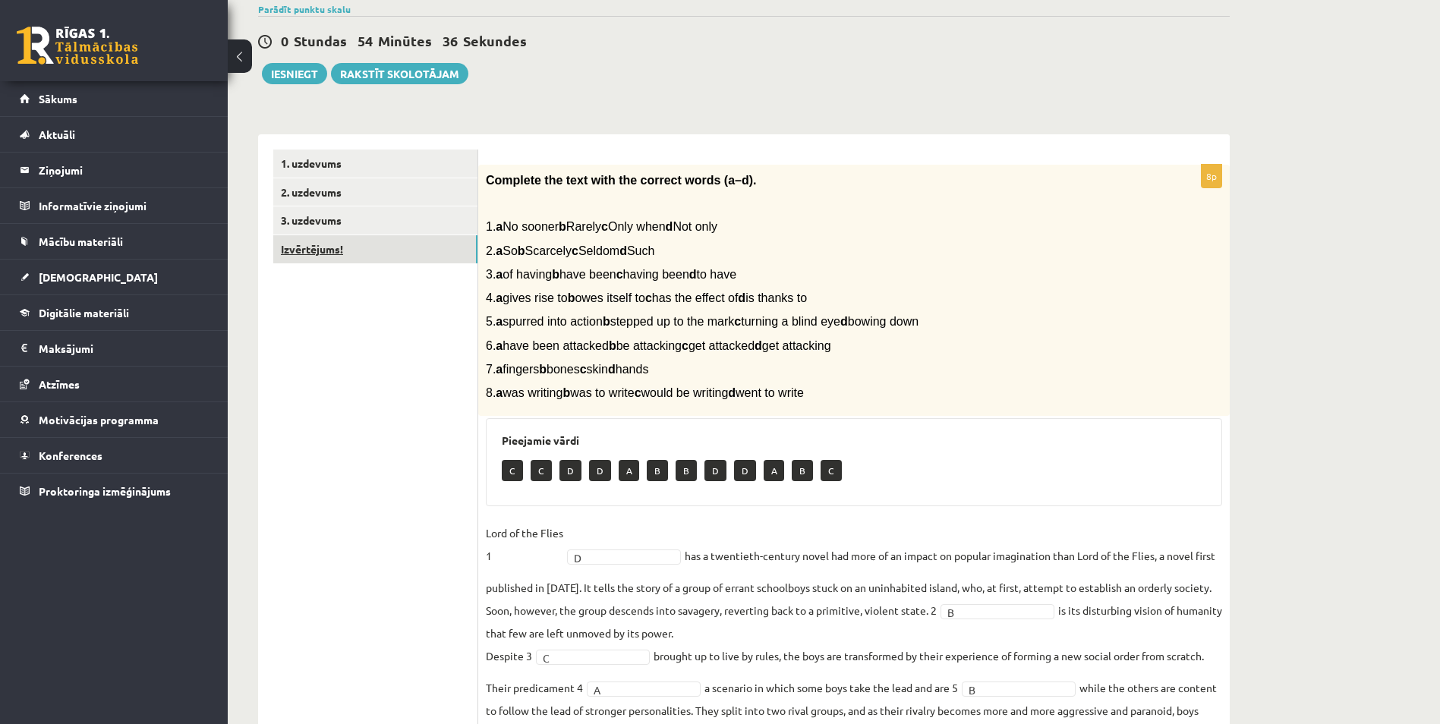
click at [369, 247] on link "Izvērtējums!" at bounding box center [375, 249] width 204 height 28
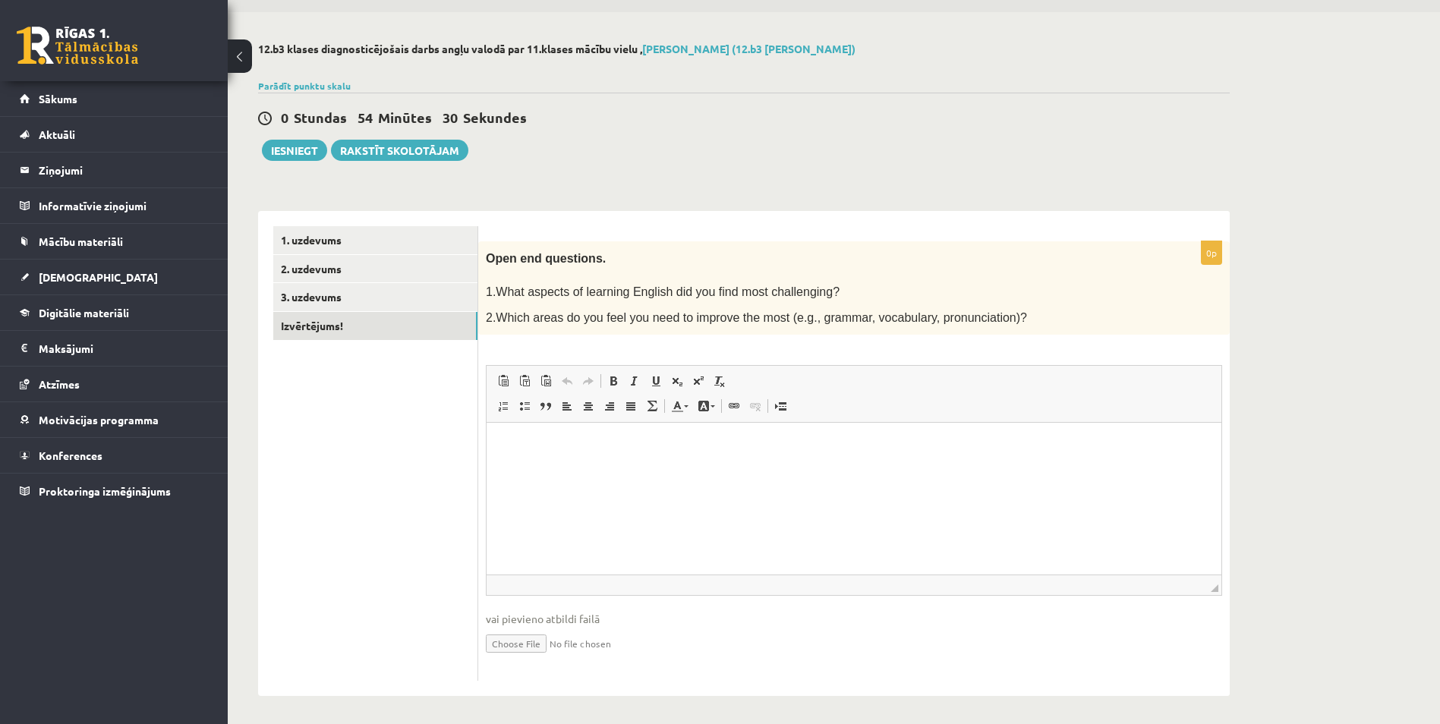
scroll to position [49, 0]
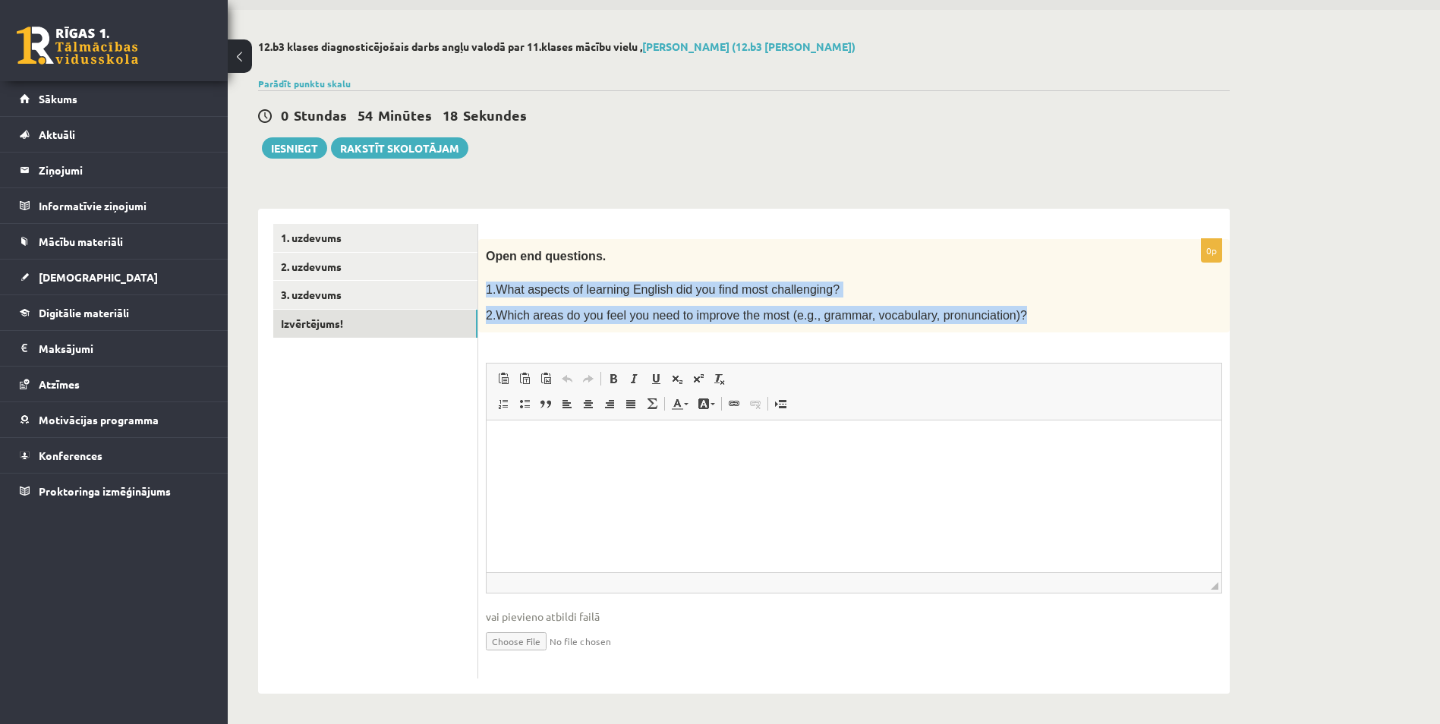
drag, startPoint x: 481, startPoint y: 288, endPoint x: 994, endPoint y: 310, distance: 513.6
click at [994, 310] on div "Open end questions. 1.What aspects of learning English did you find most challe…" at bounding box center [854, 286] width 752 height 94
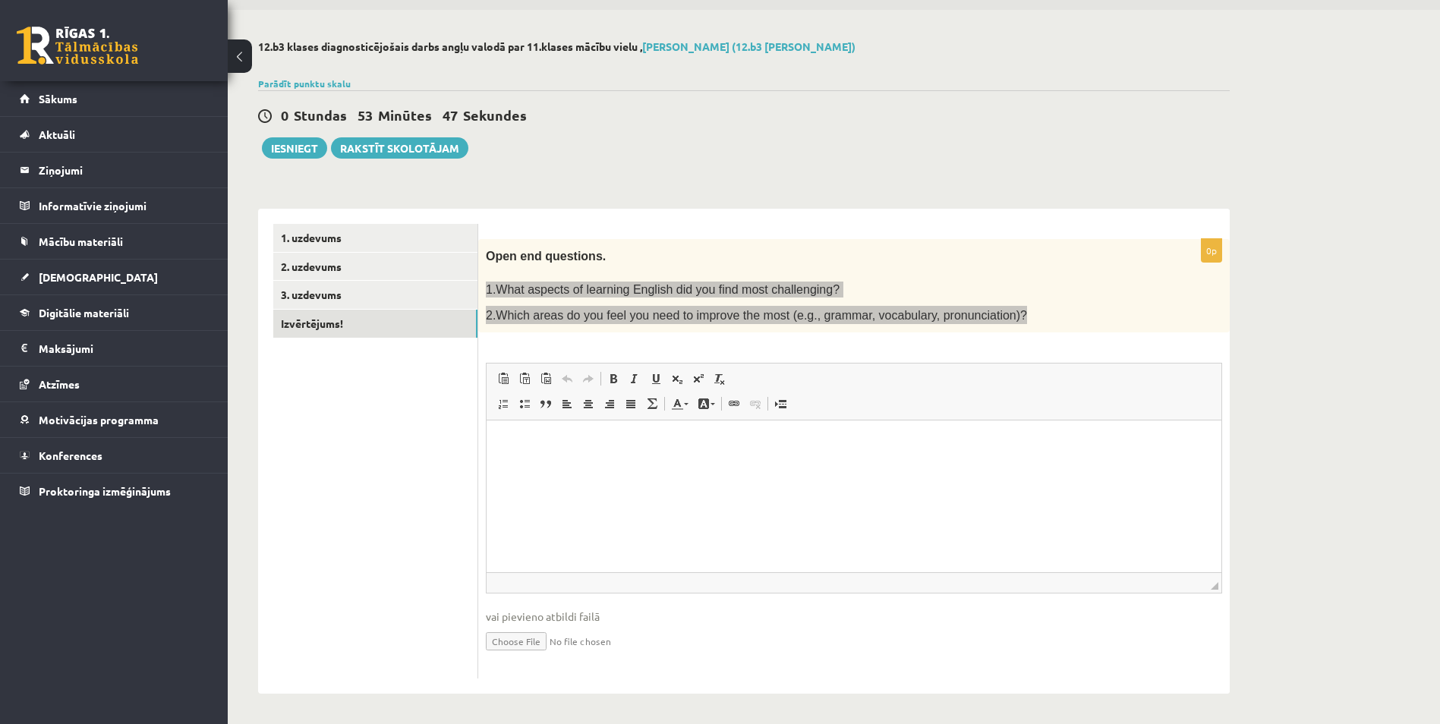
click at [594, 454] on html at bounding box center [854, 444] width 735 height 46
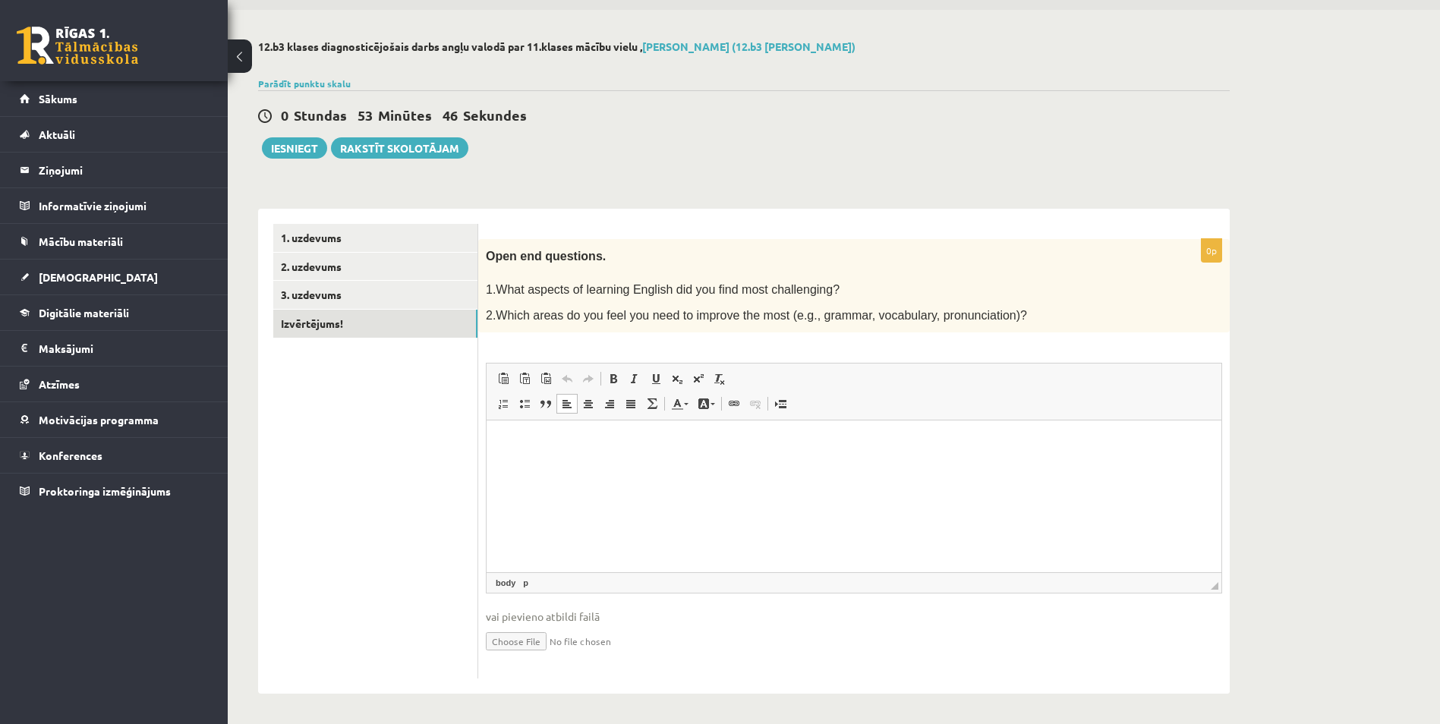
click at [581, 344] on div "0p Open end questions. 1.What aspects of learning English did you find most cha…" at bounding box center [854, 459] width 752 height 440
click at [531, 456] on html at bounding box center [854, 444] width 735 height 46
drag, startPoint x: 777, startPoint y: 440, endPoint x: 515, endPoint y: 437, distance: 262.7
click at [515, 437] on p "**********" at bounding box center [854, 444] width 704 height 16
click at [752, 448] on p "**********" at bounding box center [854, 444] width 704 height 16
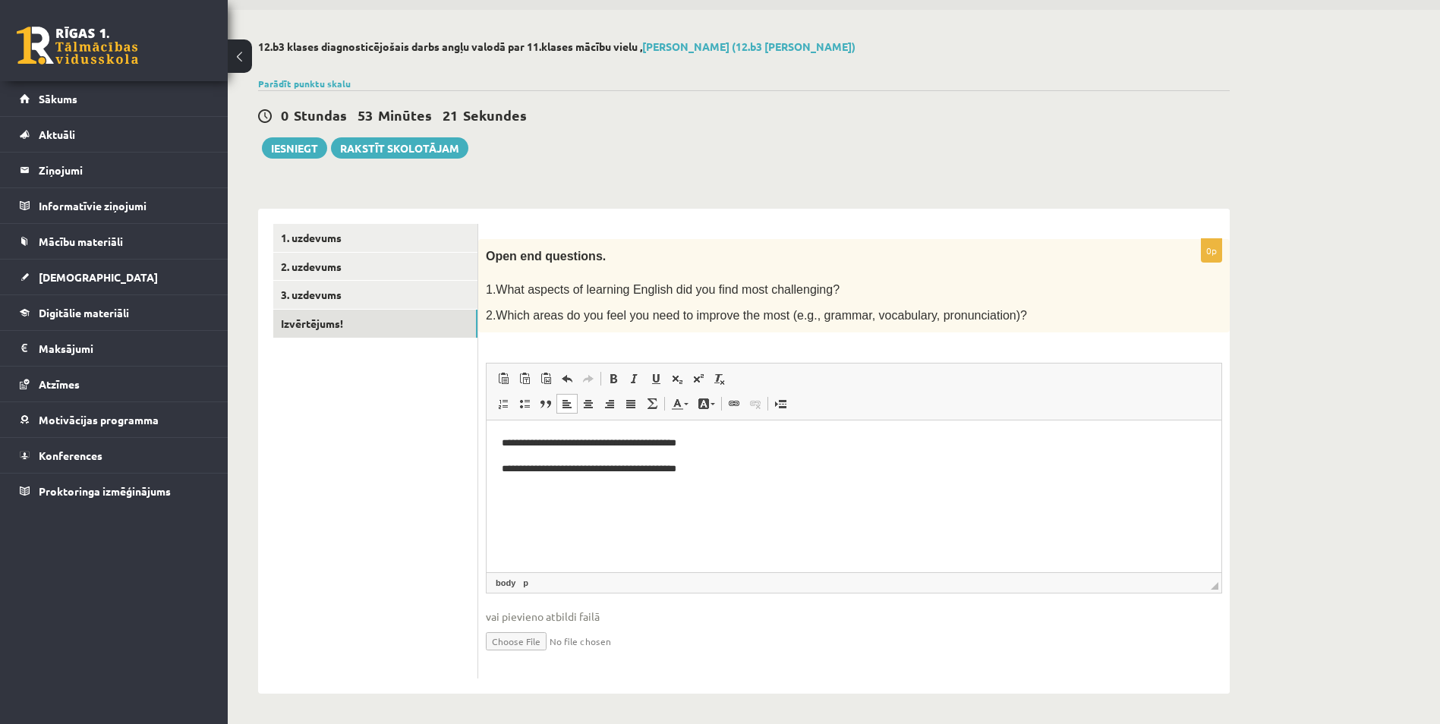
click at [752, 471] on p "**********" at bounding box center [854, 470] width 704 height 16
drag, startPoint x: 617, startPoint y: 445, endPoint x: 594, endPoint y: 443, distance: 22.8
click at [574, 443] on p "**********" at bounding box center [854, 444] width 704 height 16
click at [701, 441] on p "**********" at bounding box center [854, 444] width 704 height 16
click at [629, 471] on p "**********" at bounding box center [854, 470] width 704 height 16
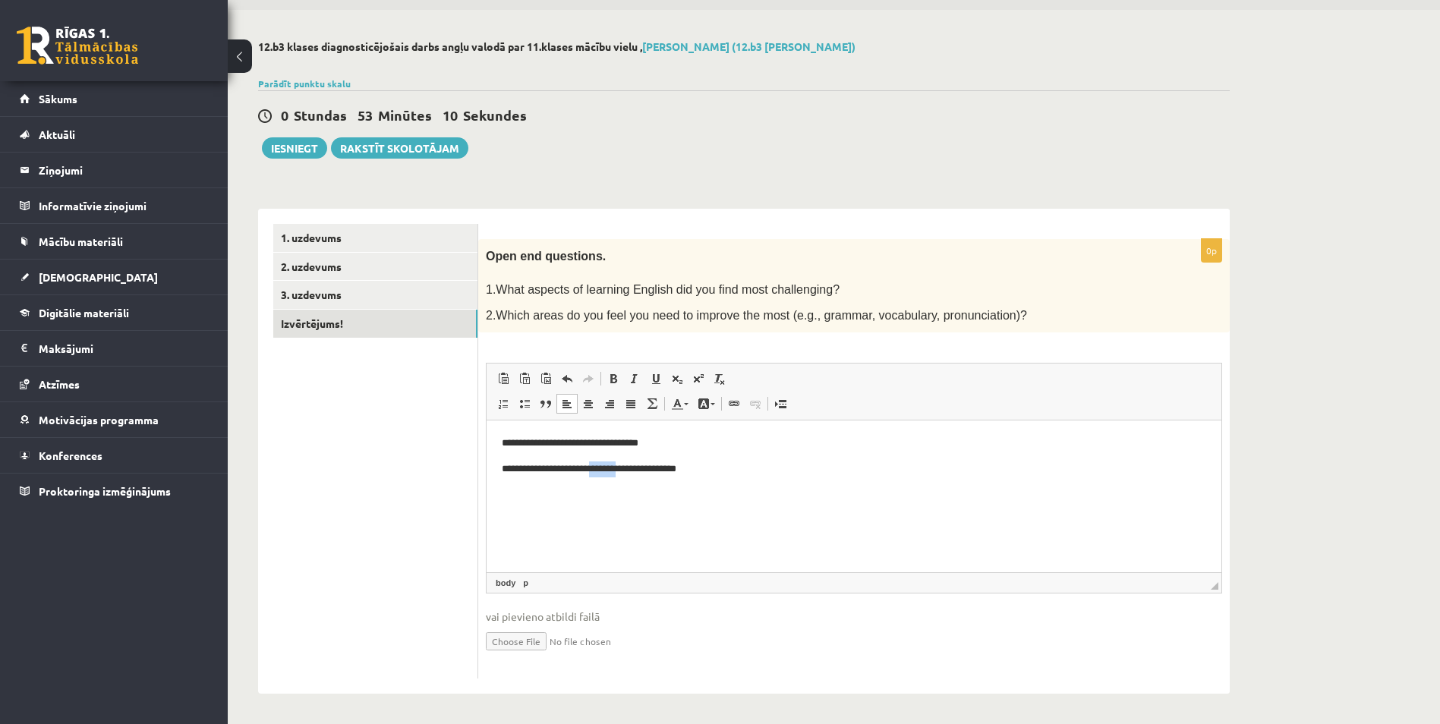
click at [629, 471] on p "**********" at bounding box center [854, 470] width 704 height 16
click at [632, 484] on html "**********" at bounding box center [854, 457] width 735 height 72
drag, startPoint x: 724, startPoint y: 465, endPoint x: 635, endPoint y: 484, distance: 91.0
click at [635, 484] on html "**********" at bounding box center [854, 457] width 735 height 72
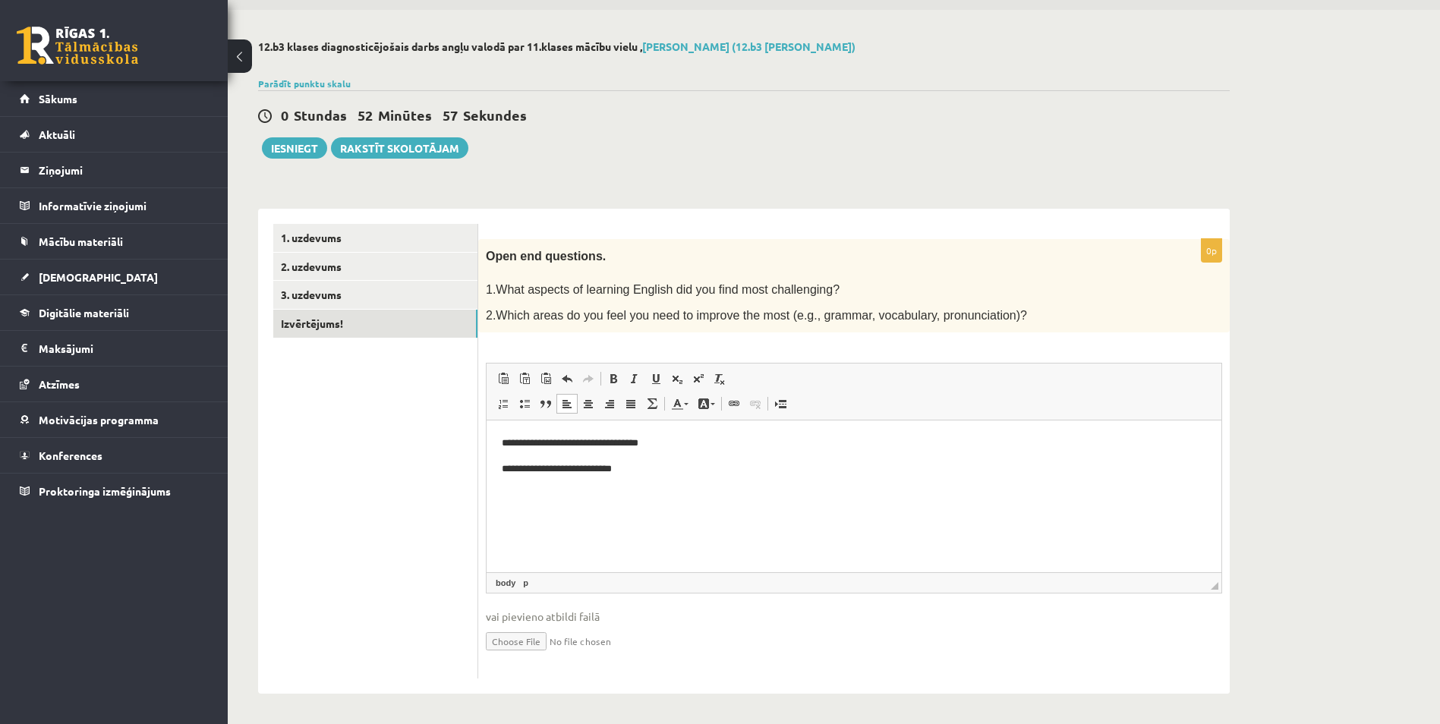
click at [666, 476] on html "**********" at bounding box center [854, 457] width 735 height 72
click at [676, 459] on body "**********" at bounding box center [854, 457] width 704 height 42
click at [675, 453] on body "**********" at bounding box center [854, 457] width 704 height 42
click at [689, 449] on p "**********" at bounding box center [854, 444] width 704 height 16
drag, startPoint x: 661, startPoint y: 471, endPoint x: 553, endPoint y: 490, distance: 109.6
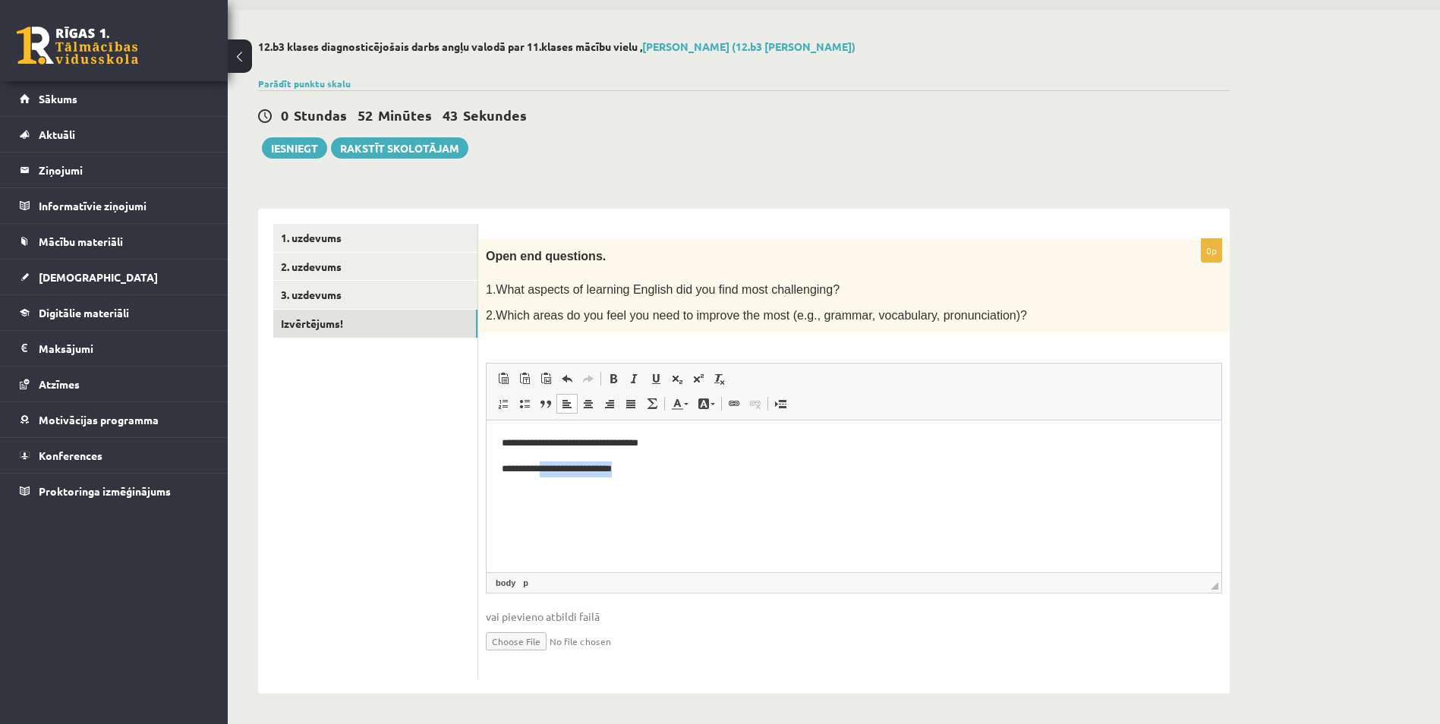
click at [553, 490] on html "**********" at bounding box center [854, 457] width 735 height 72
click at [586, 467] on p "**********" at bounding box center [854, 470] width 704 height 16
click at [405, 452] on ul "1. uzdevums 2. uzdevums 3. uzdevums Izvērtējums!" at bounding box center [375, 451] width 205 height 455
click at [329, 300] on link "3. uzdevums" at bounding box center [375, 295] width 204 height 28
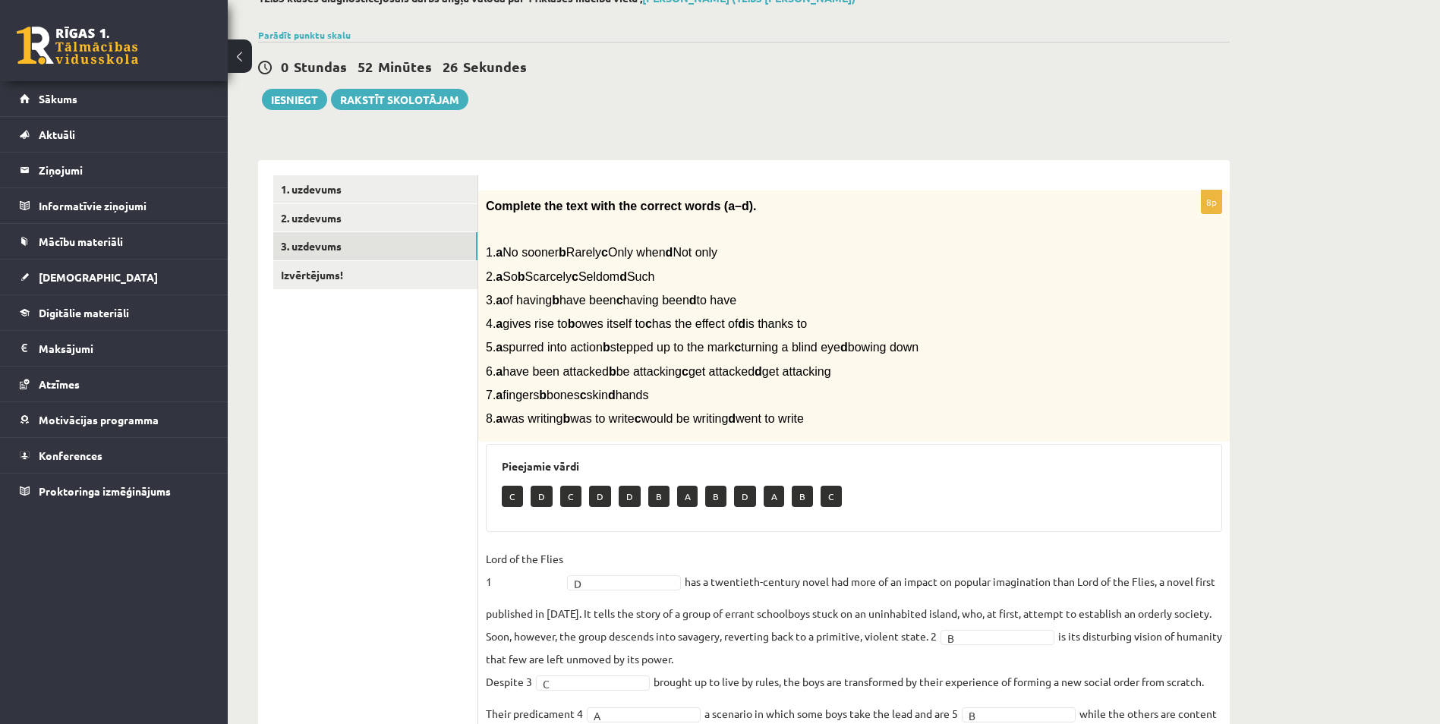
scroll to position [48, 0]
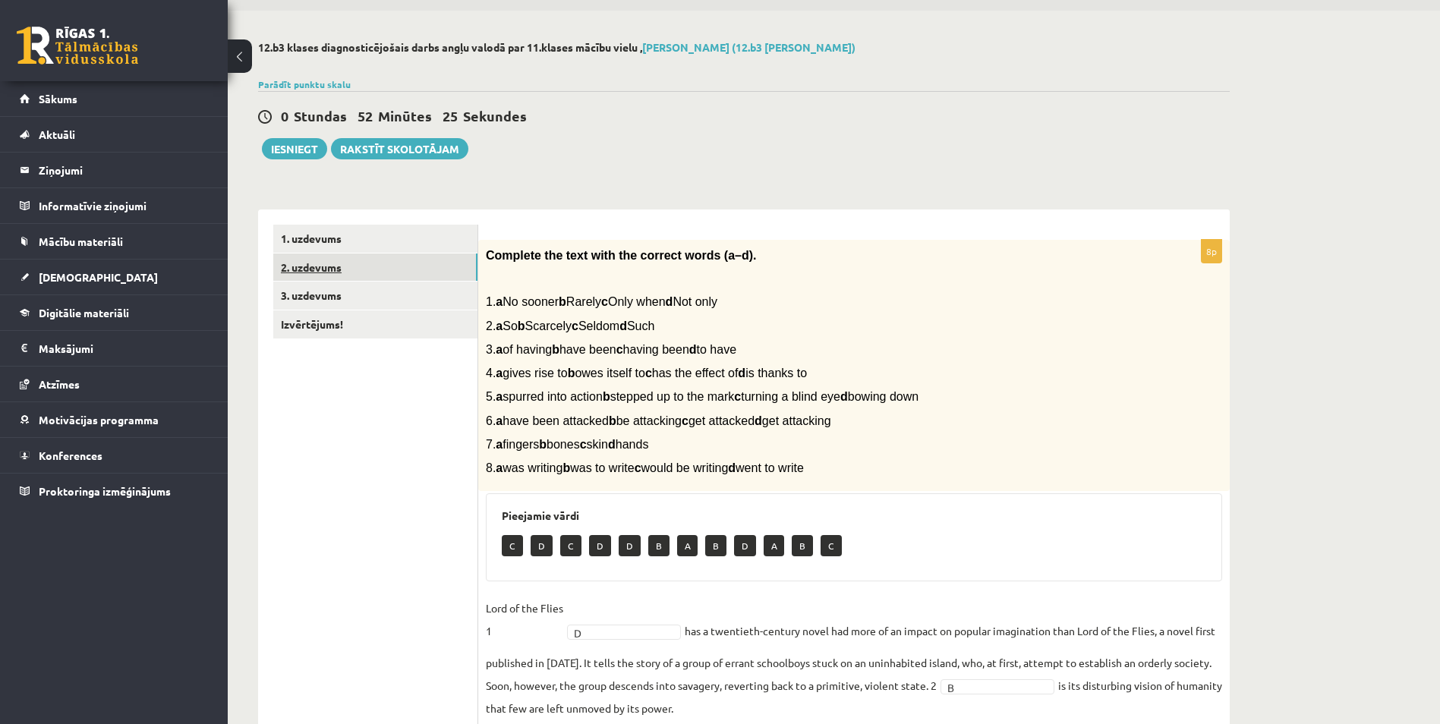
click at [354, 276] on link "2. uzdevums" at bounding box center [375, 268] width 204 height 28
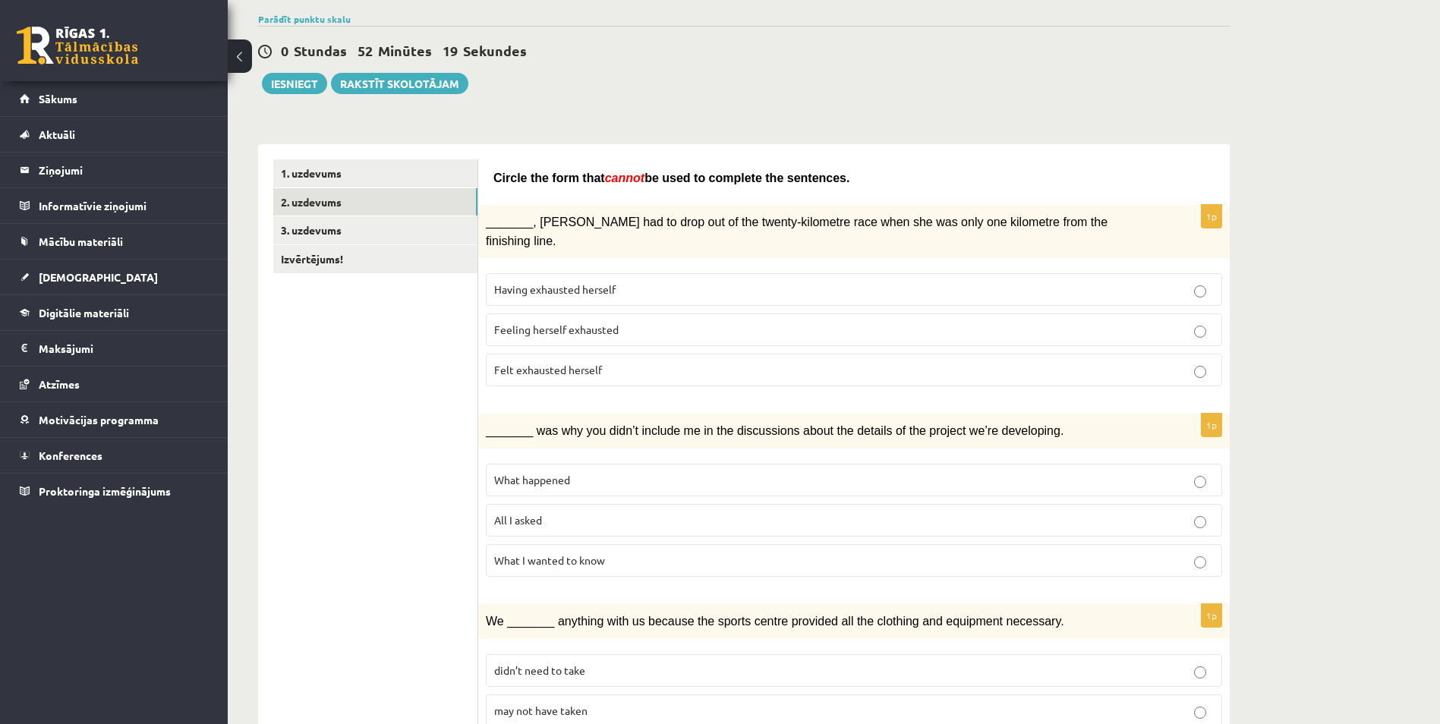
scroll to position [2, 0]
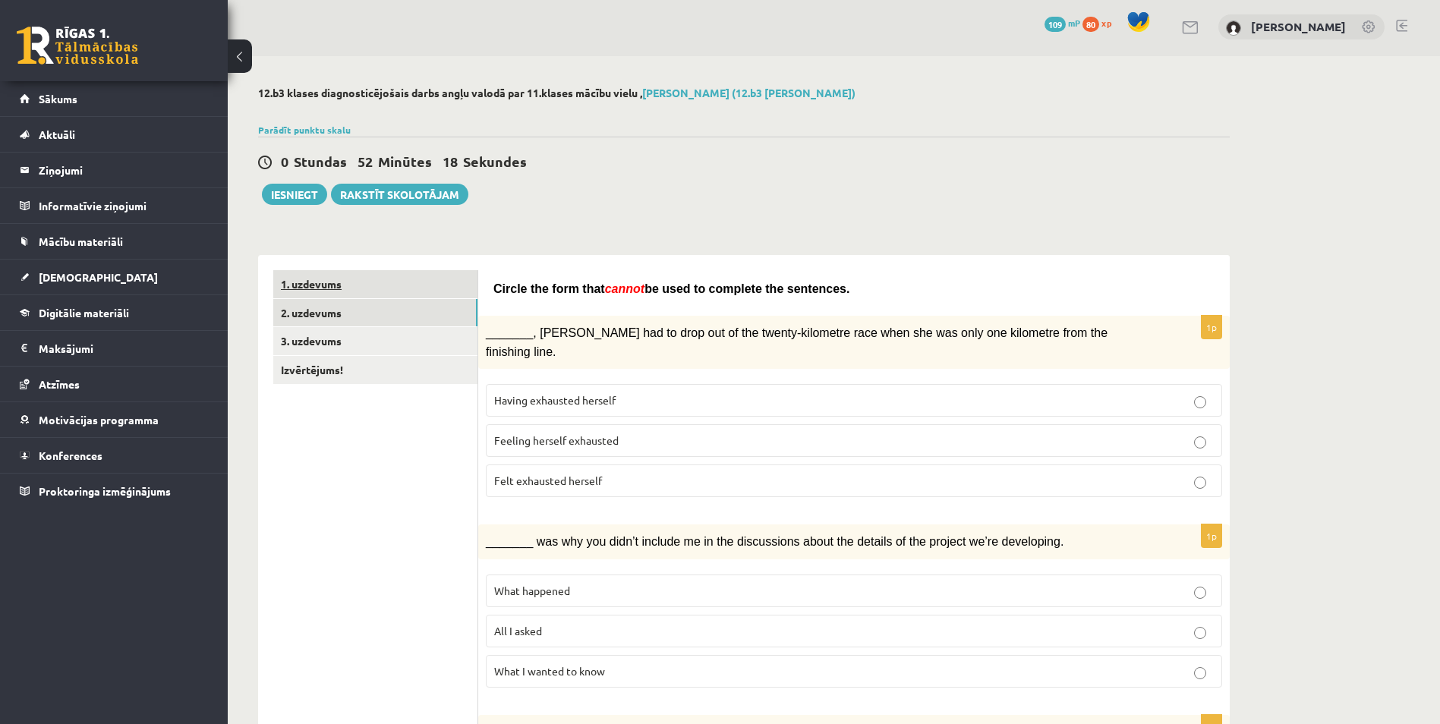
click at [377, 289] on link "1. uzdevums" at bounding box center [375, 284] width 204 height 28
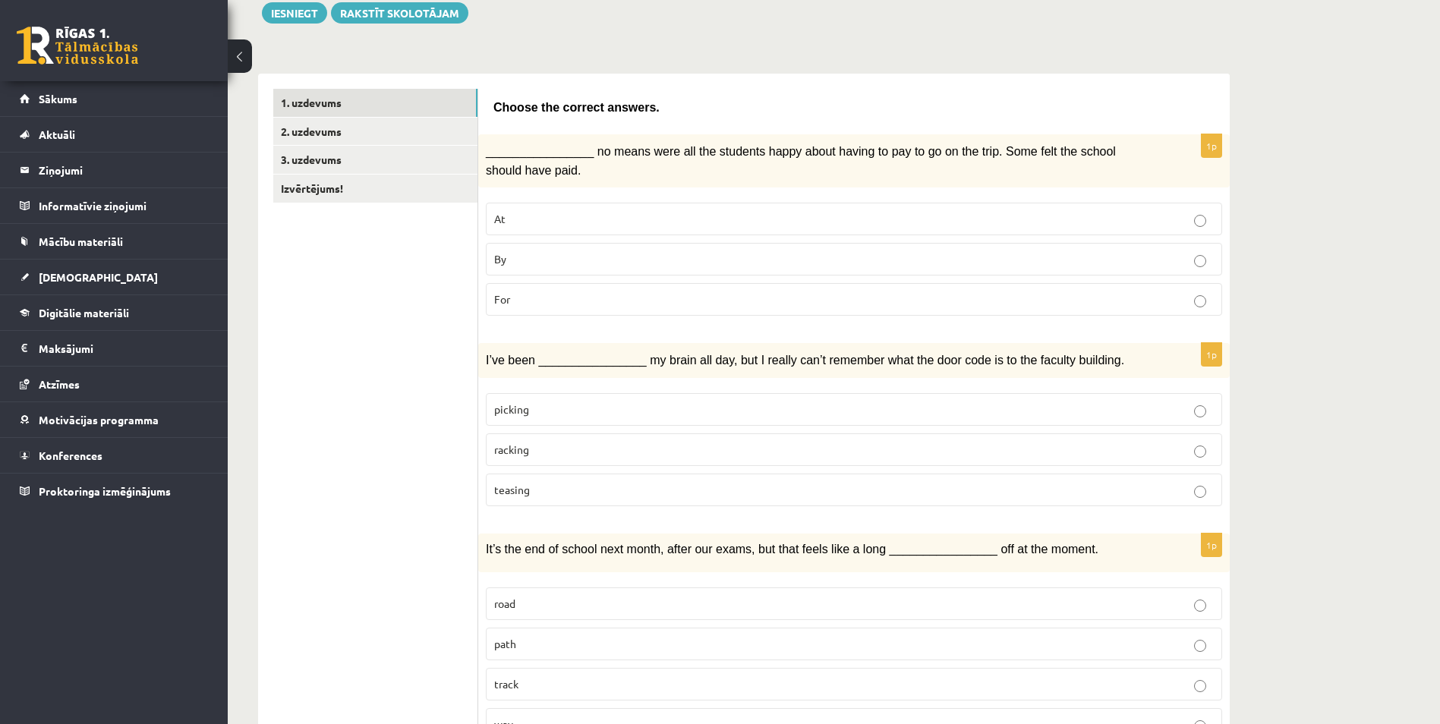
scroll to position [2, 0]
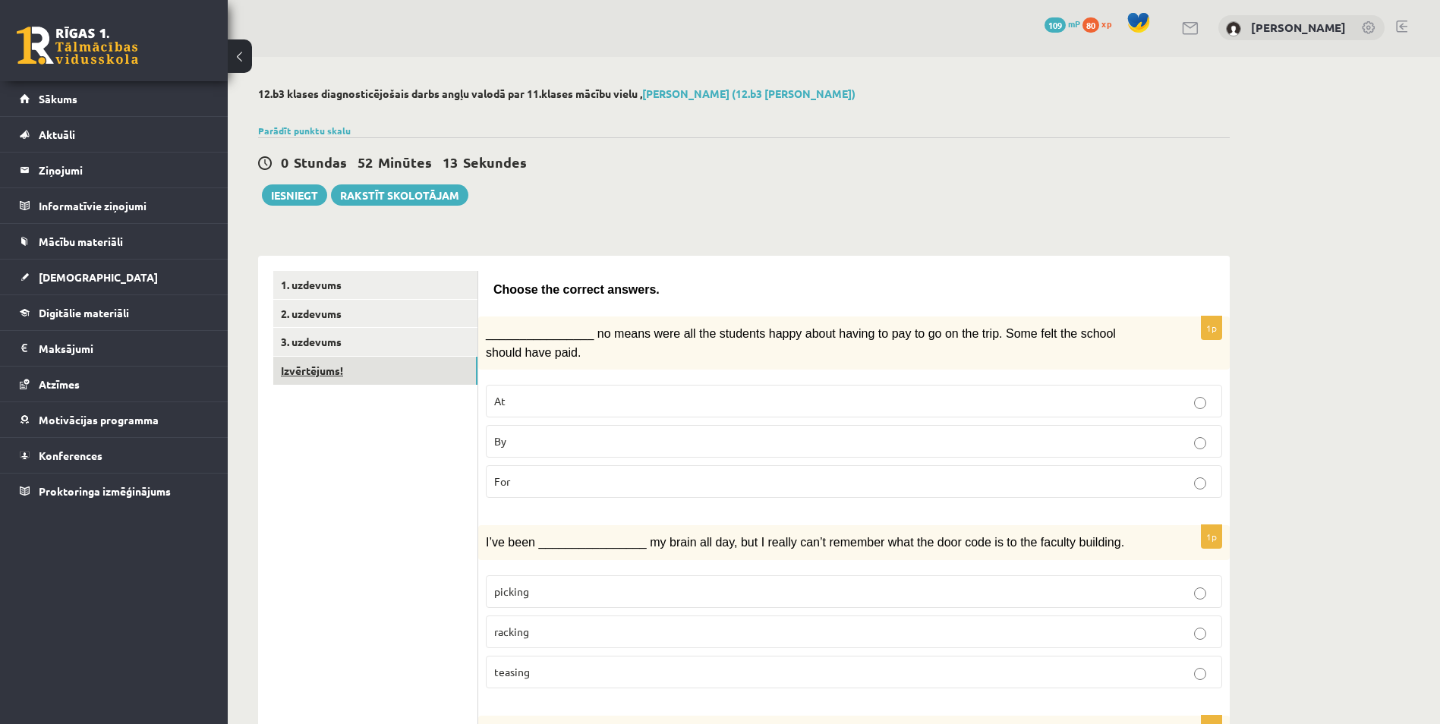
click at [401, 369] on link "Izvērtējums!" at bounding box center [375, 371] width 204 height 28
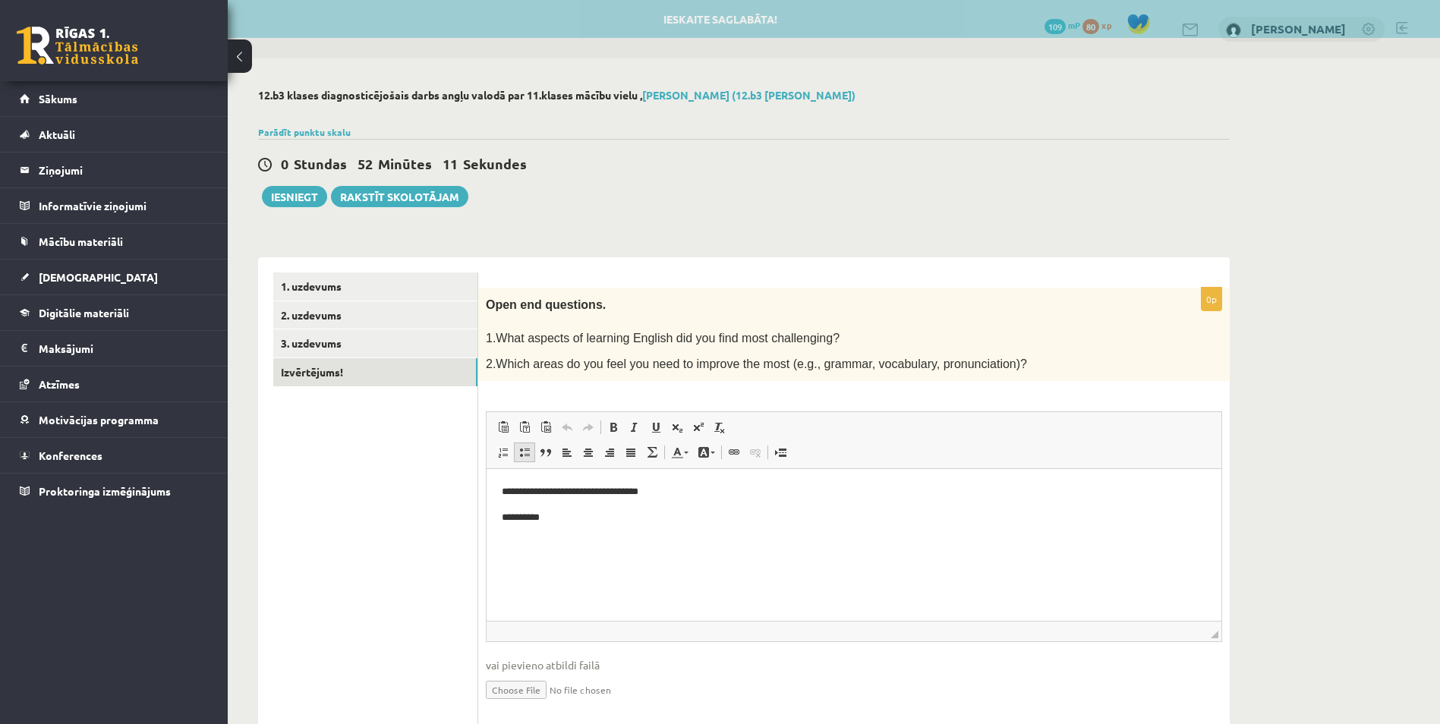
scroll to position [0, 0]
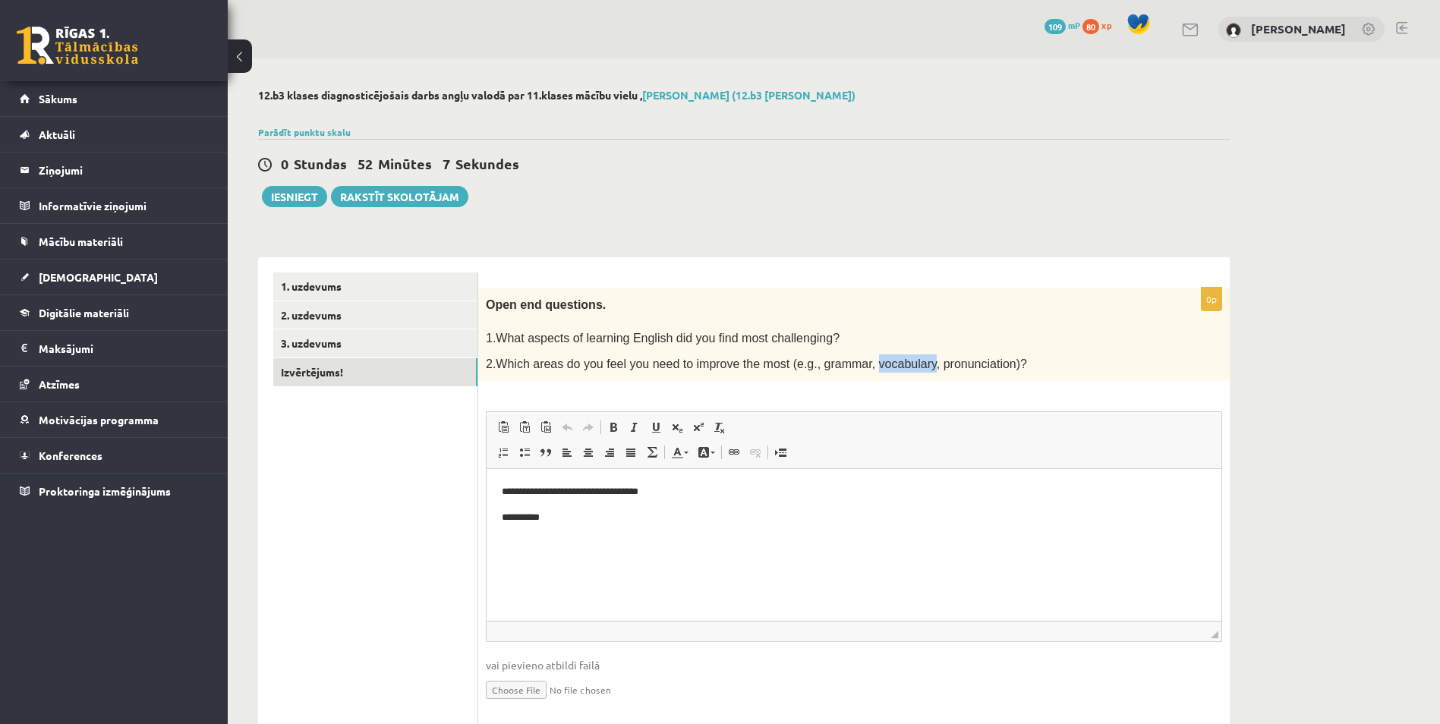
drag, startPoint x: 845, startPoint y: 364, endPoint x: 895, endPoint y: 374, distance: 51.2
click at [895, 374] on div "Open end questions. 1.What aspects of learning English did you find most challe…" at bounding box center [854, 335] width 752 height 94
drag, startPoint x: 575, startPoint y: 509, endPoint x: 512, endPoint y: 525, distance: 65.7
click at [512, 525] on html "**********" at bounding box center [854, 505] width 735 height 72
click at [575, 522] on p "**********" at bounding box center [854, 518] width 704 height 16
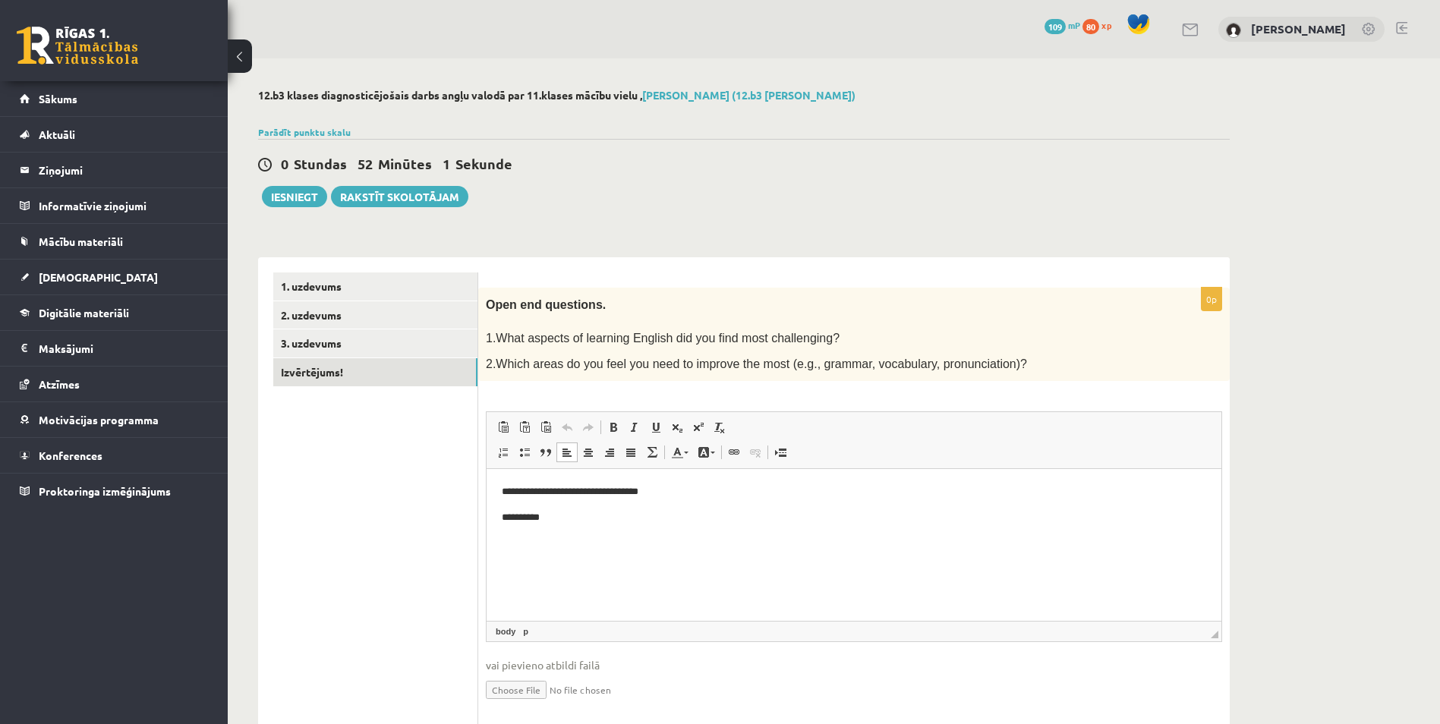
click at [746, 373] on div "Open end questions. 1.What aspects of learning English did you find most challe…" at bounding box center [854, 335] width 752 height 94
drag, startPoint x: 513, startPoint y: 488, endPoint x: 673, endPoint y: 487, distance: 159.4
click at [673, 487] on p "**********" at bounding box center [854, 492] width 704 height 16
click at [424, 537] on ul "1. uzdevums 2. uzdevums 3. uzdevums Izvērtējums!" at bounding box center [375, 500] width 205 height 455
click at [637, 493] on p "**********" at bounding box center [854, 492] width 704 height 16
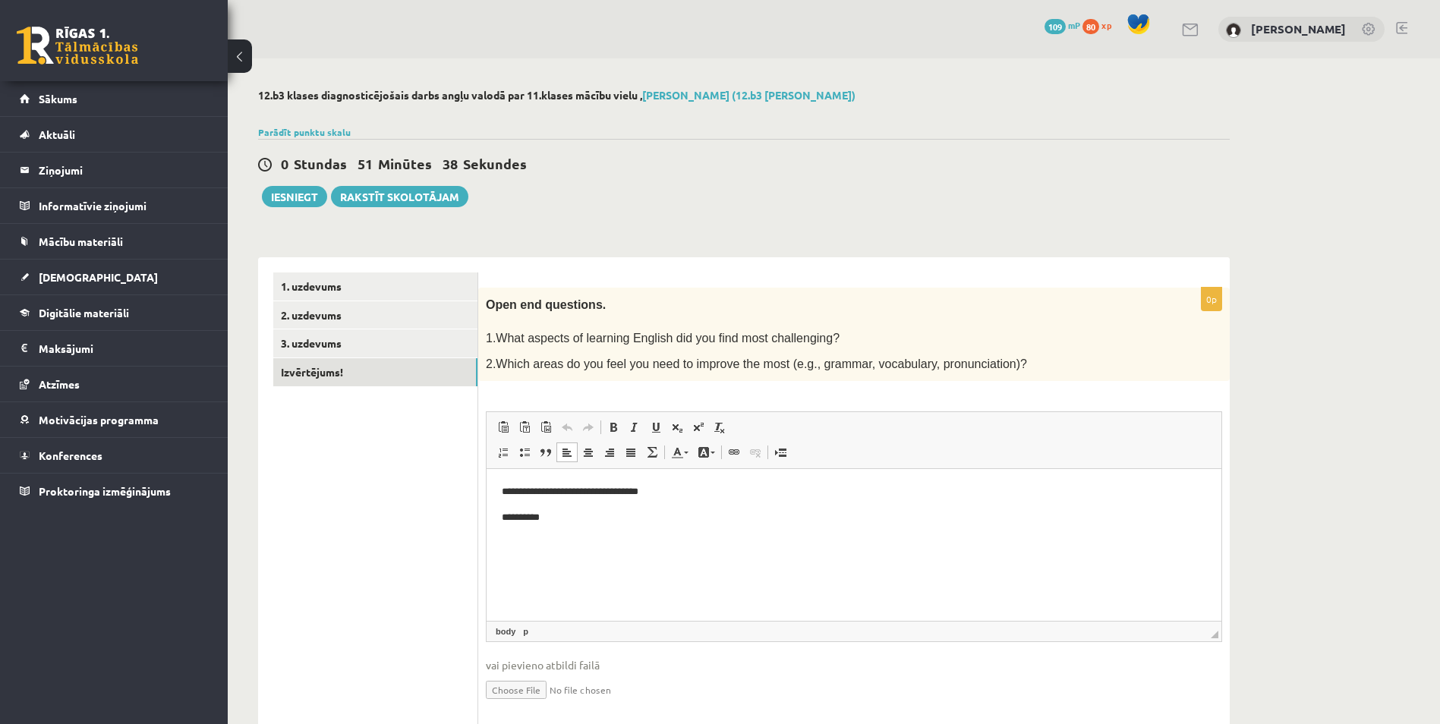
click at [673, 488] on p "**********" at bounding box center [854, 492] width 704 height 16
click at [326, 288] on link "1. uzdevums" at bounding box center [375, 287] width 204 height 28
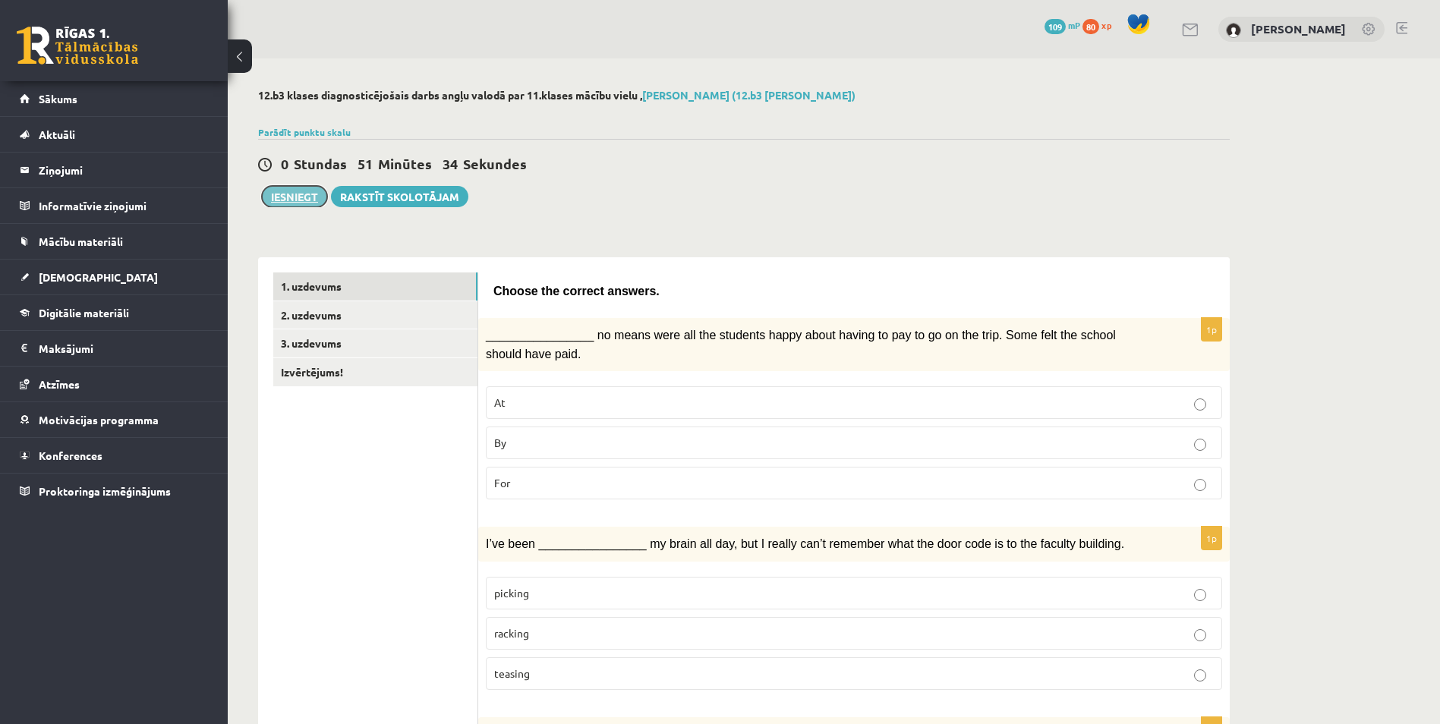
click at [287, 199] on button "Iesniegt" at bounding box center [294, 196] width 65 height 21
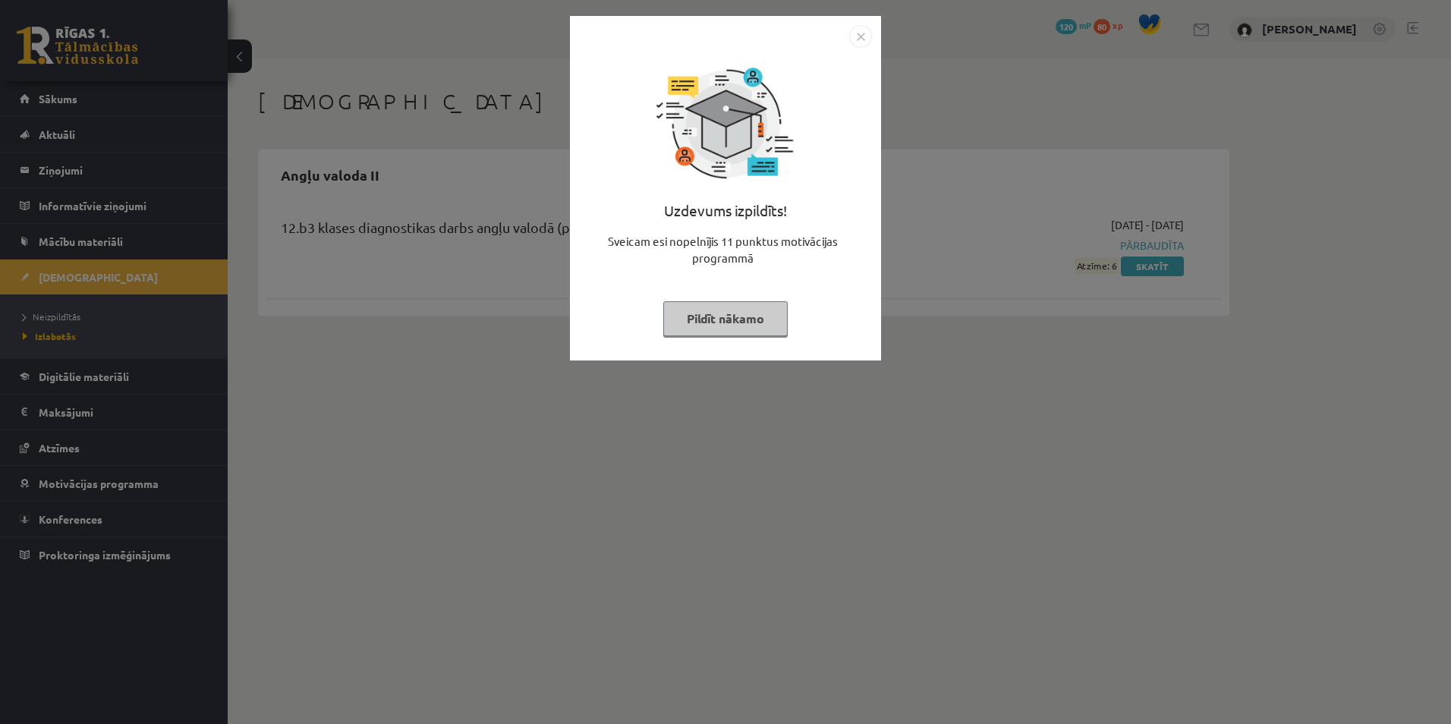
click at [721, 319] on button "Pildīt nākamo" at bounding box center [725, 318] width 125 height 35
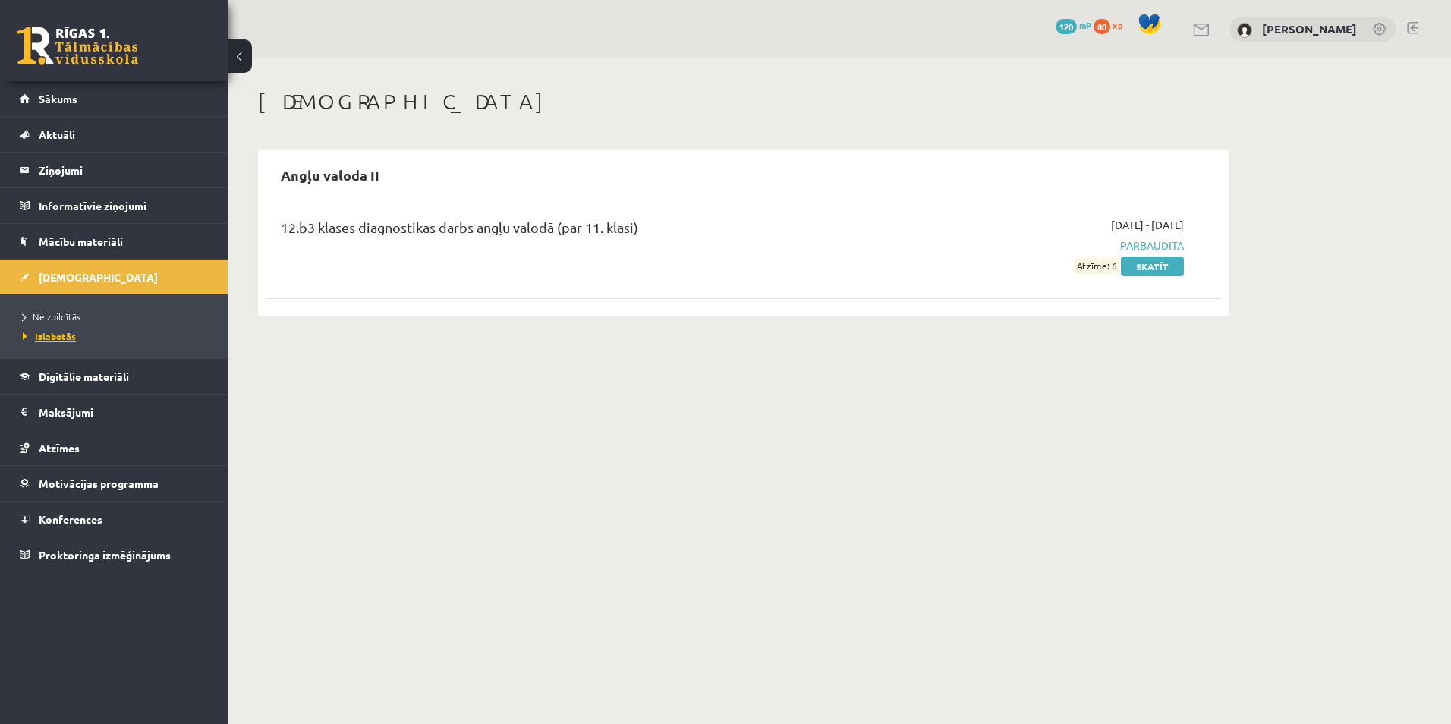
click at [67, 334] on span "Izlabotās" at bounding box center [49, 336] width 53 height 12
click at [1146, 260] on link "Skatīt" at bounding box center [1152, 267] width 63 height 20
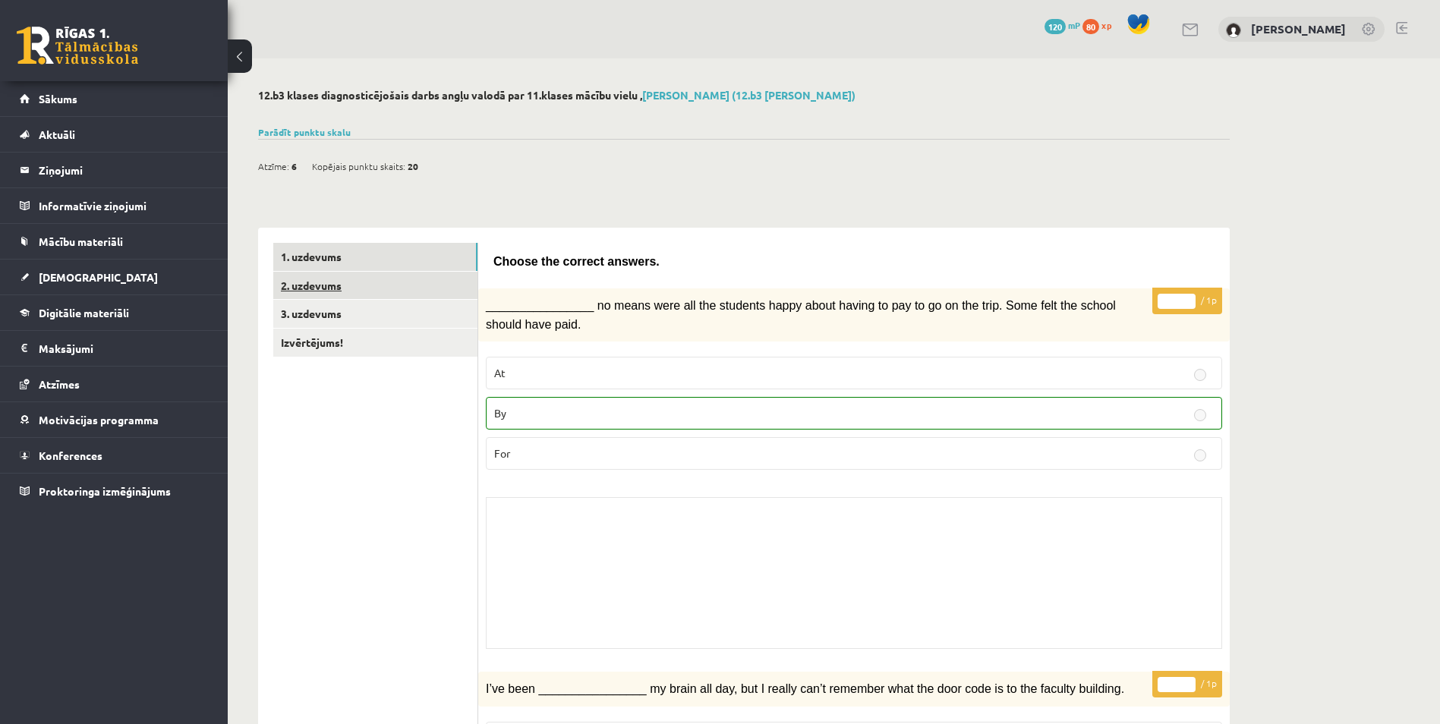
click at [385, 276] on link "2. uzdevums" at bounding box center [375, 286] width 204 height 28
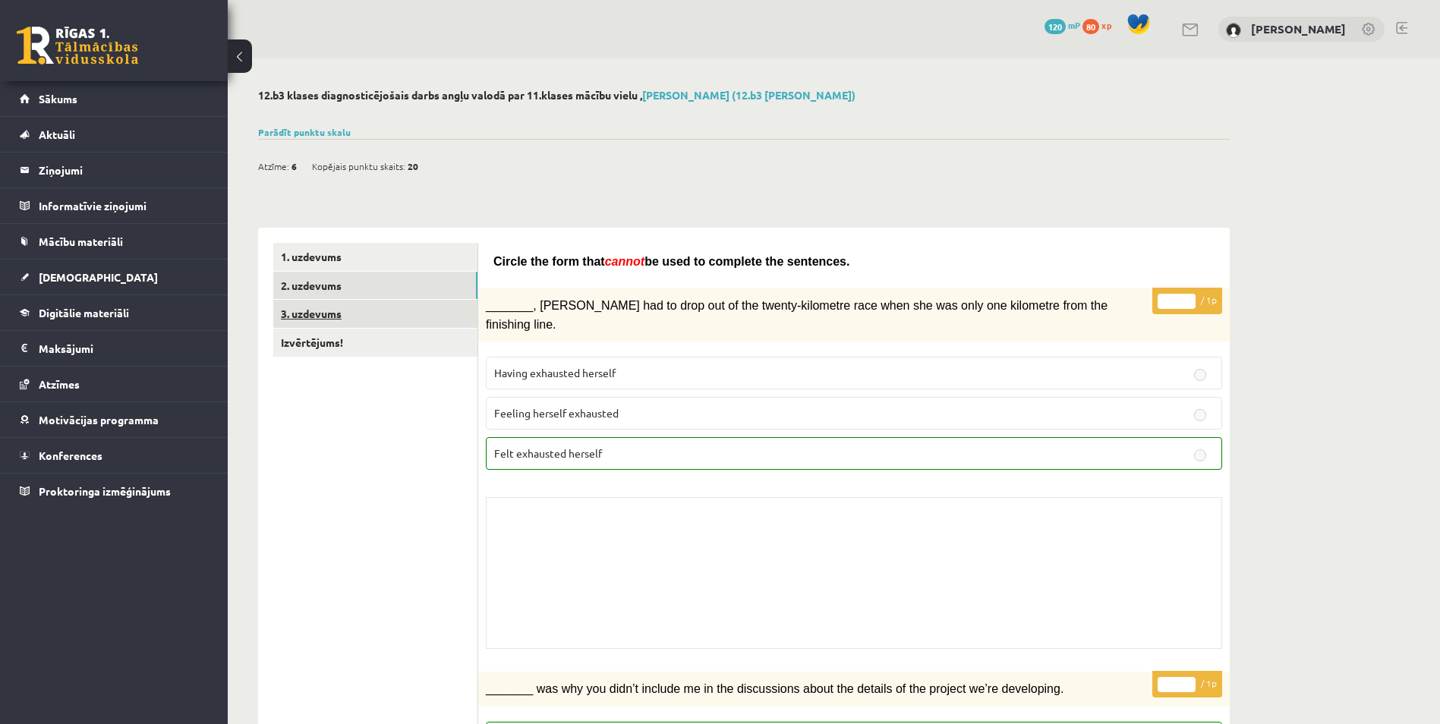
click at [386, 320] on link "3. uzdevums" at bounding box center [375, 314] width 204 height 28
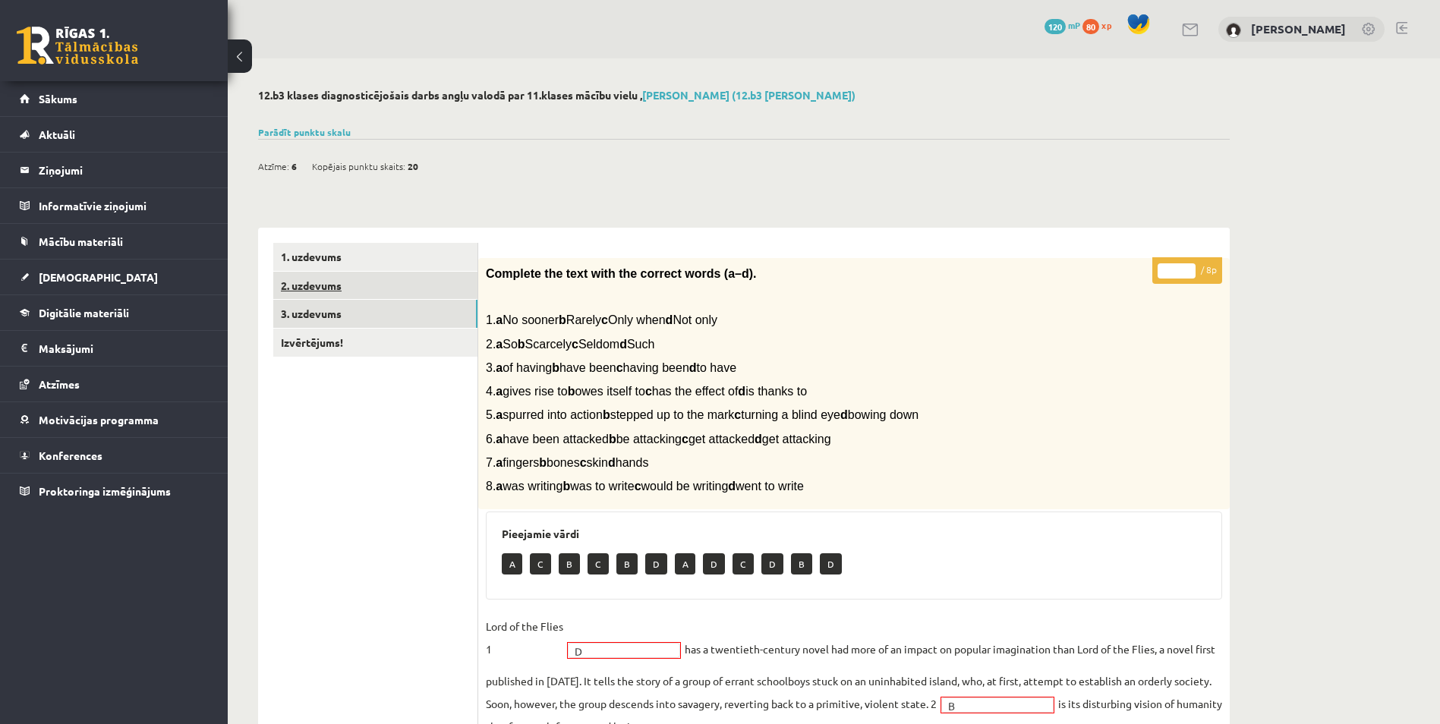
click at [370, 295] on link "2. uzdevums" at bounding box center [375, 286] width 204 height 28
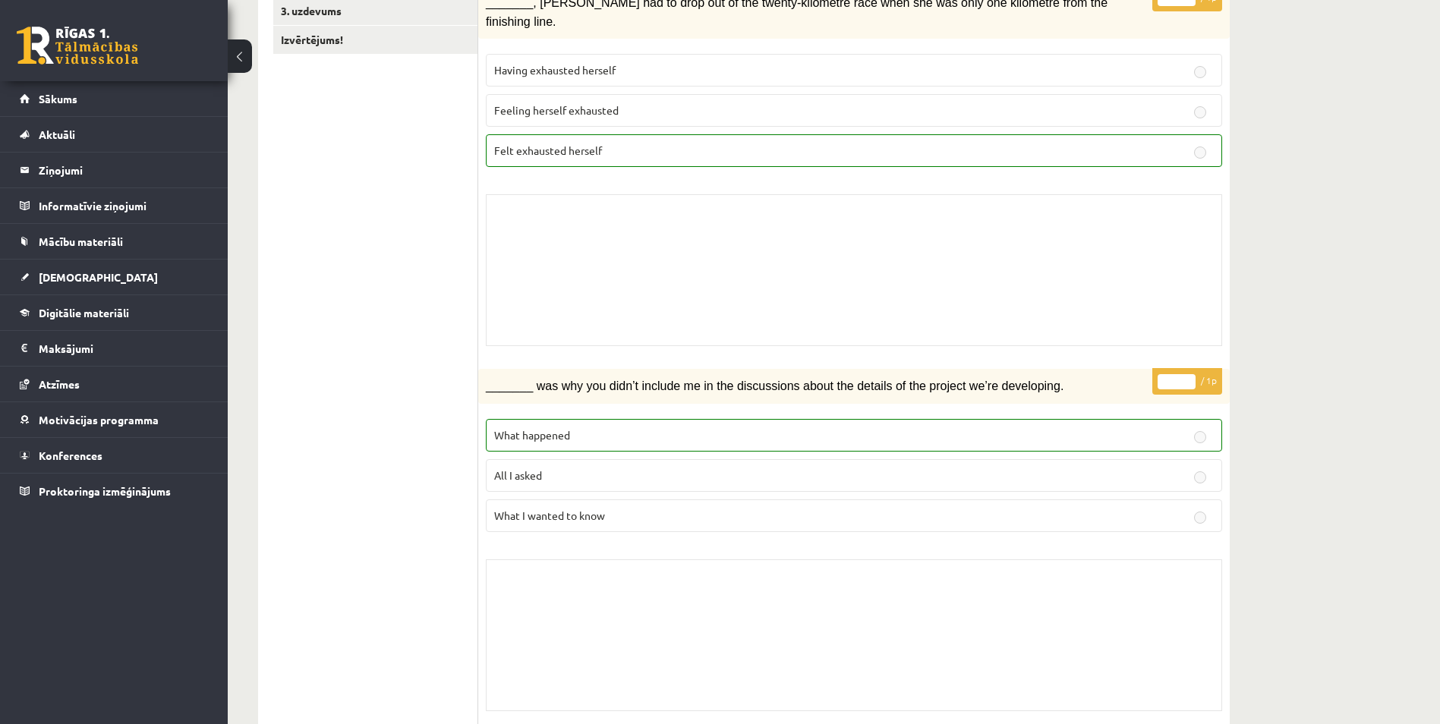
scroll to position [76, 0]
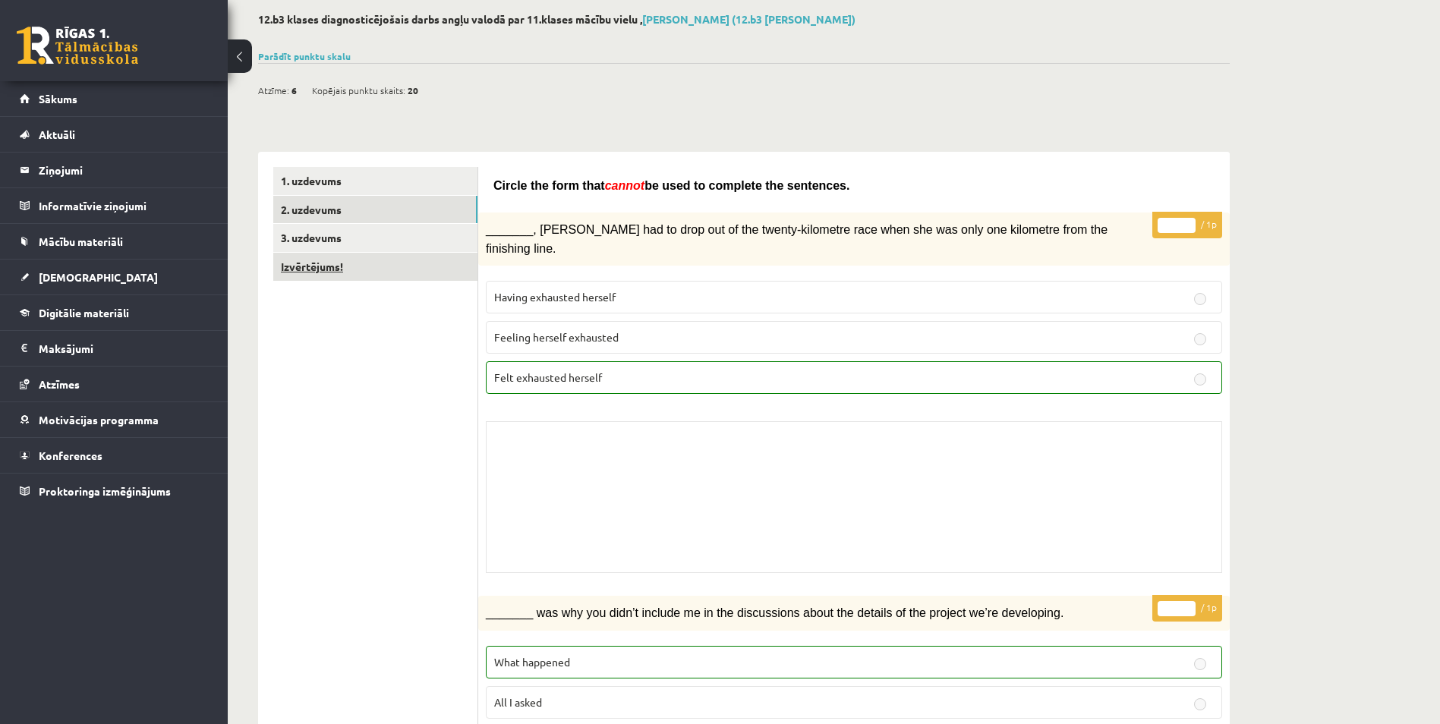
click at [371, 278] on link "Izvērtējums!" at bounding box center [375, 267] width 204 height 28
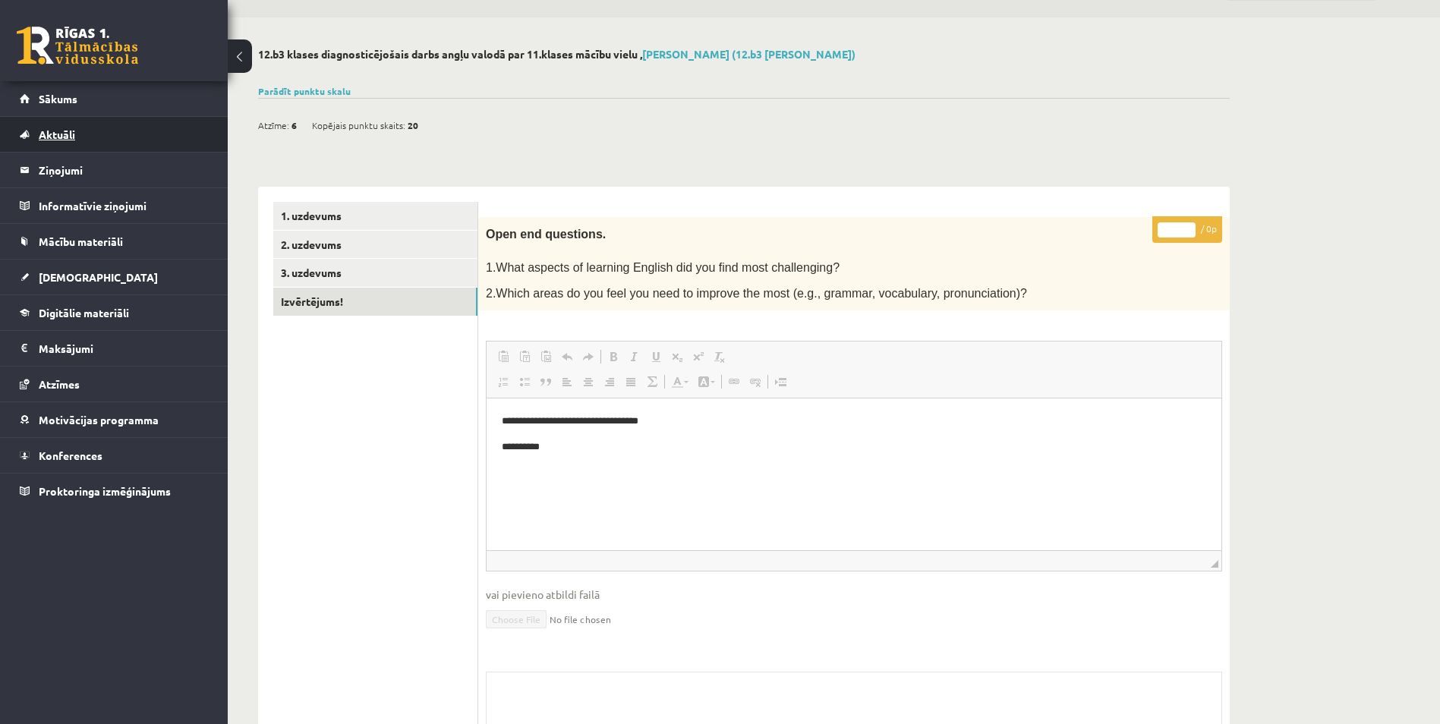
scroll to position [0, 0]
click at [112, 96] on link "Sākums" at bounding box center [114, 98] width 189 height 35
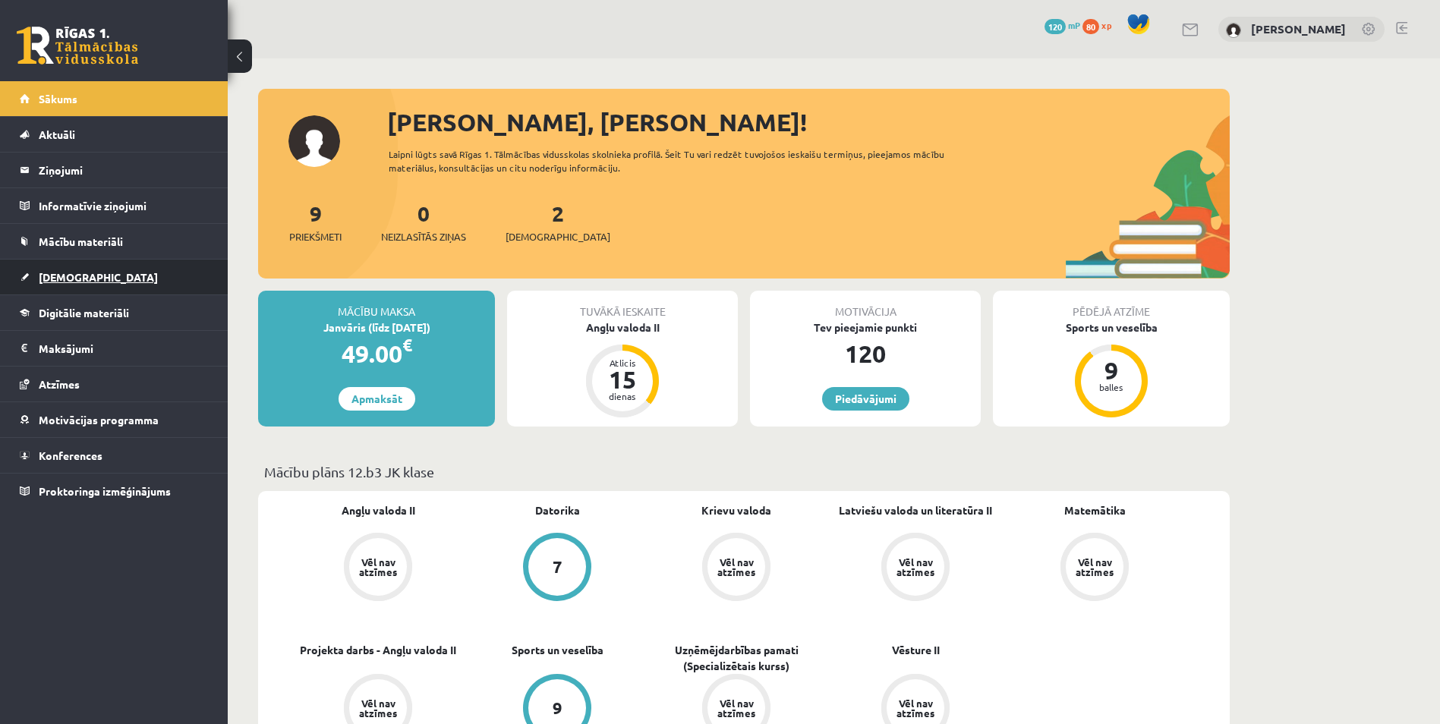
click at [134, 276] on link "[DEMOGRAPHIC_DATA]" at bounding box center [114, 277] width 189 height 35
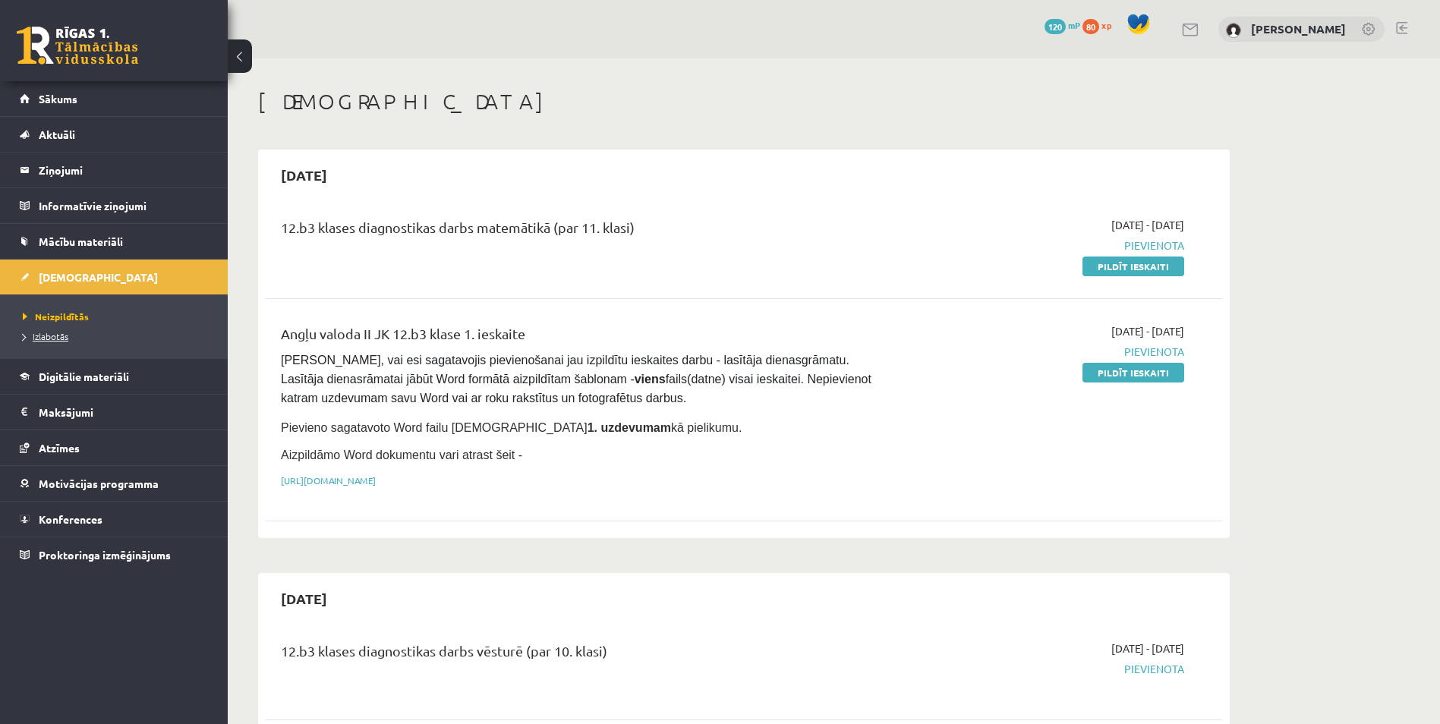
click at [51, 336] on span "Izlabotās" at bounding box center [46, 336] width 46 height 12
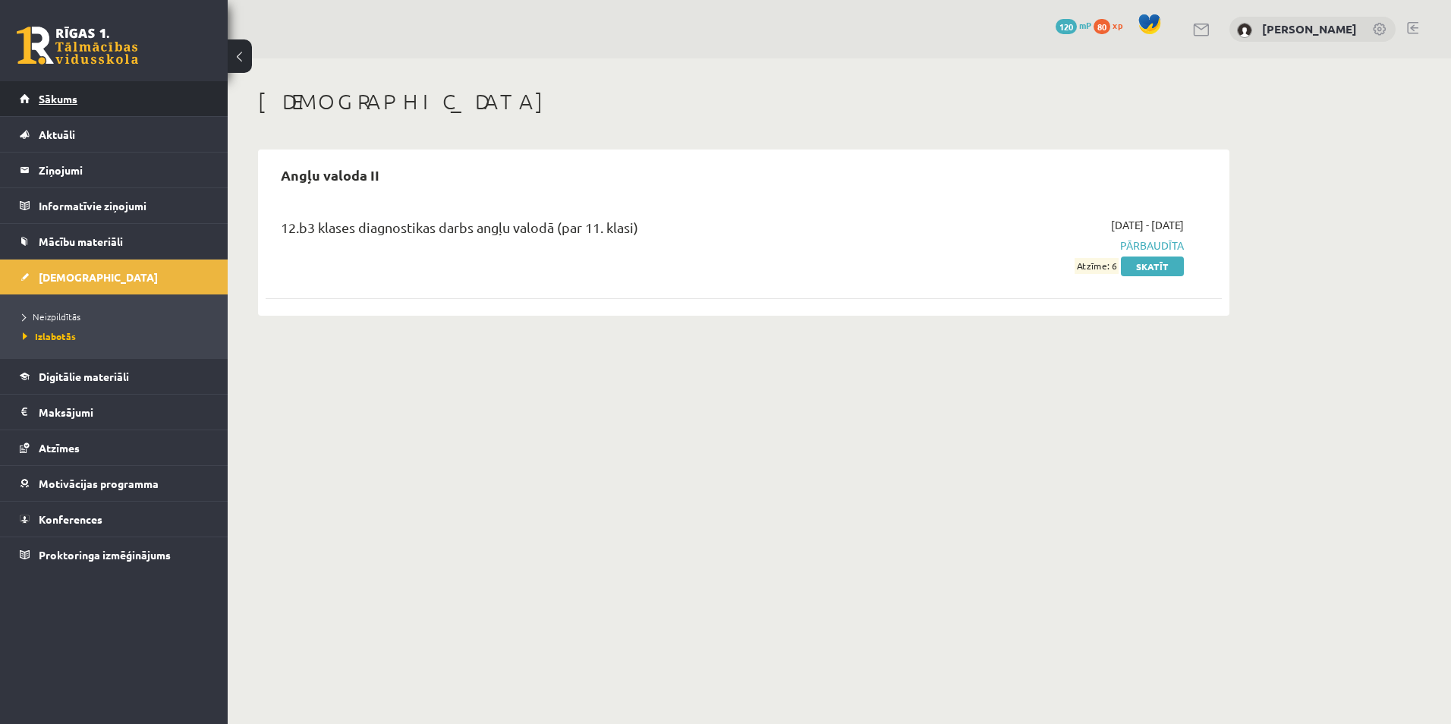
click at [88, 106] on link "Sākums" at bounding box center [114, 98] width 189 height 35
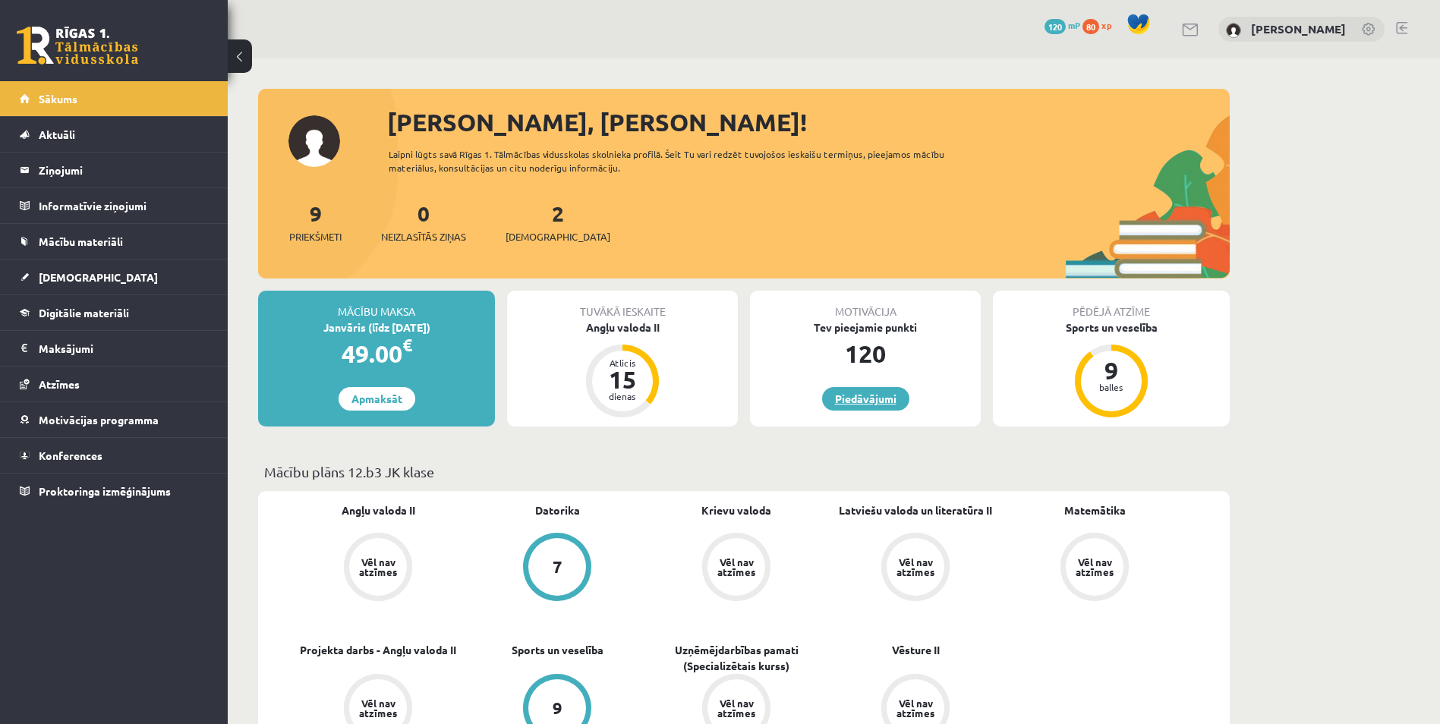
click at [865, 395] on link "Piedāvājumi" at bounding box center [865, 399] width 87 height 24
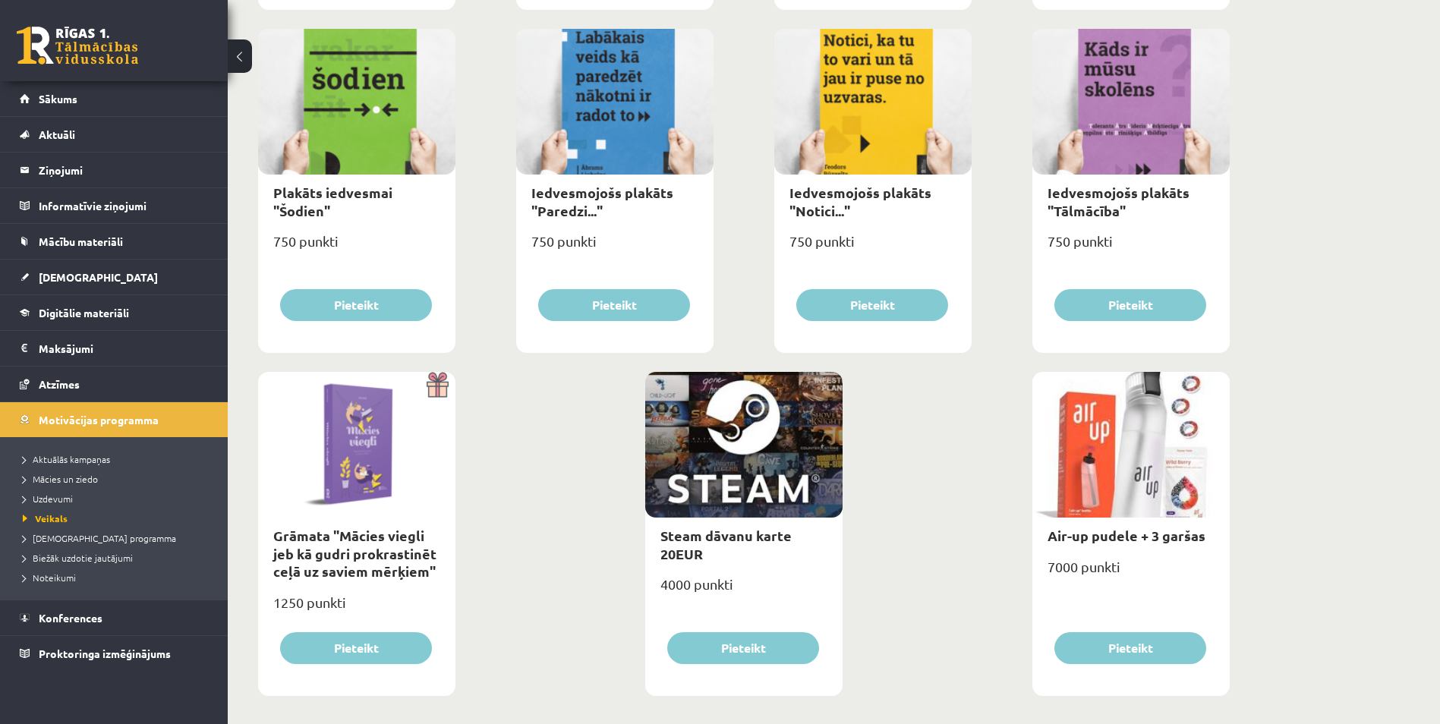
scroll to position [1608, 0]
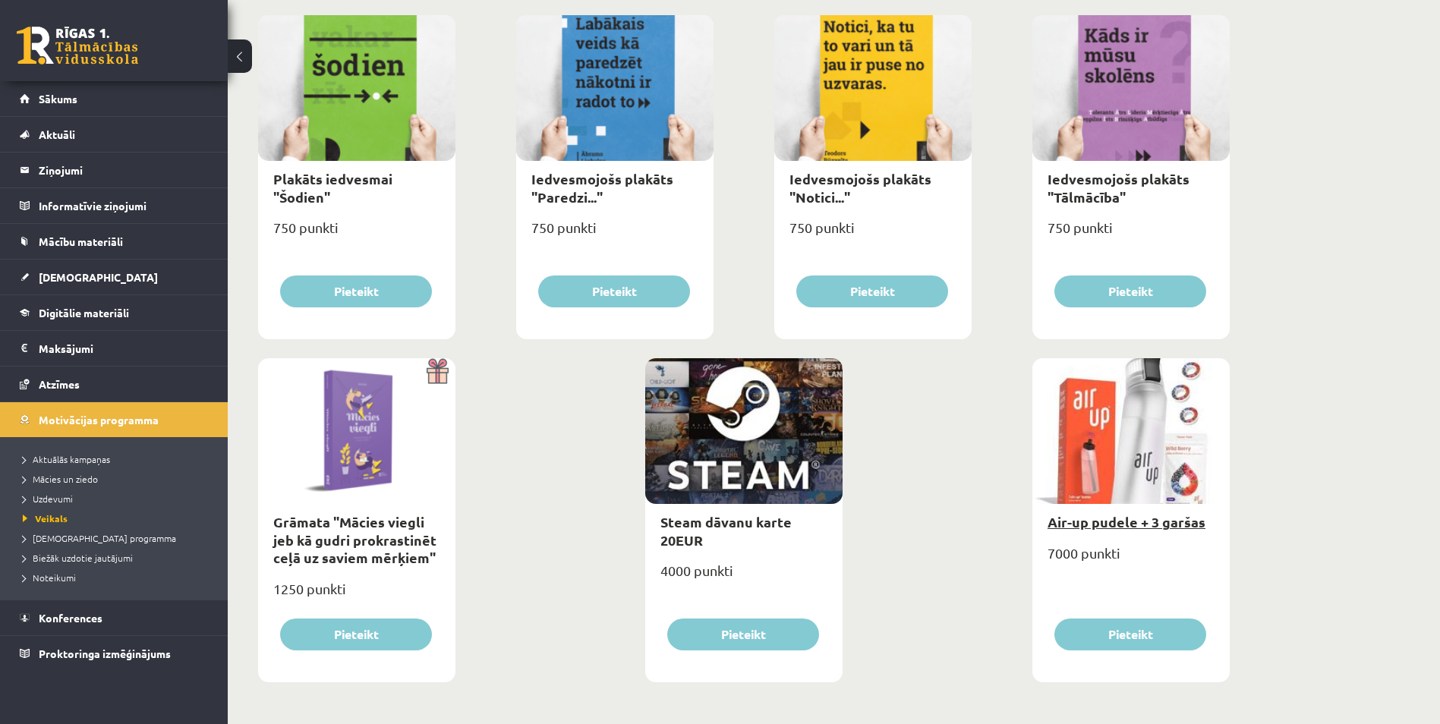
click at [1064, 518] on link "Air-up pudele + 3 garšas" at bounding box center [1127, 521] width 158 height 17
type input "*"
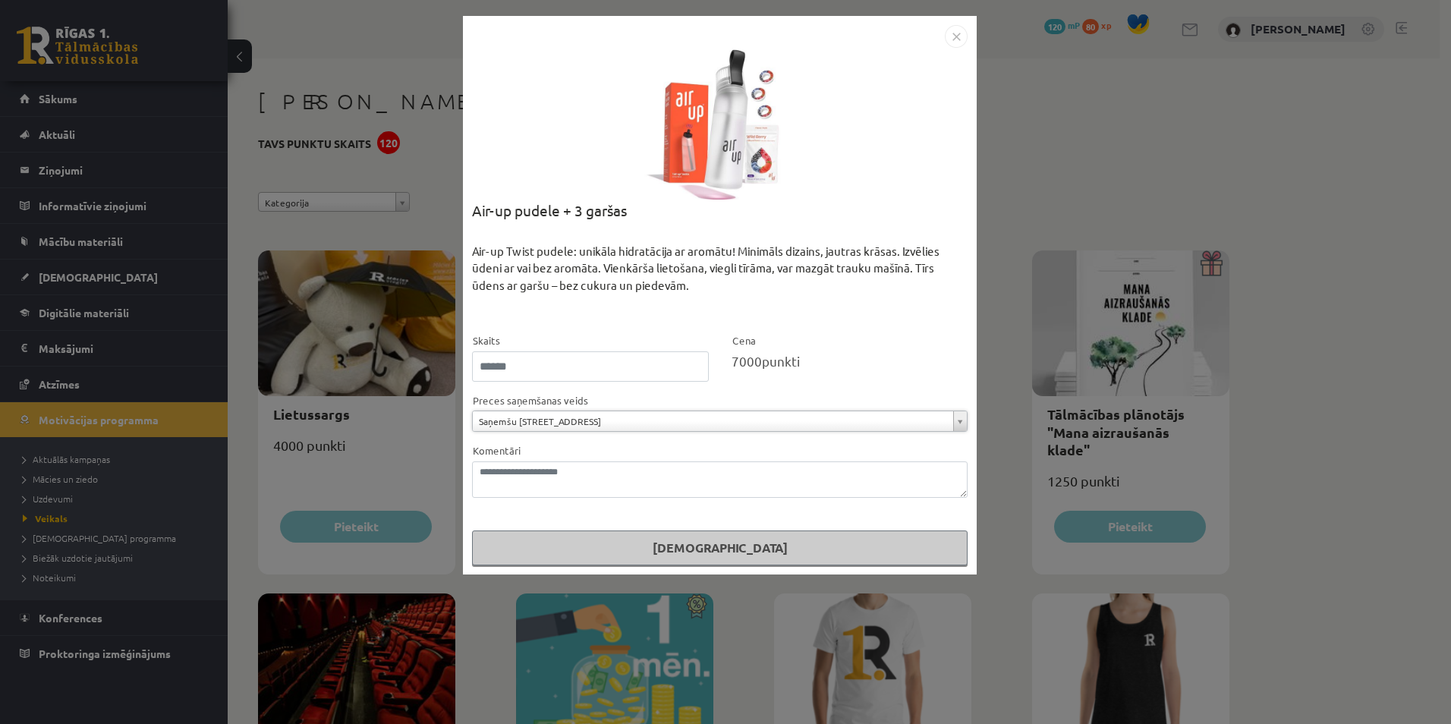
click at [957, 33] on img "Close" at bounding box center [956, 36] width 23 height 23
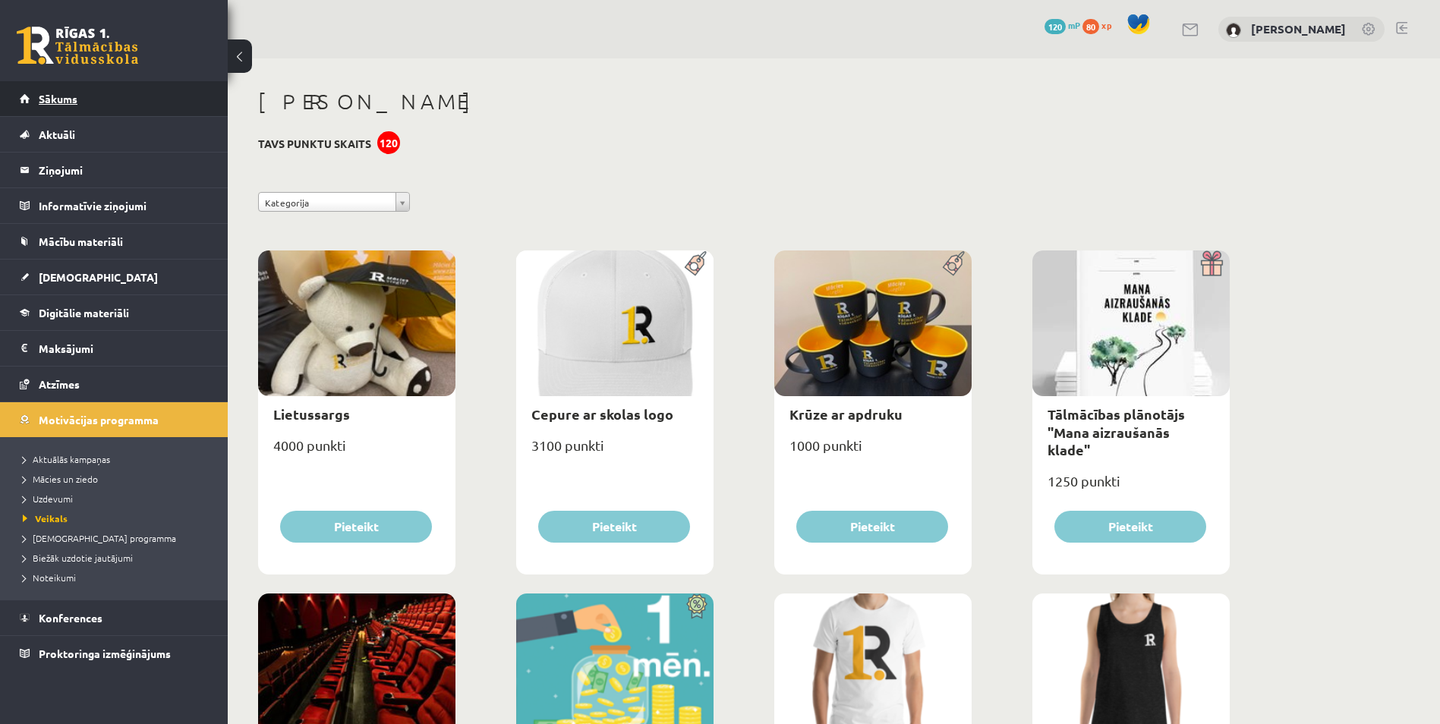
click at [142, 108] on link "Sākums" at bounding box center [114, 98] width 189 height 35
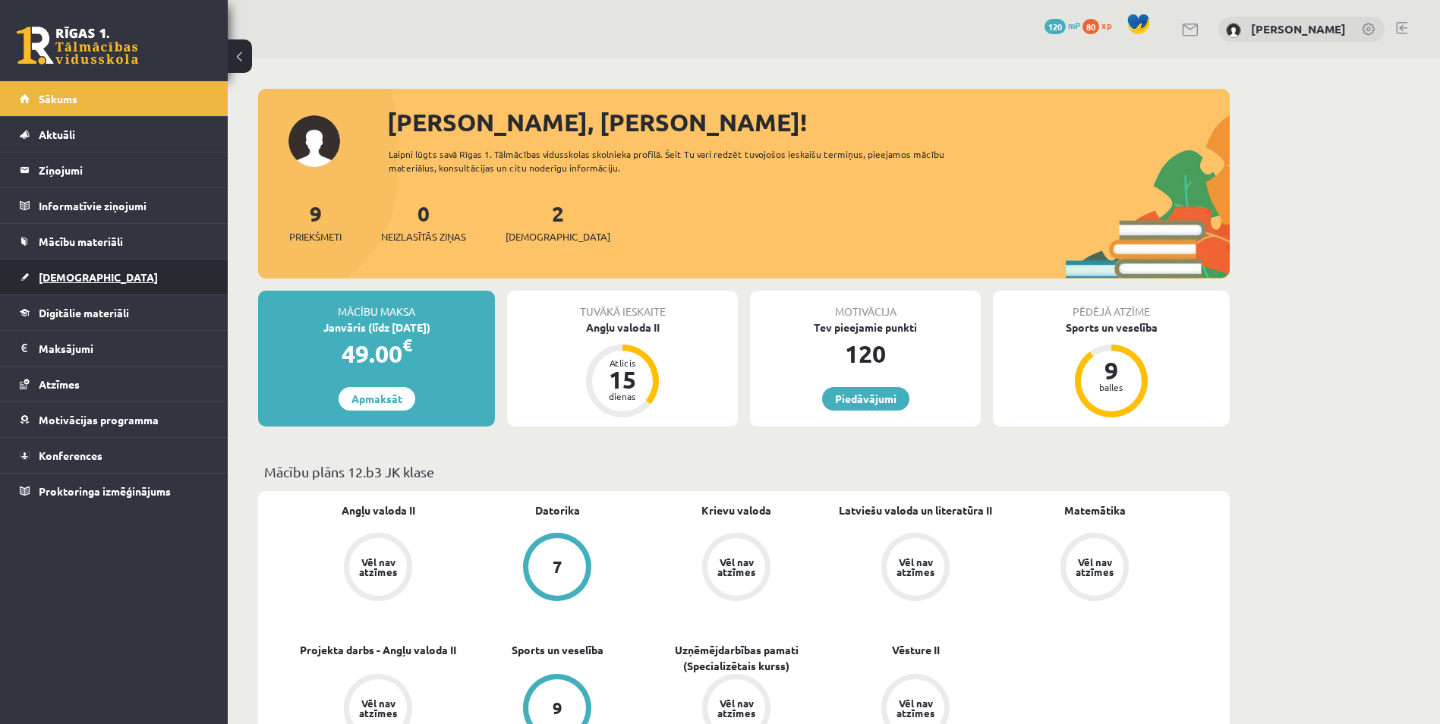
click at [149, 287] on link "[DEMOGRAPHIC_DATA]" at bounding box center [114, 277] width 189 height 35
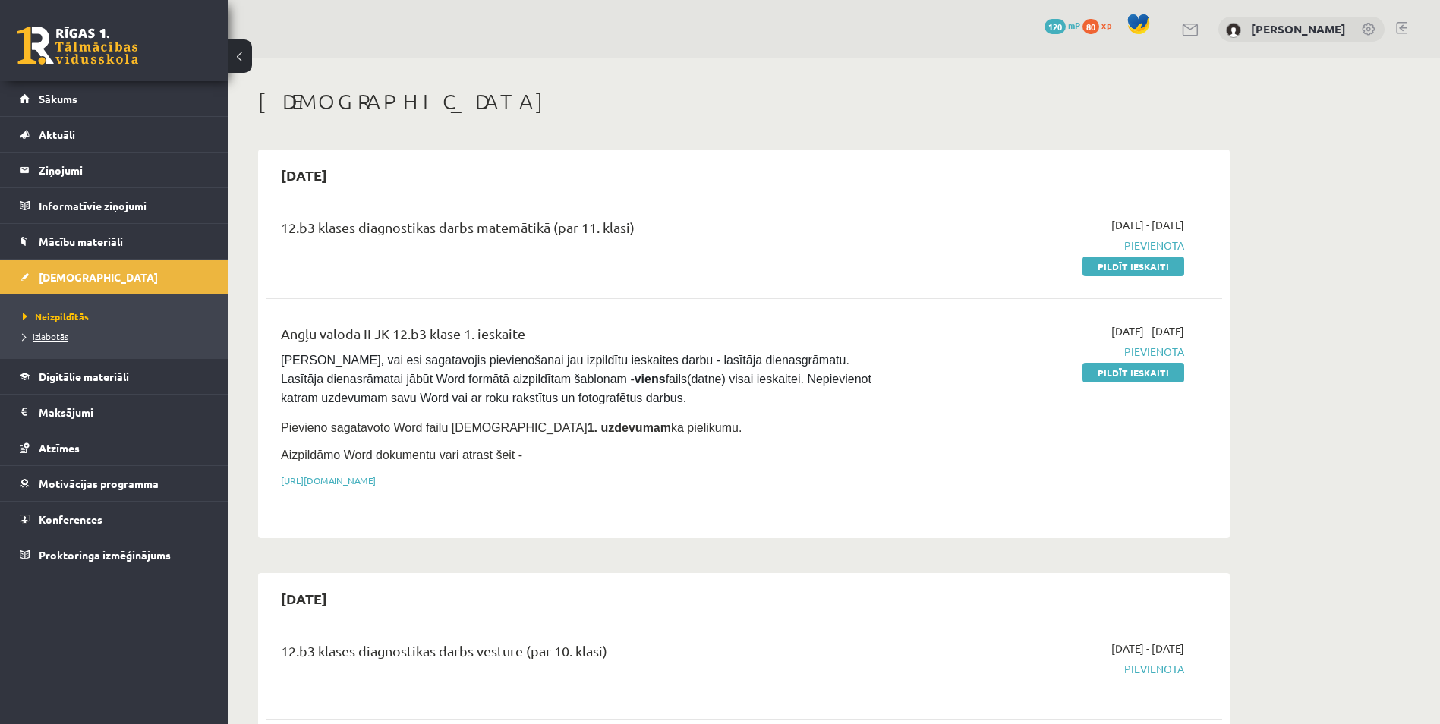
click at [64, 338] on span "Izlabotās" at bounding box center [46, 336] width 46 height 12
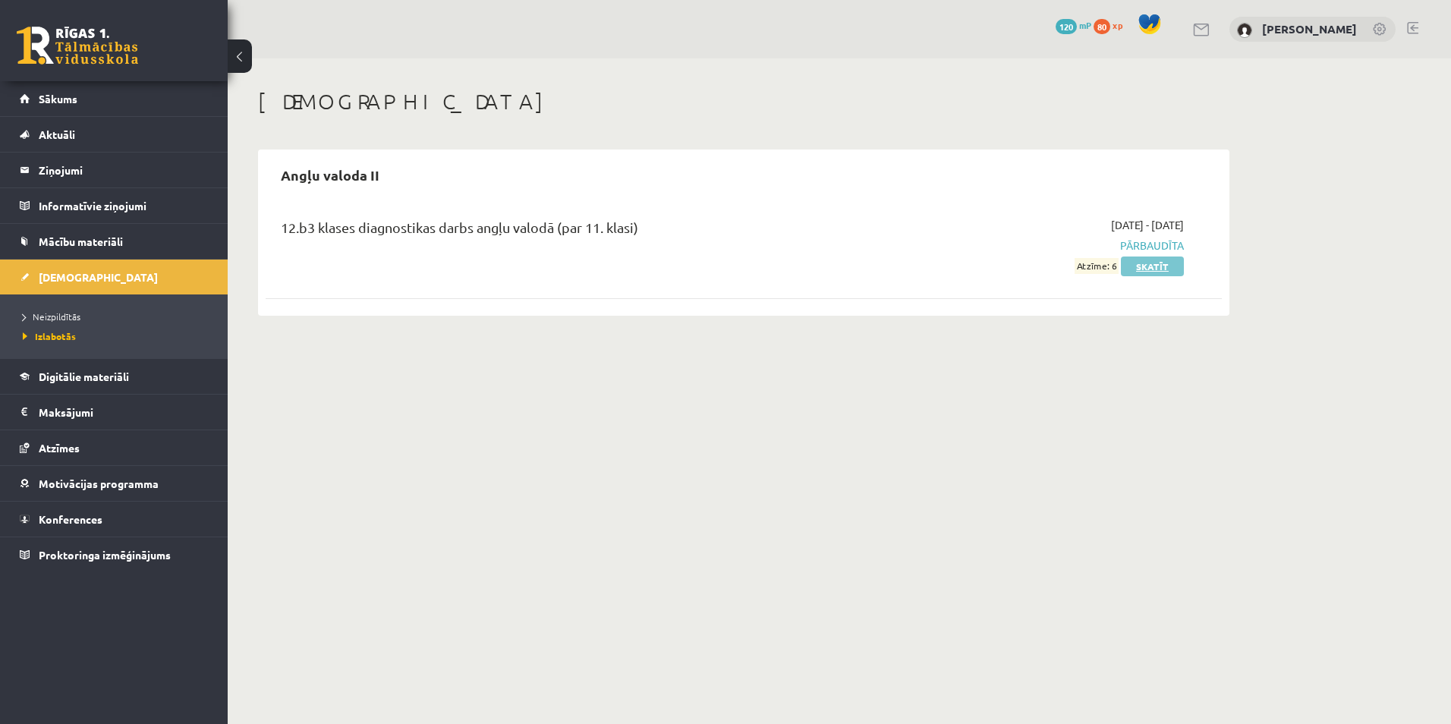
click at [1168, 259] on link "Skatīt" at bounding box center [1152, 267] width 63 height 20
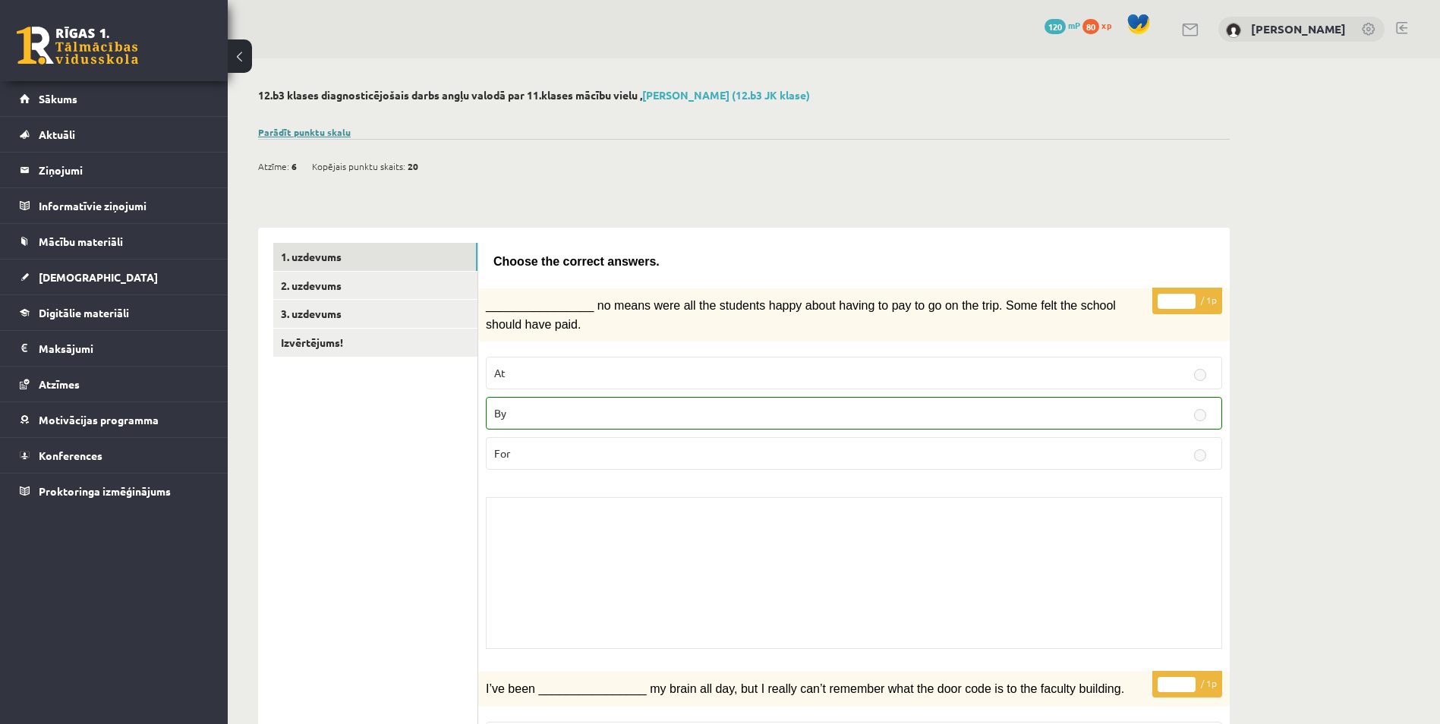
click at [305, 132] on link "Parādīt punktu skalu" at bounding box center [304, 132] width 93 height 12
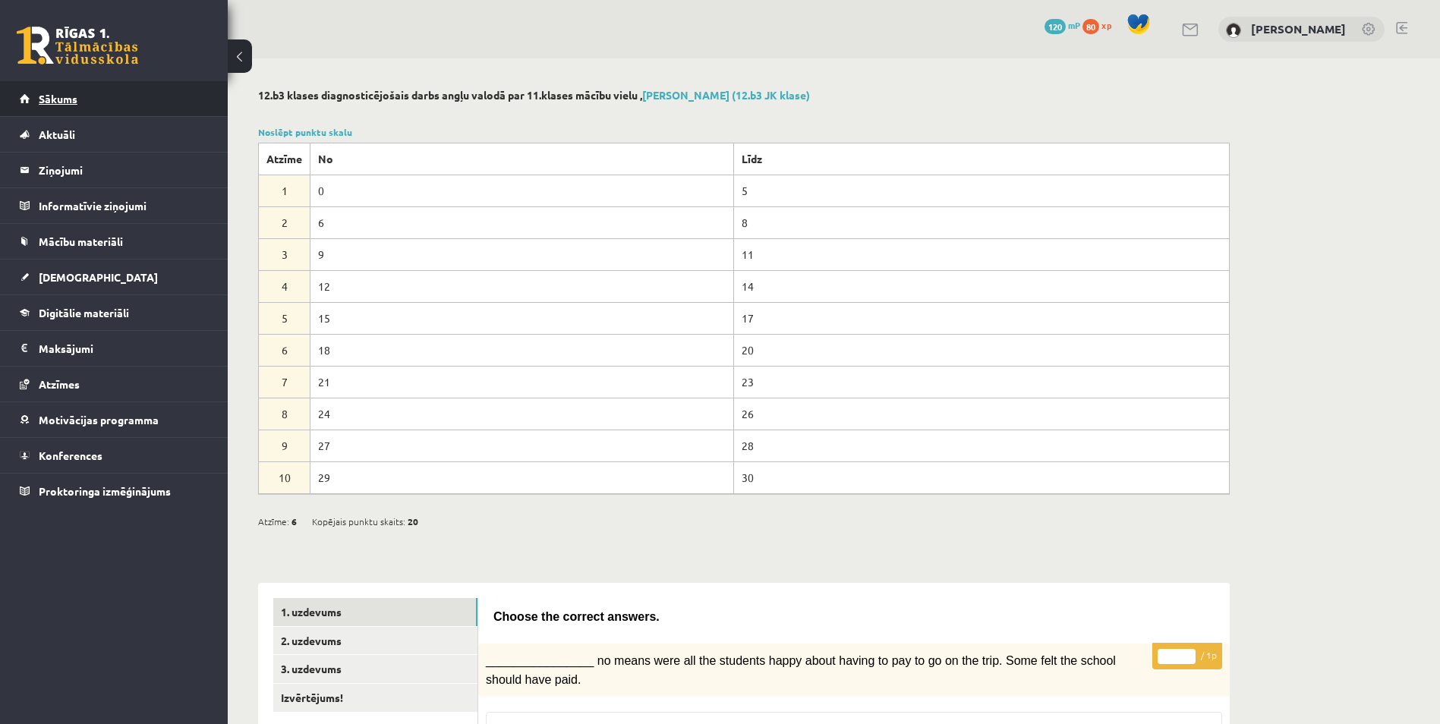
click at [118, 109] on link "Sākums" at bounding box center [114, 98] width 189 height 35
